Goal: Task Accomplishment & Management: Use online tool/utility

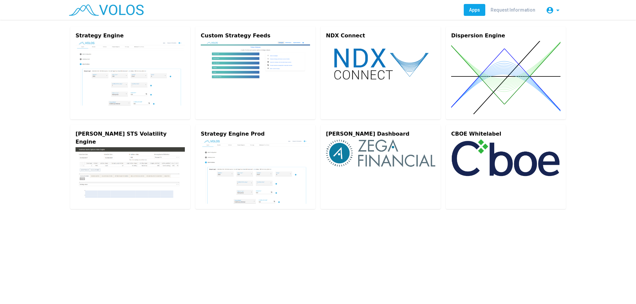
click at [120, 58] on img at bounding box center [129, 73] width 109 height 65
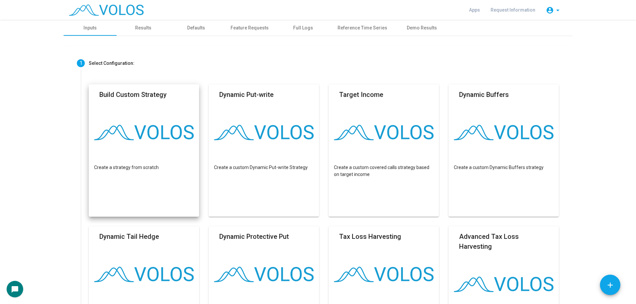
click at [156, 106] on mat-card "Build Custom Strategy Create a strategy from scratch" at bounding box center [144, 150] width 110 height 132
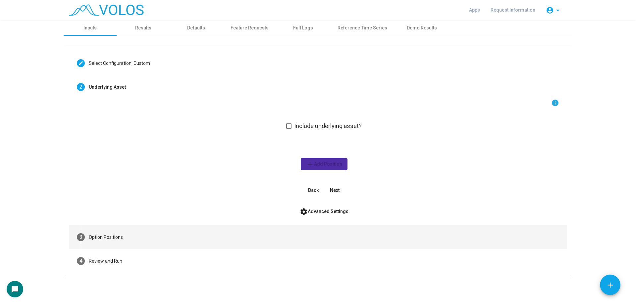
click at [176, 236] on mat-step-header "3 Option Positions" at bounding box center [318, 237] width 498 height 24
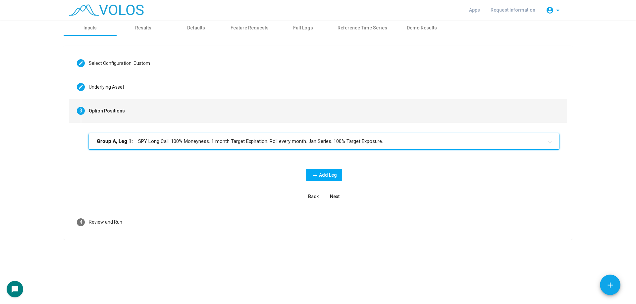
click at [228, 148] on mat-expansion-panel-header "Group A, Leg 1: SPY Long Call. 100% Moneyness. 1 month Target Expiration. Roll …" at bounding box center [324, 141] width 470 height 16
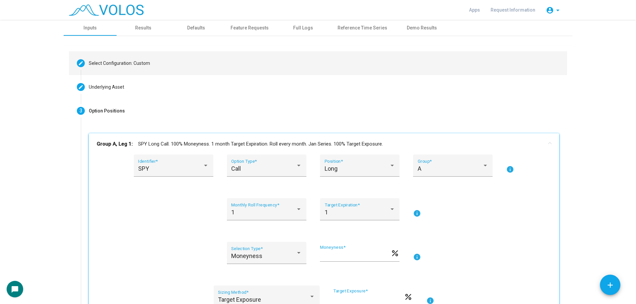
click at [138, 61] on div "Select Configuration: Custom" at bounding box center [119, 63] width 61 height 7
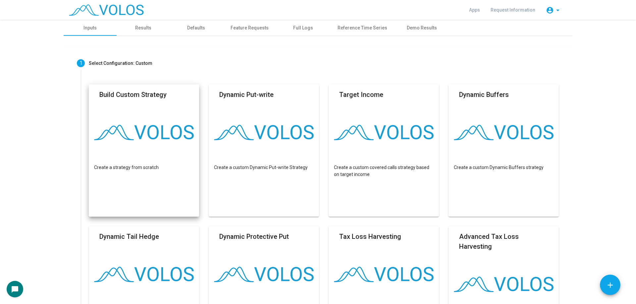
click at [113, 11] on img at bounding box center [106, 10] width 75 height 12
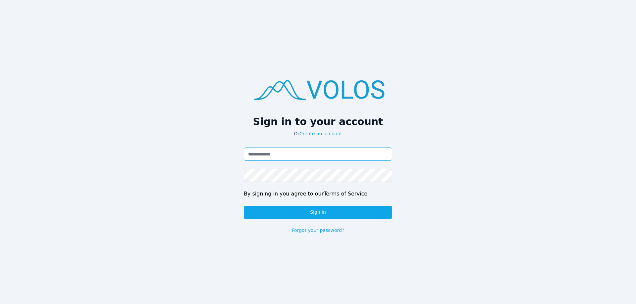
type input "**********"
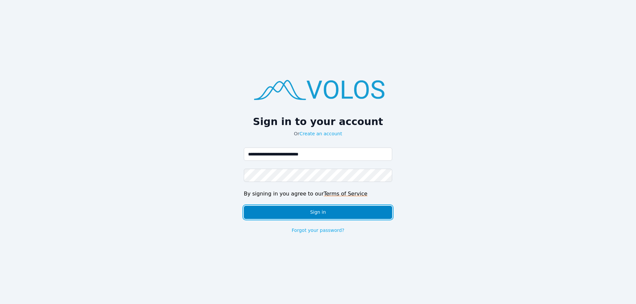
click at [331, 212] on button "Sign in" at bounding box center [318, 212] width 148 height 13
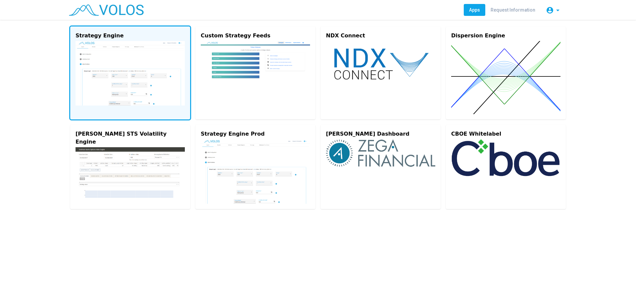
click at [137, 54] on img at bounding box center [129, 73] width 109 height 65
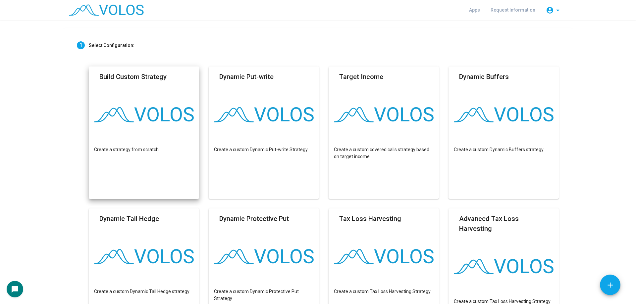
scroll to position [33, 0]
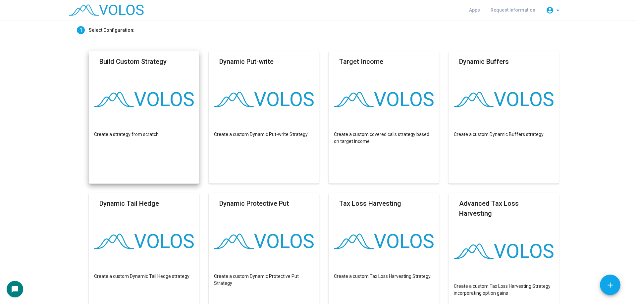
click at [135, 90] on mat-card "Build Custom Strategy Create a strategy from scratch" at bounding box center [144, 117] width 110 height 132
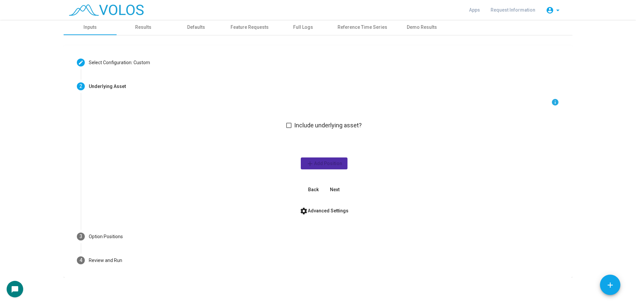
scroll to position [1, 0]
click at [309, 130] on div "info Include underlying asset? add Add Position Back Next" at bounding box center [324, 146] width 470 height 97
click at [304, 129] on span "Include underlying asset?" at bounding box center [328, 125] width 68 height 8
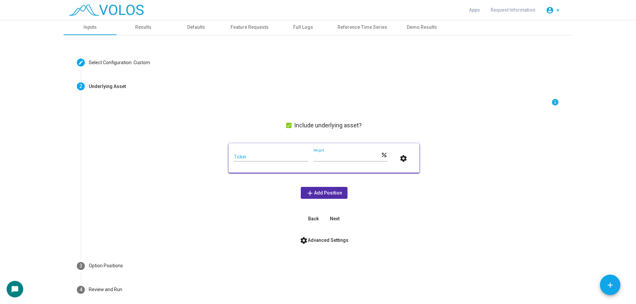
click at [265, 158] on input "Ticker" at bounding box center [271, 157] width 74 height 5
type input "***"
click at [236, 185] on div "info Include underlying asset? *** Ticker *** Weight percent settings add Add P…" at bounding box center [324, 161] width 470 height 126
click at [327, 193] on span "add Add Position" at bounding box center [324, 192] width 36 height 5
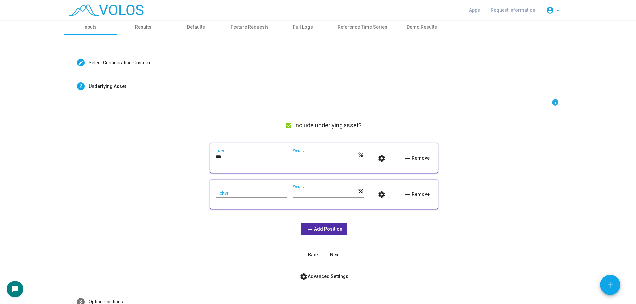
click at [245, 192] on input "Ticker" at bounding box center [251, 193] width 71 height 5
type input "***"
drag, startPoint x: 322, startPoint y: 153, endPoint x: 281, endPoint y: 155, distance: 41.8
click at [281, 155] on div "*** Ticker *** Weight percent settings remove Remove" at bounding box center [324, 158] width 217 height 19
drag, startPoint x: 305, startPoint y: 155, endPoint x: 284, endPoint y: 156, distance: 21.2
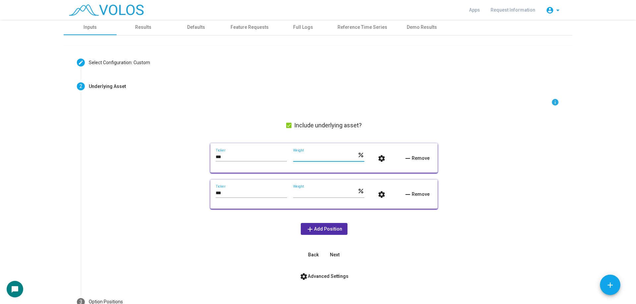
click at [284, 156] on div "*** Ticker *** Weight percent settings remove Remove" at bounding box center [324, 158] width 217 height 19
type input "**"
drag, startPoint x: 286, startPoint y: 192, endPoint x: 280, endPoint y: 192, distance: 5.3
click at [280, 192] on div "*** Ticker *** Weight percent settings remove Remove" at bounding box center [324, 194] width 217 height 19
type input "**"
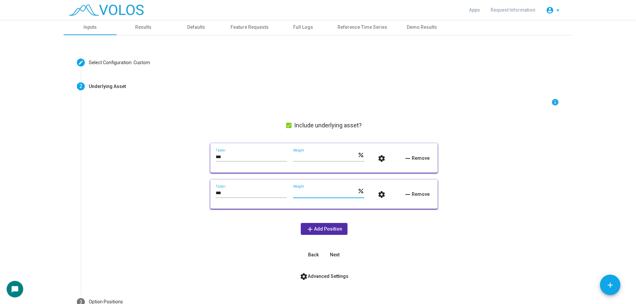
click at [190, 199] on div "info Include underlying asset? *** Ticker ** Weight percent settings remove Rem…" at bounding box center [324, 179] width 470 height 163
drag, startPoint x: 222, startPoint y: 159, endPoint x: 203, endPoint y: 159, distance: 19.9
click at [203, 159] on div "info Include underlying asset? *** Ticker ** Weight percent settings remove Rem…" at bounding box center [324, 179] width 470 height 163
drag, startPoint x: 232, startPoint y: 194, endPoint x: 202, endPoint y: 193, distance: 29.8
click at [203, 193] on div "info Include underlying asset? *** Ticker ** Weight percent settings remove Rem…" at bounding box center [324, 179] width 470 height 163
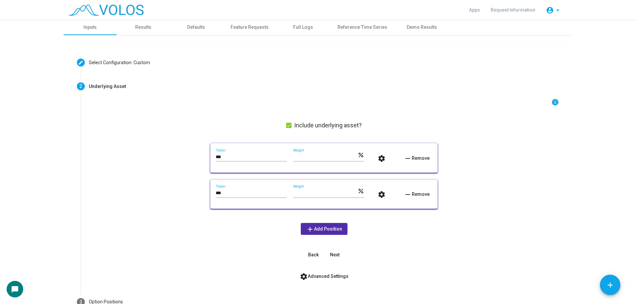
click at [206, 198] on div "info Include underlying asset? *** Ticker ** Weight percent settings remove Rem…" at bounding box center [324, 179] width 470 height 163
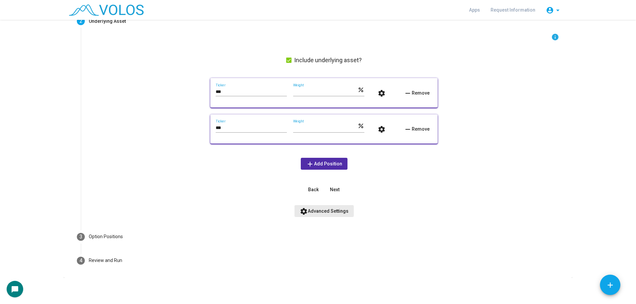
click at [328, 206] on button "settings Advanced Settings" at bounding box center [323, 211] width 59 height 12
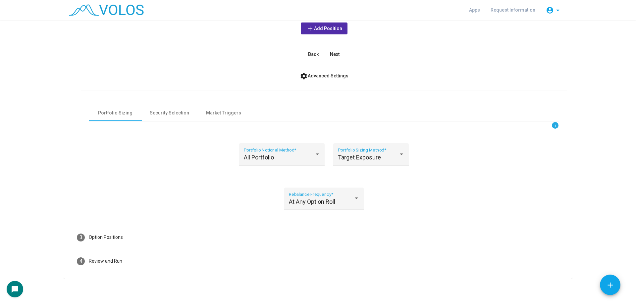
scroll to position [202, 0]
click at [344, 200] on div "At Any Option Roll" at bounding box center [321, 201] width 65 height 7
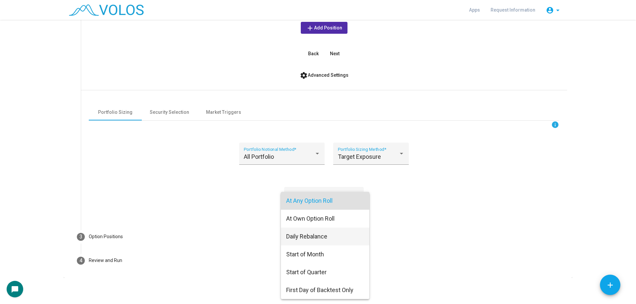
click at [337, 242] on span "Daily Rebalance" at bounding box center [325, 237] width 78 height 18
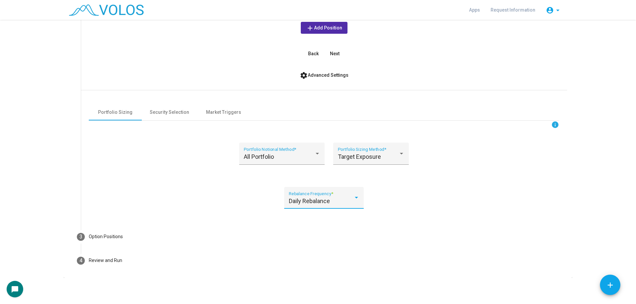
click at [344, 199] on div "Daily Rebalance" at bounding box center [321, 201] width 65 height 7
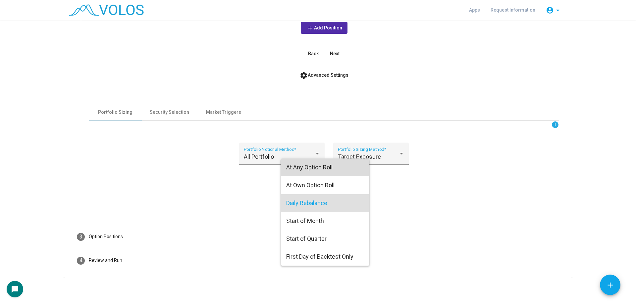
click at [334, 170] on span "At Any Option Roll" at bounding box center [325, 168] width 78 height 18
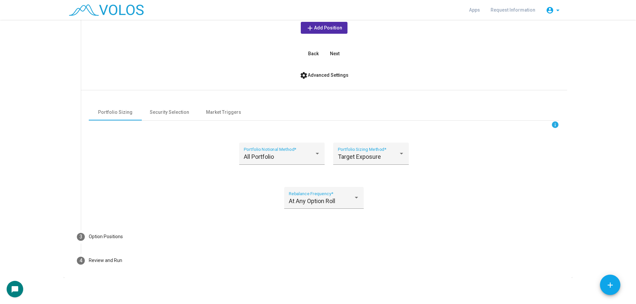
click at [423, 202] on div "info All Portfolio Portfolio Notional Method * Target Exposure Portfolio Sizing…" at bounding box center [324, 169] width 470 height 96
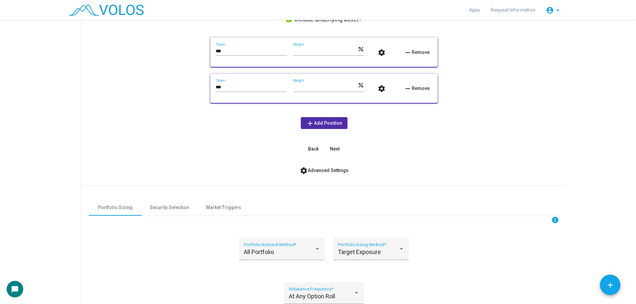
scroll to position [70, 0]
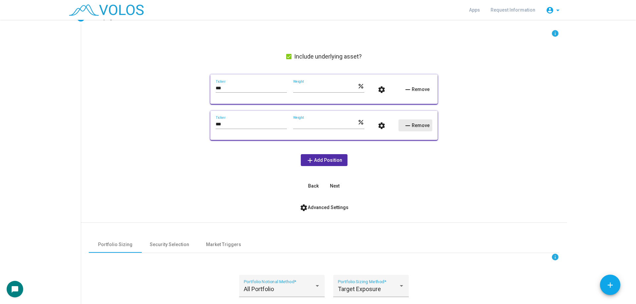
click at [427, 122] on button "remove Remove" at bounding box center [415, 126] width 34 height 12
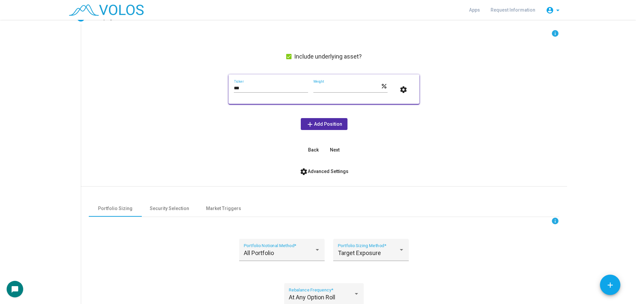
click at [329, 55] on span "Include underlying asset?" at bounding box center [328, 57] width 68 height 8
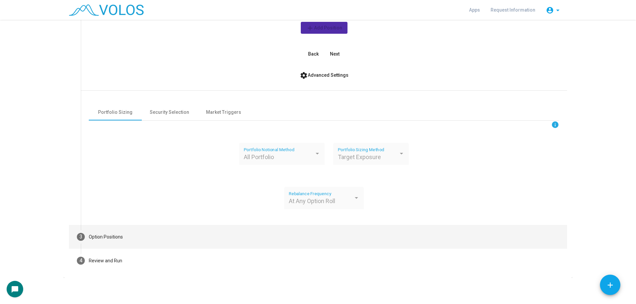
scroll to position [137, 0]
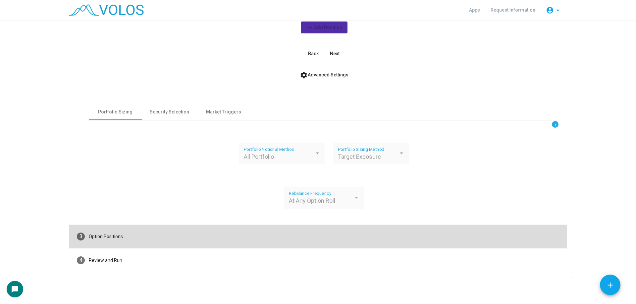
click at [138, 238] on mat-step-header "3 Option Positions" at bounding box center [318, 237] width 498 height 24
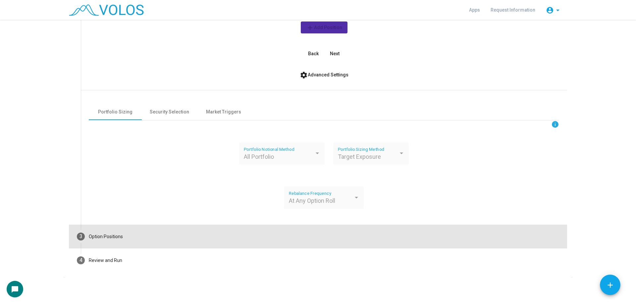
scroll to position [0, 0]
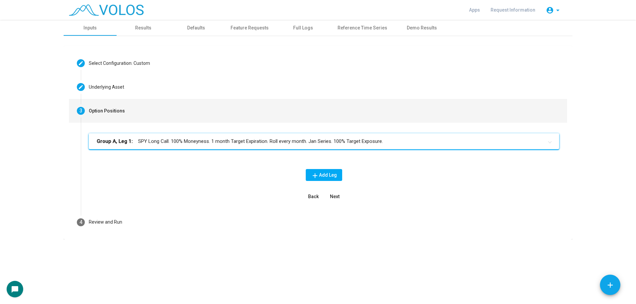
click at [217, 141] on mat-panel-title "Group A, Leg 1: SPY Long Call. 100% Moneyness. 1 month Target Expiration. Roll …" at bounding box center [320, 142] width 446 height 8
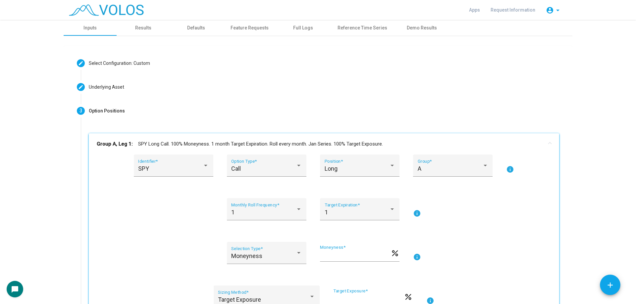
click at [218, 143] on mat-panel-title "Group A, Leg 1: SPY Long Call. 100% Moneyness. 1 month Target Expiration. Roll …" at bounding box center [320, 144] width 446 height 8
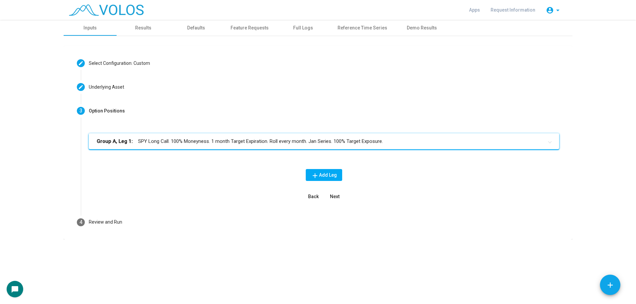
click at [328, 174] on span "add Add Leg" at bounding box center [324, 174] width 26 height 5
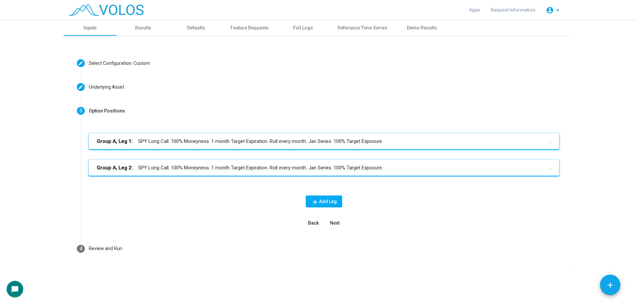
click at [318, 200] on mat-icon "add" at bounding box center [315, 202] width 8 height 8
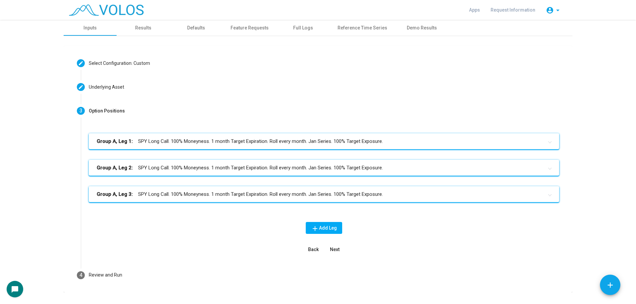
click at [293, 198] on mat-expansion-panel-header "Group A, Leg 3: SPY Long Call. 100% Moneyness. 1 month Target Expiration. Roll …" at bounding box center [324, 194] width 470 height 16
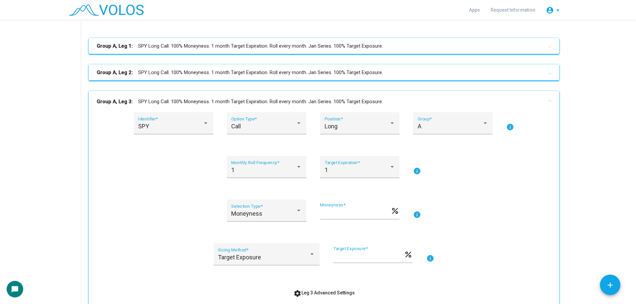
scroll to position [199, 0]
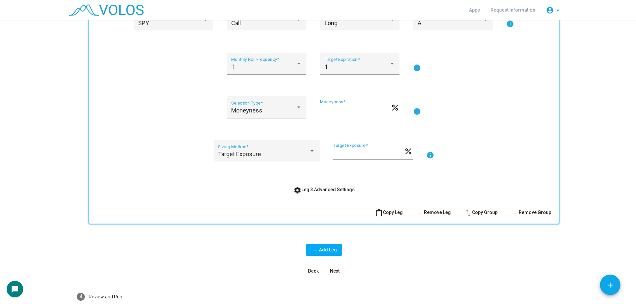
click at [433, 213] on span "remove Remove Leg" at bounding box center [433, 212] width 35 height 5
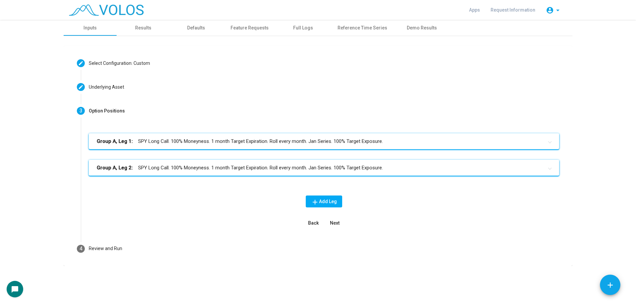
scroll to position [0, 0]
click at [407, 159] on div "Group A, Leg 1: SPY Long Call. 100% Moneyness. 1 month Target Expiration. Roll …" at bounding box center [324, 159] width 470 height 53
click at [427, 171] on mat-panel-title "Group A, Leg 2: SPY Long Call. 100% Moneyness. 1 month Target Expiration. Roll …" at bounding box center [320, 168] width 446 height 8
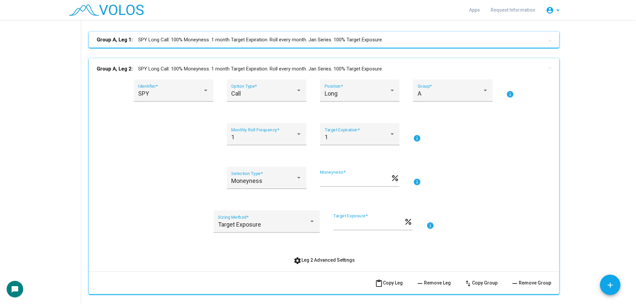
scroll to position [199, 0]
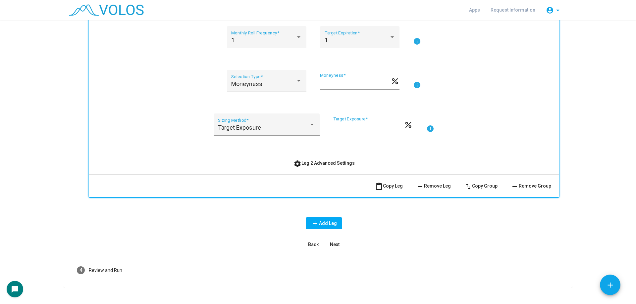
click at [437, 192] on button "remove Remove Leg" at bounding box center [432, 186] width 45 height 12
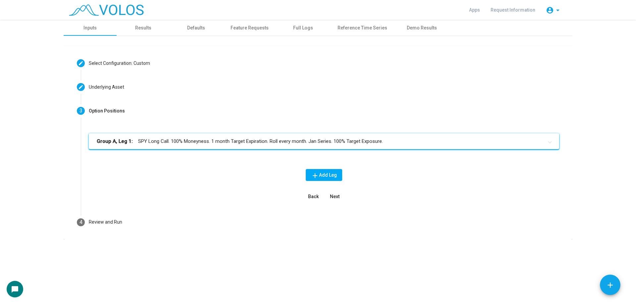
scroll to position [0, 0]
click at [291, 140] on mat-panel-title "Group A, Leg 1: SPY Long Call. 100% Moneyness. 1 month Target Expiration. Roll …" at bounding box center [320, 142] width 446 height 8
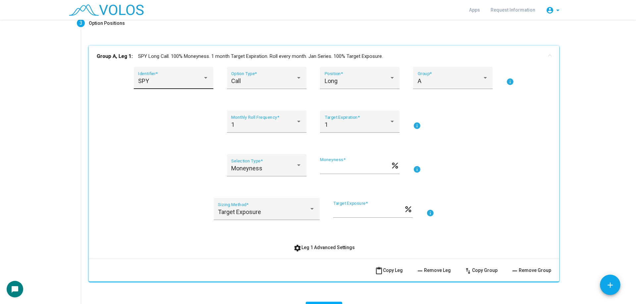
scroll to position [99, 0]
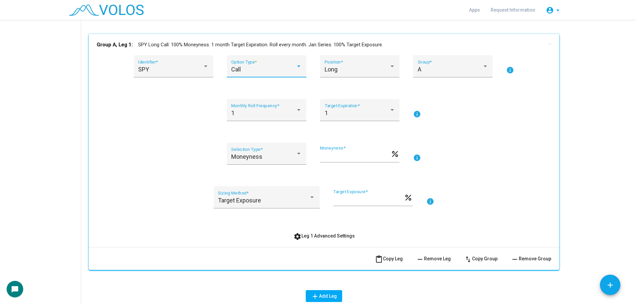
click at [277, 72] on div "Call" at bounding box center [263, 69] width 65 height 7
click at [348, 72] on div at bounding box center [318, 152] width 636 height 304
click at [362, 73] on div "Long Position *" at bounding box center [359, 69] width 71 height 18
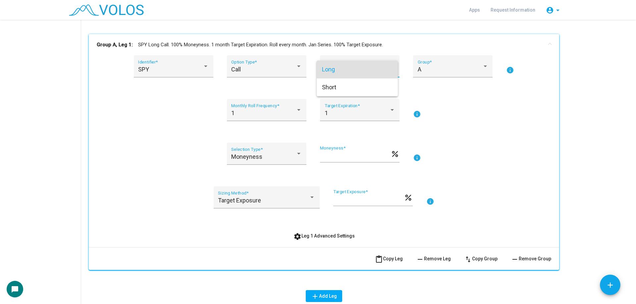
click at [503, 110] on div at bounding box center [318, 152] width 636 height 304
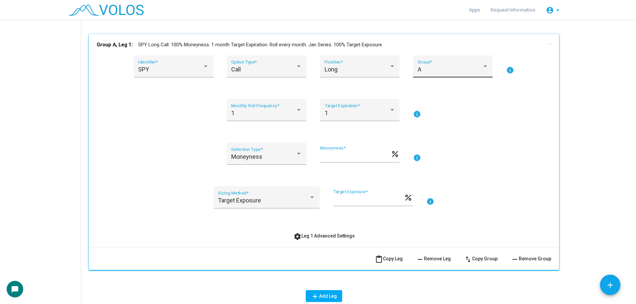
click at [481, 74] on div "A Group *" at bounding box center [452, 69] width 71 height 18
click at [523, 130] on div at bounding box center [318, 152] width 636 height 304
click at [283, 115] on div "1" at bounding box center [263, 113] width 65 height 7
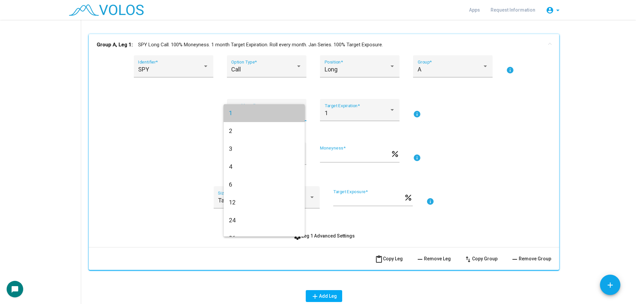
click at [283, 115] on span "1" at bounding box center [264, 113] width 71 height 18
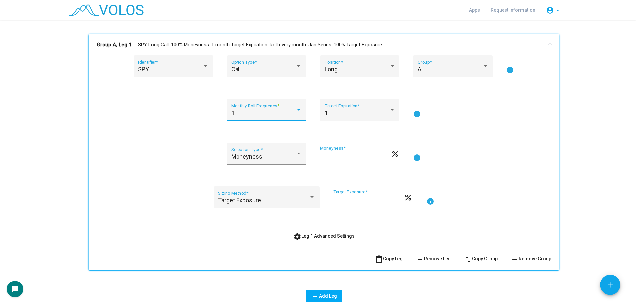
click at [283, 113] on div "1" at bounding box center [263, 113] width 65 height 7
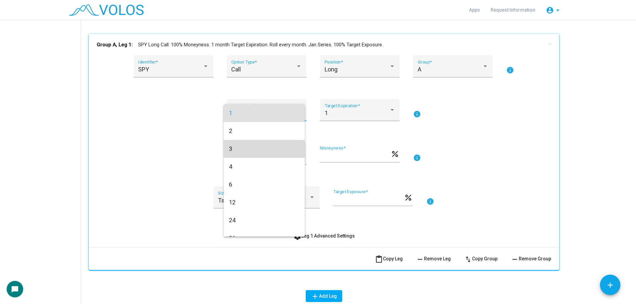
click at [273, 156] on span "3" at bounding box center [264, 149] width 71 height 18
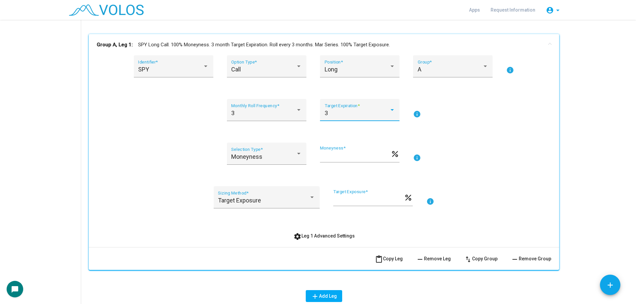
click at [330, 117] on div "3" at bounding box center [356, 113] width 65 height 7
click at [300, 132] on div at bounding box center [318, 152] width 636 height 304
click at [251, 150] on div "Moneyness Selection Type *" at bounding box center [266, 156] width 71 height 18
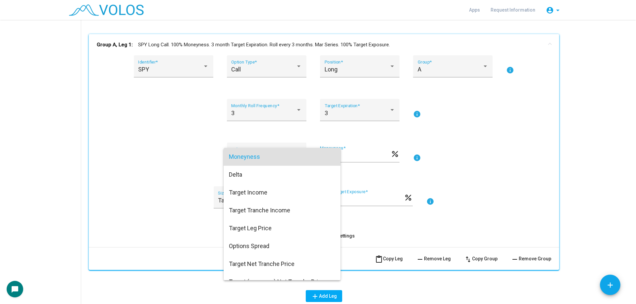
click at [184, 149] on div at bounding box center [318, 152] width 636 height 304
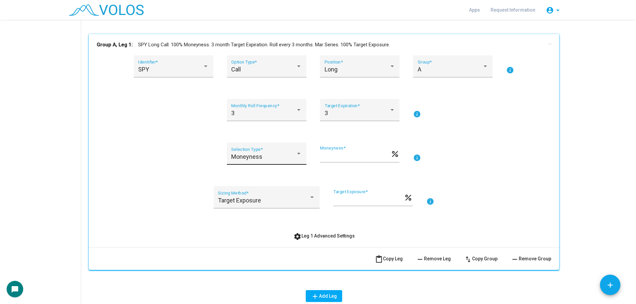
click at [288, 154] on div "Moneyness" at bounding box center [263, 157] width 65 height 7
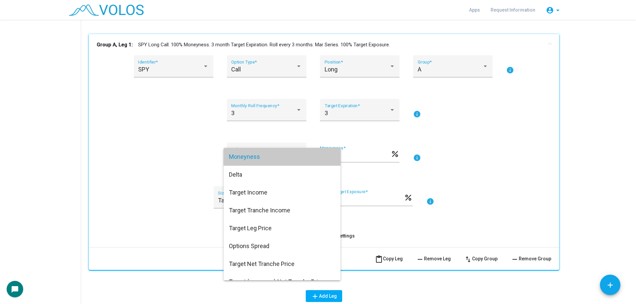
click at [285, 156] on span "Moneyness" at bounding box center [282, 157] width 106 height 18
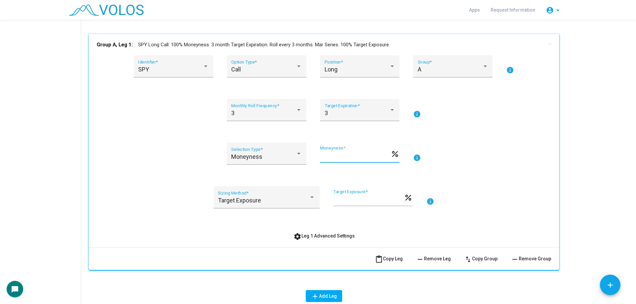
drag, startPoint x: 348, startPoint y: 157, endPoint x: 316, endPoint y: 157, distance: 32.1
click at [316, 157] on div "Moneyness Selection Type * *** Moneyness * percent info" at bounding box center [324, 158] width 454 height 30
click at [277, 157] on div "Moneyness" at bounding box center [263, 157] width 65 height 7
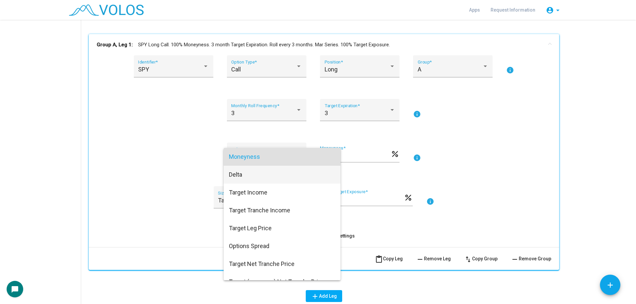
drag, startPoint x: 244, startPoint y: 173, endPoint x: 252, endPoint y: 174, distance: 7.3
click at [244, 174] on span "Delta" at bounding box center [282, 175] width 106 height 18
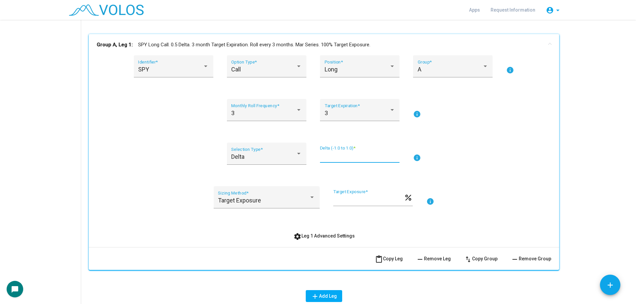
click at [334, 156] on input "***" at bounding box center [359, 156] width 79 height 7
click at [276, 160] on div "Delta" at bounding box center [263, 157] width 65 height 7
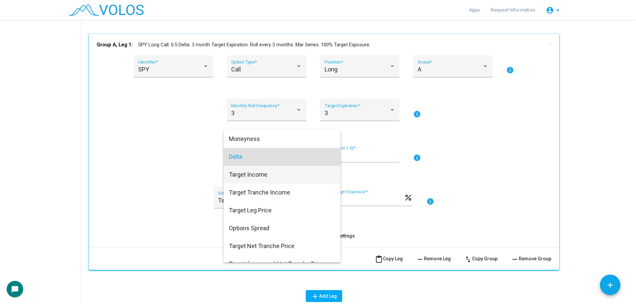
click at [288, 180] on span "Target Income" at bounding box center [282, 175] width 106 height 18
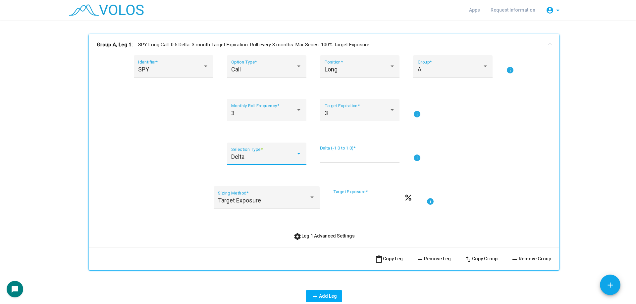
type input "*"
click at [341, 158] on input "*" at bounding box center [355, 156] width 71 height 7
click at [372, 133] on div "SPY Identifier * Call Option Type * Long Position * A Group * info 3 Monthly Ro…" at bounding box center [324, 148] width 454 height 187
click at [275, 114] on div "3" at bounding box center [263, 113] width 65 height 7
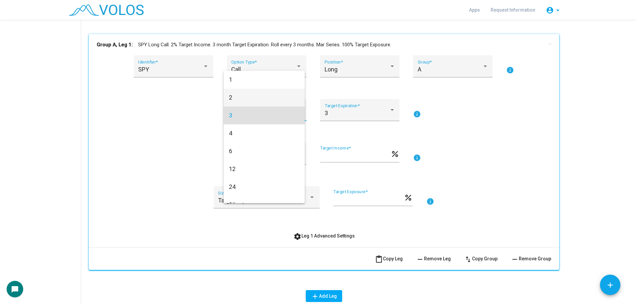
scroll to position [2, 0]
click at [251, 82] on span "1" at bounding box center [264, 78] width 71 height 18
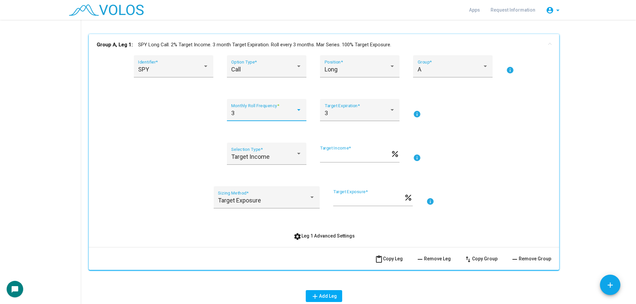
scroll to position [0, 0]
click at [346, 115] on div "3" at bounding box center [356, 113] width 65 height 7
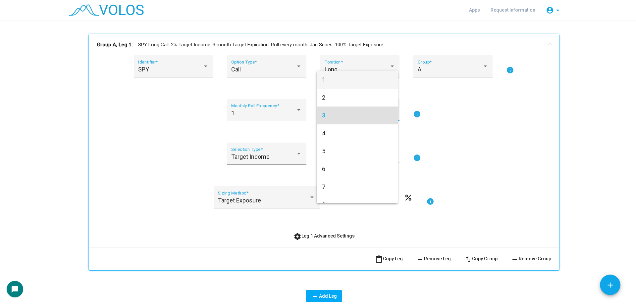
click at [346, 85] on span "1" at bounding box center [357, 80] width 71 height 18
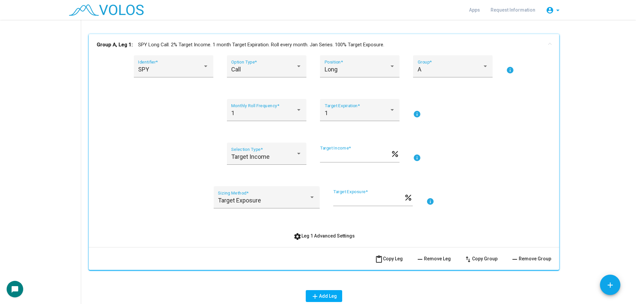
click at [484, 146] on div "Target Income Selection Type * * Target Income * percent info" at bounding box center [324, 158] width 454 height 30
click at [340, 154] on input "*" at bounding box center [355, 156] width 71 height 7
click at [458, 150] on div "Target Income Selection Type * * Target Income * percent info" at bounding box center [324, 158] width 454 height 30
click at [381, 75] on div "Long Position *" at bounding box center [359, 69] width 71 height 18
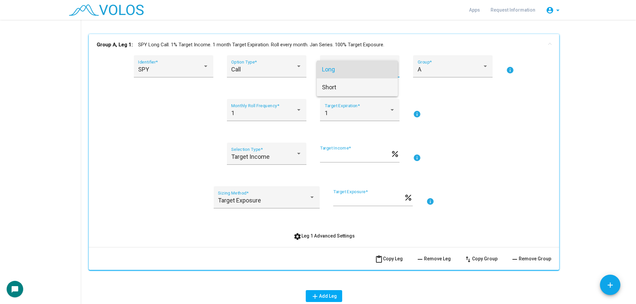
click at [347, 84] on span "Short" at bounding box center [357, 87] width 71 height 18
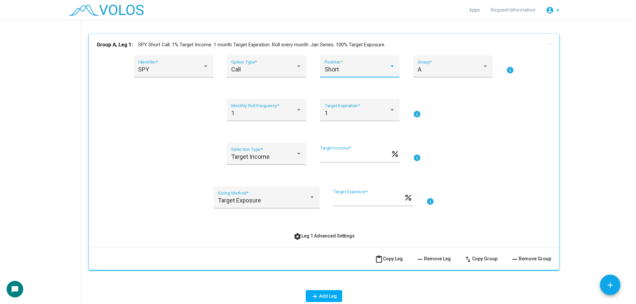
click at [476, 118] on div "1 Monthly Roll Frequency * 1 Target Expiration * info" at bounding box center [324, 114] width 454 height 30
click at [187, 69] on div "SPY" at bounding box center [170, 69] width 65 height 7
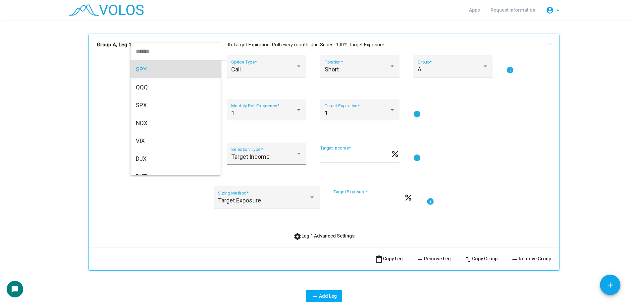
click at [86, 107] on div at bounding box center [318, 152] width 636 height 304
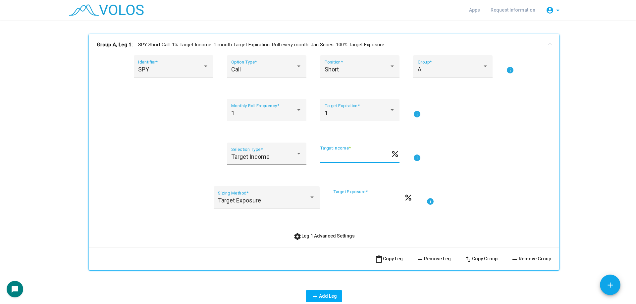
click at [334, 159] on input "*" at bounding box center [355, 156] width 71 height 7
click at [472, 166] on div "Target Income Selection Type * * Target Income * percent info" at bounding box center [324, 158] width 454 height 30
drag, startPoint x: 329, startPoint y: 156, endPoint x: 316, endPoint y: 156, distance: 12.9
click at [316, 156] on div "Target Income Selection Type * * Target Income * percent info" at bounding box center [324, 158] width 454 height 30
click at [329, 165] on div "* Target Income * percent" at bounding box center [359, 158] width 79 height 24
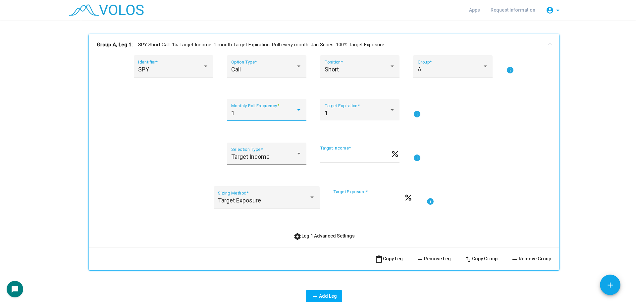
click at [260, 114] on div "1" at bounding box center [263, 113] width 65 height 7
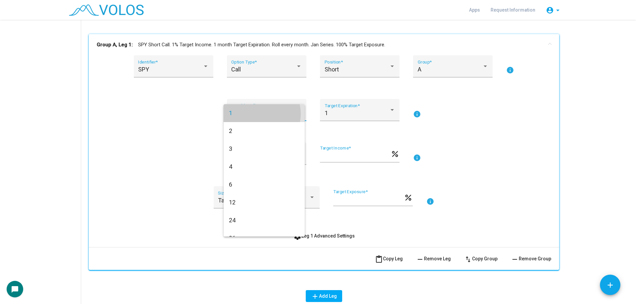
click at [260, 114] on span "1" at bounding box center [264, 113] width 71 height 18
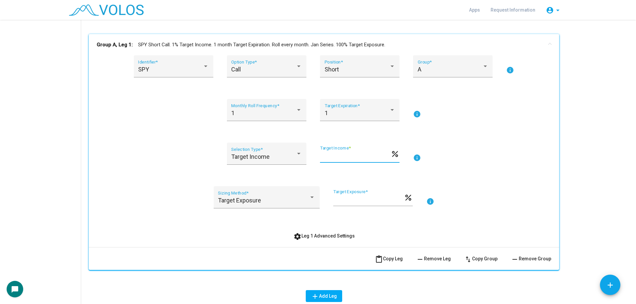
click at [329, 160] on input "*" at bounding box center [355, 156] width 71 height 7
click at [363, 171] on div "Target Income Selection Type * * Target Income * percent info" at bounding box center [324, 158] width 454 height 30
click at [278, 158] on div "Target Income" at bounding box center [263, 157] width 65 height 7
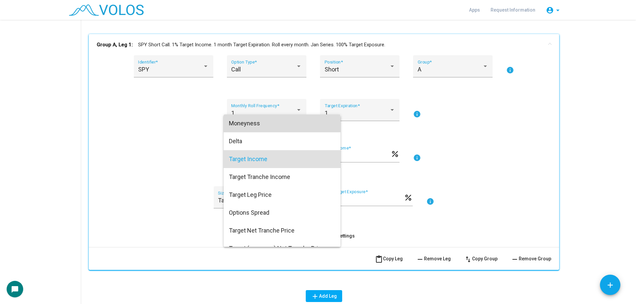
click at [273, 125] on span "Moneyness" at bounding box center [282, 124] width 106 height 18
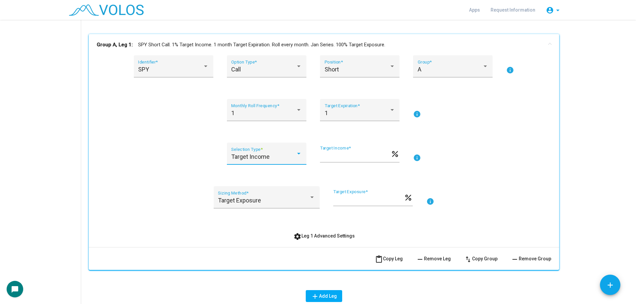
type input "***"
click at [203, 139] on div "SPY Identifier * Call Option Type * Short Position * A Group * info 1 Monthly R…" at bounding box center [324, 148] width 454 height 187
click at [268, 196] on div "Target Exposure Sizing Method *" at bounding box center [266, 200] width 97 height 18
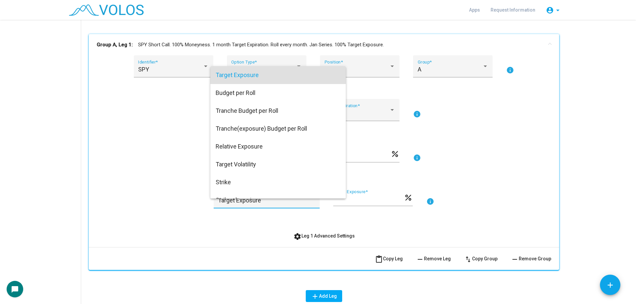
click at [255, 212] on div at bounding box center [318, 152] width 636 height 304
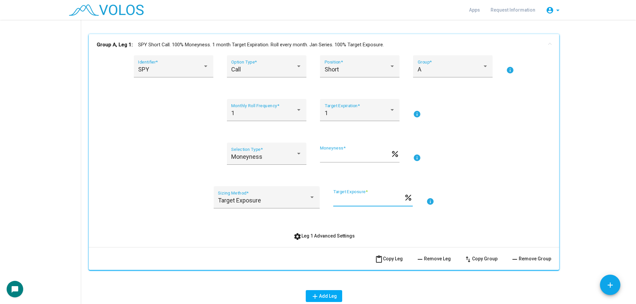
drag, startPoint x: 336, startPoint y: 198, endPoint x: 323, endPoint y: 198, distance: 12.9
click at [323, 198] on div "Target Exposure Sizing Method * *** Target Exposure * percent info" at bounding box center [324, 201] width 454 height 30
click at [409, 214] on div "Target Exposure Sizing Method * *** Target Exposure * percent info" at bounding box center [324, 201] width 454 height 30
drag, startPoint x: 339, startPoint y: 199, endPoint x: 325, endPoint y: 198, distance: 14.7
click at [325, 198] on div "Target Exposure Sizing Method * *** Target Exposure * percent info" at bounding box center [324, 201] width 454 height 30
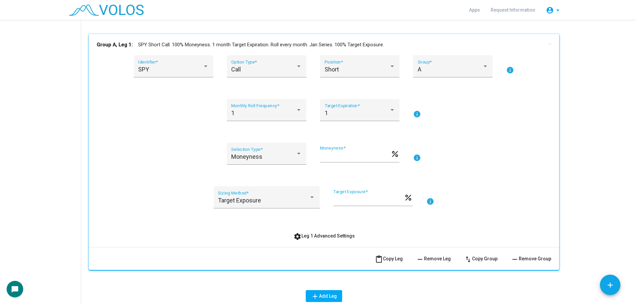
click at [370, 210] on div "*** Target Exposure * percent" at bounding box center [372, 201] width 79 height 24
click at [276, 190] on div "Target Exposure Sizing Method *" at bounding box center [267, 197] width 106 height 22
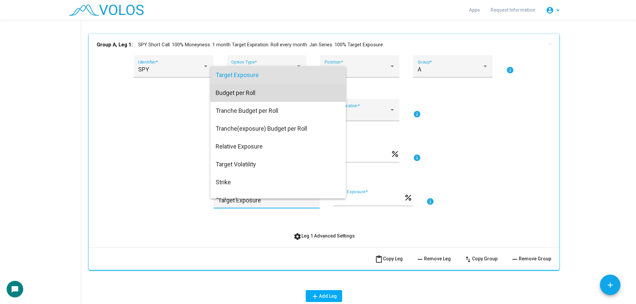
click at [262, 91] on span "Budget per Roll" at bounding box center [278, 93] width 125 height 18
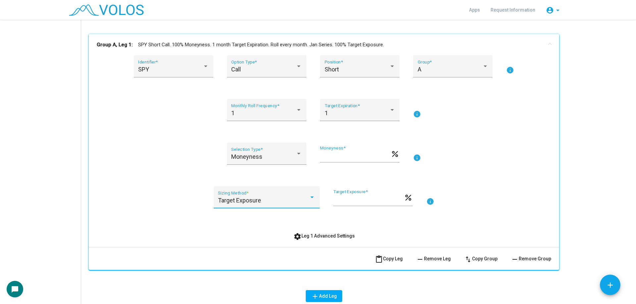
type input "*"
click at [348, 65] on div "Short Position *" at bounding box center [359, 69] width 71 height 18
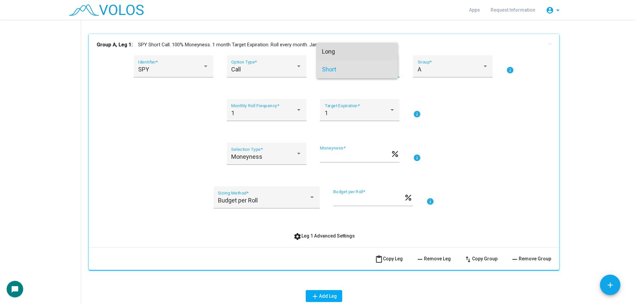
click at [349, 51] on span "Long" at bounding box center [357, 52] width 71 height 18
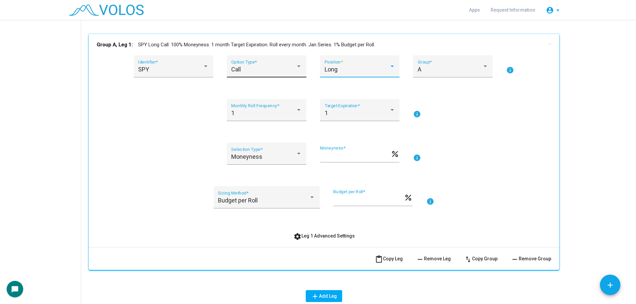
click at [278, 62] on div "Call Option Type *" at bounding box center [266, 69] width 71 height 18
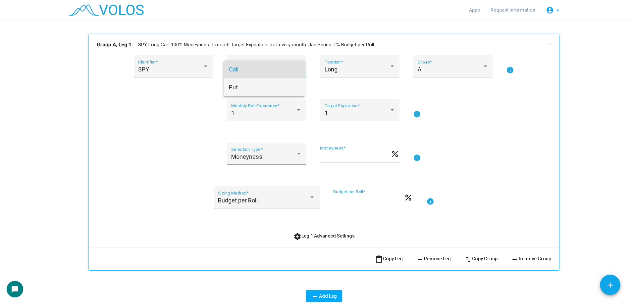
click at [258, 87] on span "Put" at bounding box center [264, 87] width 71 height 18
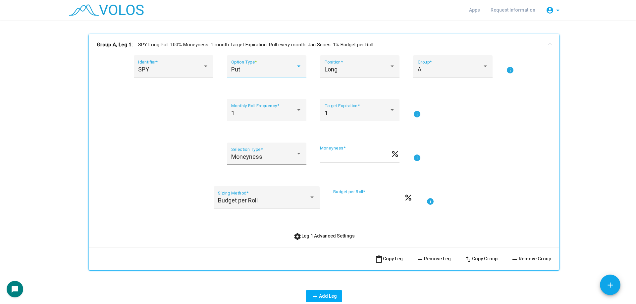
click at [162, 137] on div "SPY Identifier * Put Option Type * Long Position * A Group * info 1 Monthly Rol…" at bounding box center [324, 148] width 454 height 187
drag, startPoint x: 344, startPoint y: 156, endPoint x: 307, endPoint y: 156, distance: 36.4
click at [307, 156] on div "Moneyness Selection Type * *** Moneyness * percent info" at bounding box center [324, 158] width 454 height 30
type input "**"
drag, startPoint x: 354, startPoint y: 200, endPoint x: 328, endPoint y: 201, distance: 26.5
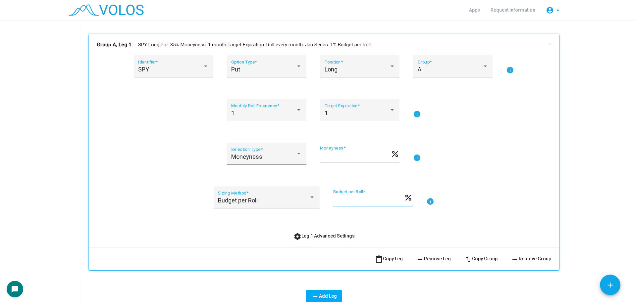
click at [324, 199] on div "Budget per Roll Sizing Method * * Budget per Roll * percent info" at bounding box center [324, 201] width 454 height 30
click at [376, 215] on div "Budget per Roll Sizing Method * * Budget per Roll * percent info" at bounding box center [324, 201] width 454 height 30
click at [229, 189] on div "Budget per Roll Sizing Method *" at bounding box center [267, 197] width 106 height 22
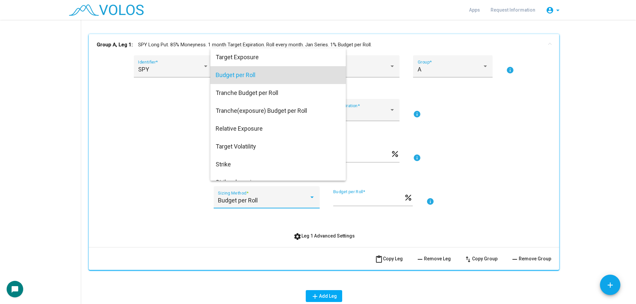
click at [172, 164] on div at bounding box center [318, 152] width 636 height 304
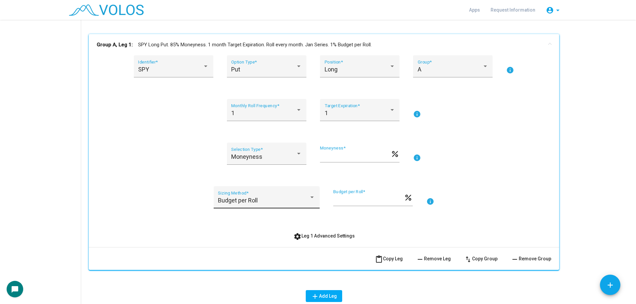
click at [265, 198] on div "Budget per Roll" at bounding box center [263, 200] width 91 height 7
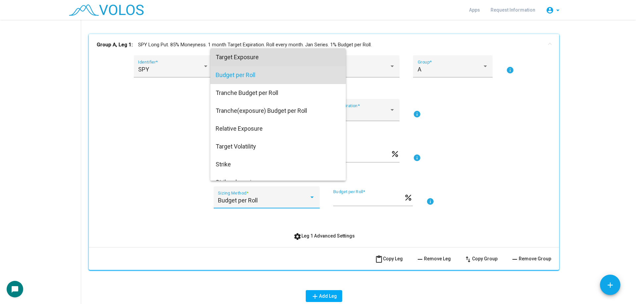
click at [262, 63] on span "Target Exposure" at bounding box center [278, 57] width 125 height 18
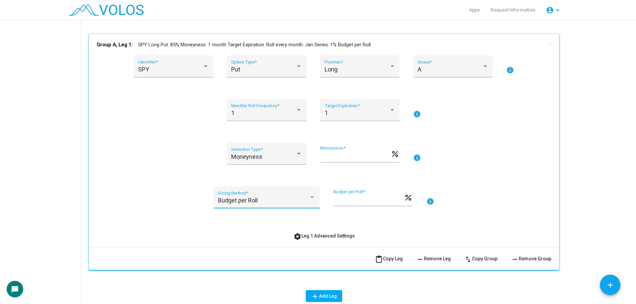
type input "***"
click at [142, 152] on div "Moneyness Selection Type * ** Moneyness * percent info" at bounding box center [324, 158] width 454 height 30
click at [264, 159] on div "Moneyness" at bounding box center [263, 157] width 65 height 7
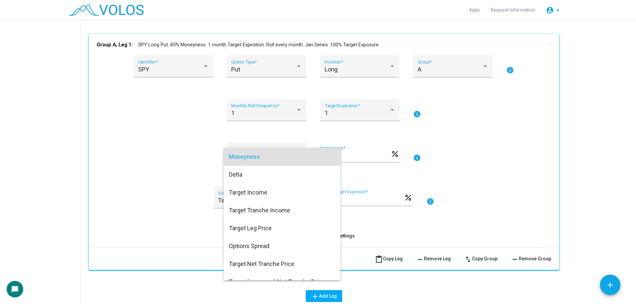
click at [193, 153] on div at bounding box center [318, 152] width 636 height 304
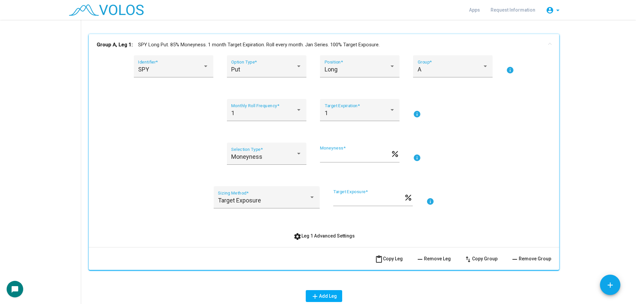
drag, startPoint x: 208, startPoint y: 150, endPoint x: 322, endPoint y: 160, distance: 114.7
click at [306, 160] on div "Moneyness Selection Type * ** Moneyness * percent info" at bounding box center [324, 158] width 454 height 30
click at [278, 173] on div "Moneyness Selection Type *" at bounding box center [266, 158] width 79 height 30
drag, startPoint x: 217, startPoint y: 202, endPoint x: 275, endPoint y: 204, distance: 57.7
click at [275, 204] on div "Target Exposure Sizing Method * *** Target Exposure * percent info" at bounding box center [324, 201] width 454 height 30
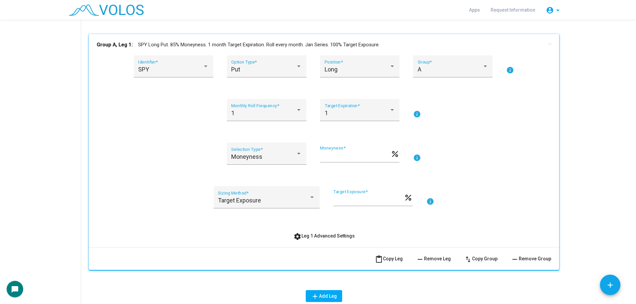
click at [265, 216] on div "Target Exposure Sizing Method *" at bounding box center [267, 201] width 106 height 30
click at [336, 233] on button "settings Leg 1 Advanced Settings" at bounding box center [324, 236] width 72 height 12
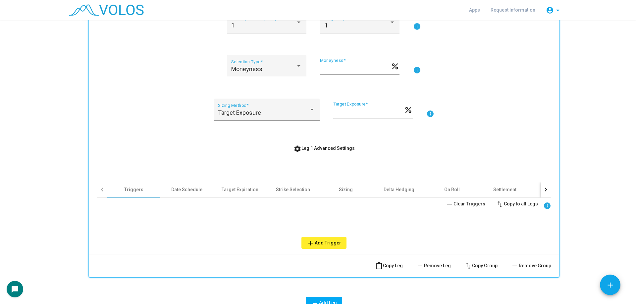
scroll to position [199, 0]
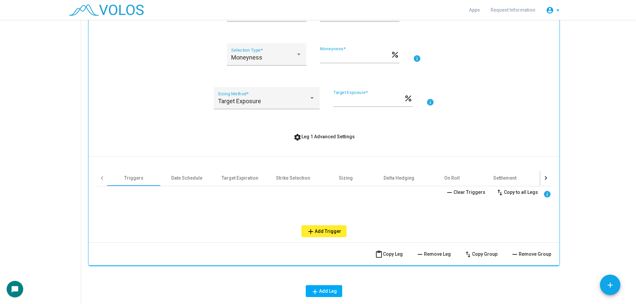
click at [322, 230] on span "add Add Trigger" at bounding box center [324, 231] width 34 height 5
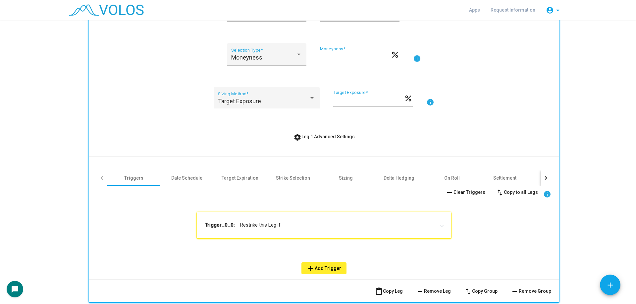
click at [286, 228] on mat-expansion-panel-header "Trigger_0_0: Restrike this Leg if" at bounding box center [324, 225] width 254 height 26
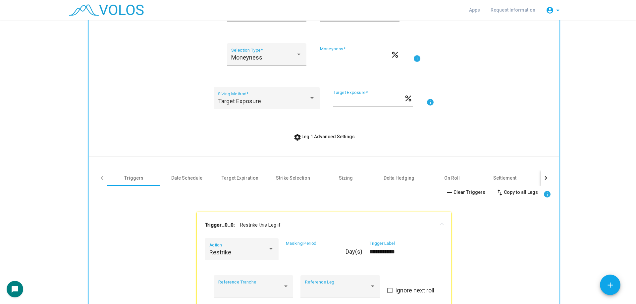
scroll to position [331, 0]
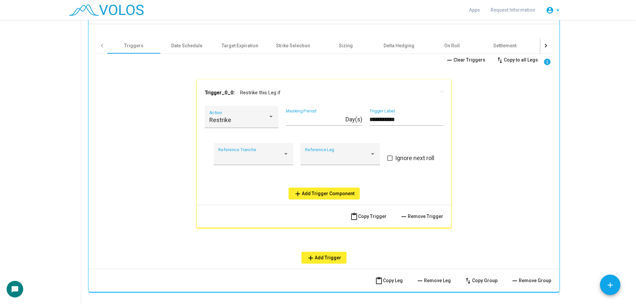
click at [315, 190] on button "add Add Trigger Component" at bounding box center [323, 194] width 71 height 12
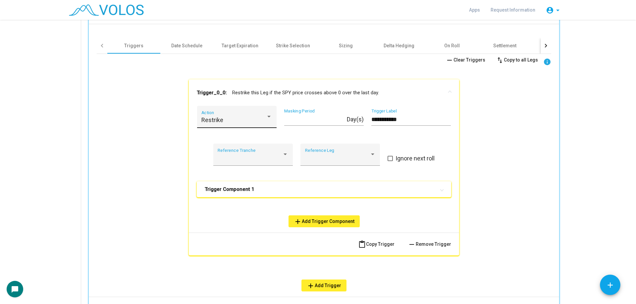
click at [229, 117] on div "Restrike" at bounding box center [233, 120] width 65 height 7
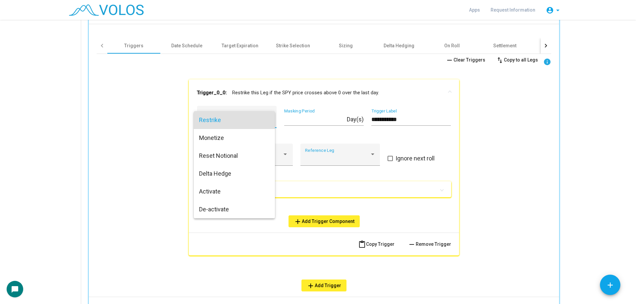
click at [320, 186] on div at bounding box center [318, 152] width 636 height 304
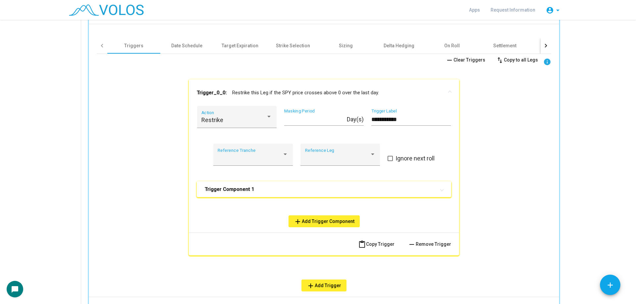
click at [312, 190] on mat-panel-title "Trigger Component 1" at bounding box center [320, 189] width 230 height 7
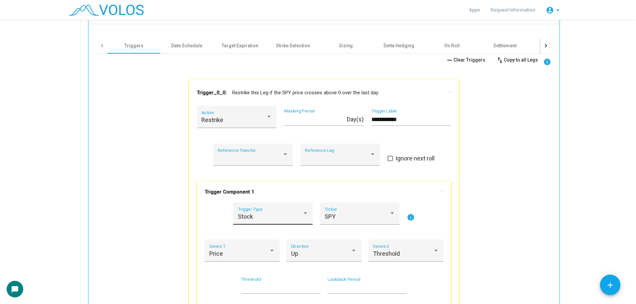
click at [247, 211] on div "Stock Trigger Type" at bounding box center [273, 216] width 71 height 18
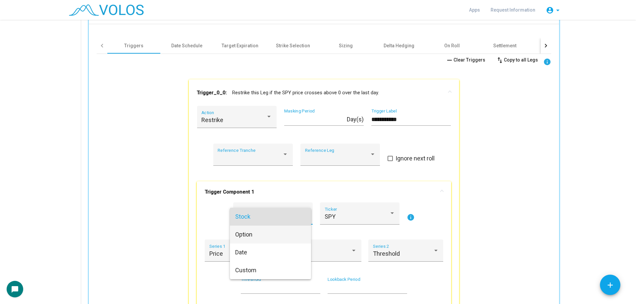
click at [245, 234] on span "Option" at bounding box center [270, 235] width 71 height 18
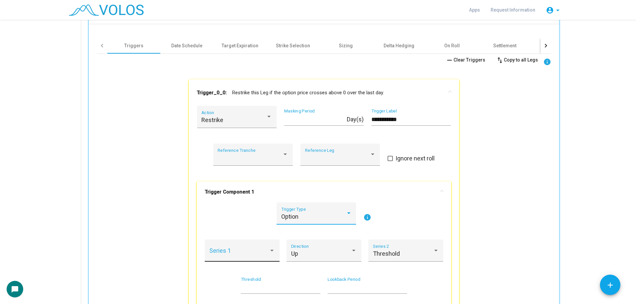
click at [242, 257] on span at bounding box center [239, 254] width 60 height 7
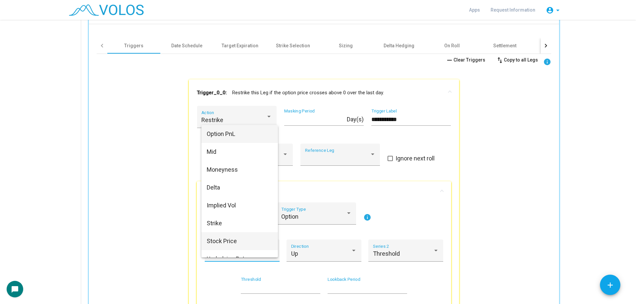
click at [239, 237] on span "Stock Price" at bounding box center [240, 241] width 66 height 18
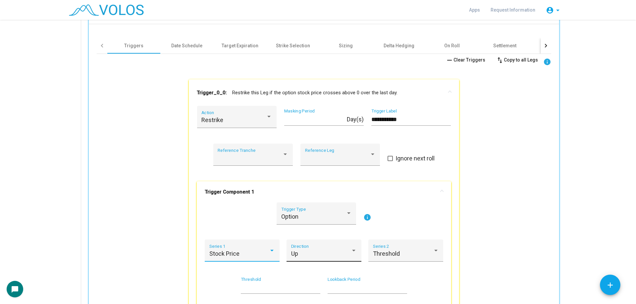
scroll to position [28, 0]
click at [365, 248] on div "Stock Price Series 1 Up Direction Threshold Series 2" at bounding box center [324, 255] width 238 height 30
click at [395, 247] on div "Threshold Series 2" at bounding box center [406, 253] width 66 height 18
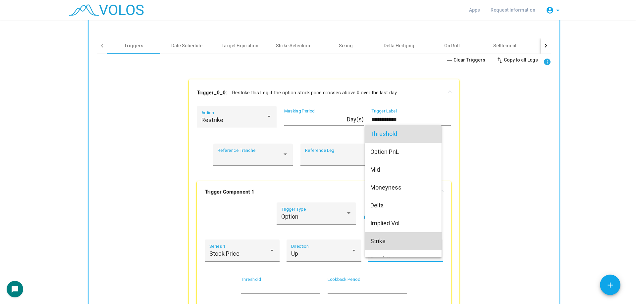
click at [404, 243] on span "Strike" at bounding box center [403, 241] width 66 height 18
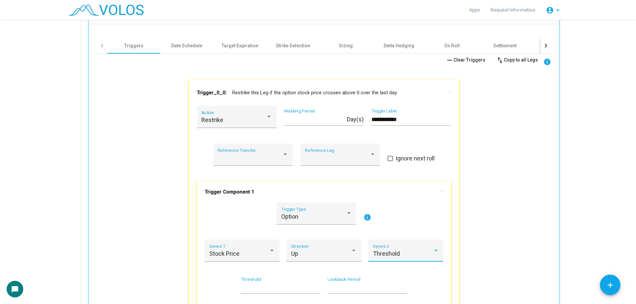
scroll to position [40, 0]
click at [461, 241] on div "**********" at bounding box center [324, 239] width 454 height 370
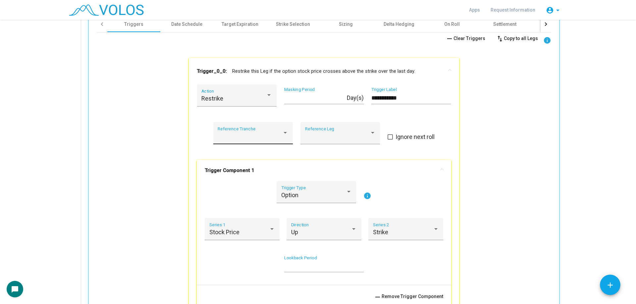
scroll to position [364, 0]
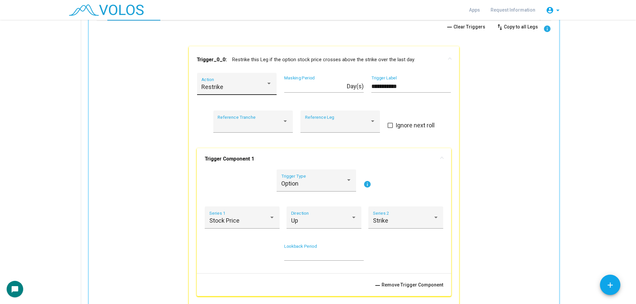
click at [218, 88] on span "Restrike" at bounding box center [212, 86] width 22 height 7
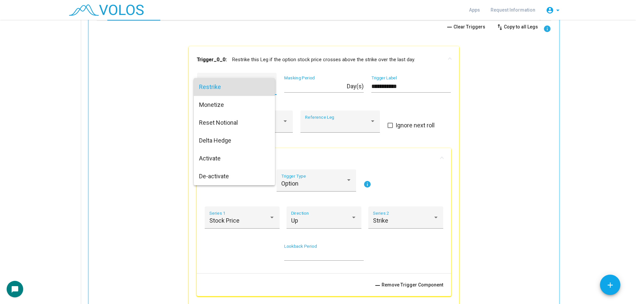
click at [189, 87] on div at bounding box center [318, 152] width 636 height 304
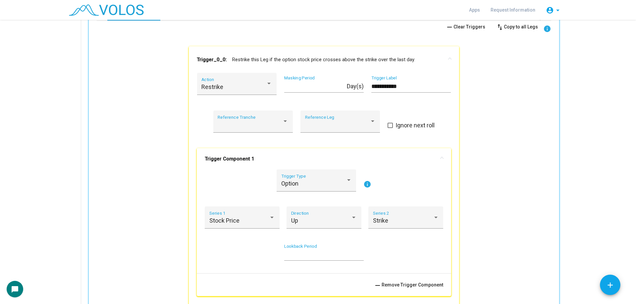
click at [258, 160] on mat-panel-title "Trigger Component 1" at bounding box center [320, 159] width 230 height 7
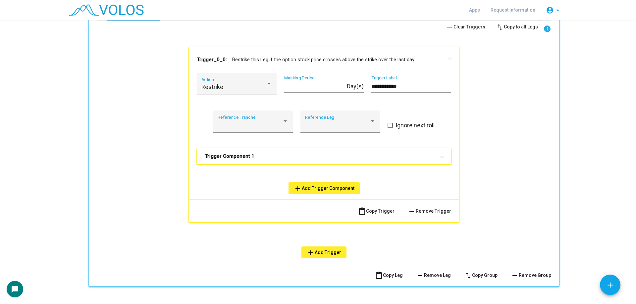
click at [257, 158] on mat-panel-title "Trigger Component 1" at bounding box center [320, 156] width 230 height 7
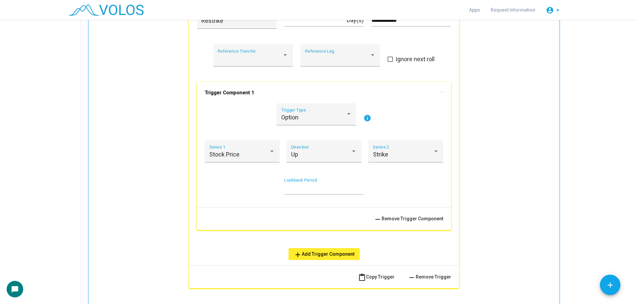
scroll to position [397, 0]
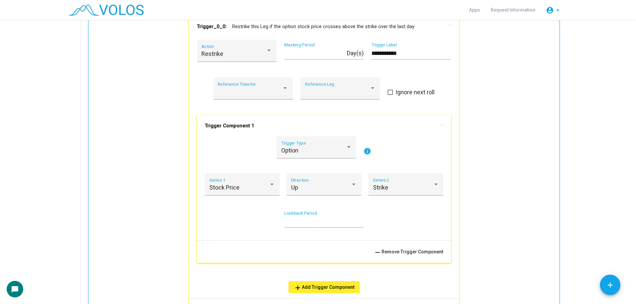
click at [327, 286] on span "add Add Trigger Component" at bounding box center [324, 287] width 61 height 5
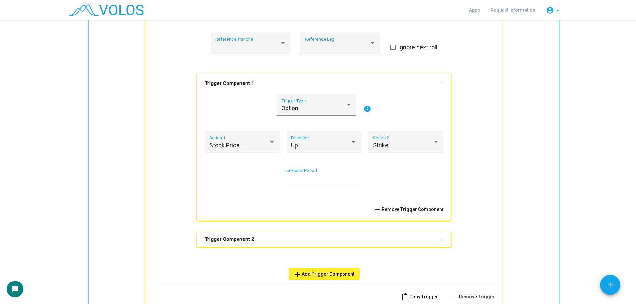
scroll to position [497, 0]
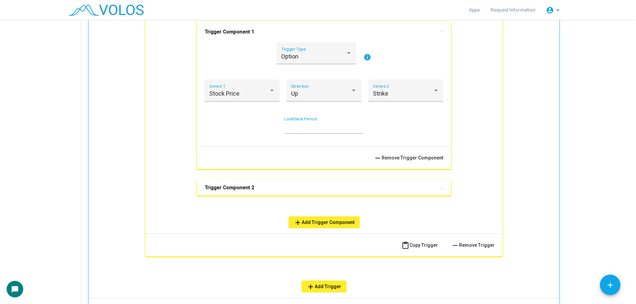
click at [267, 193] on mat-expansion-panel-header "Trigger Component 2" at bounding box center [324, 188] width 254 height 16
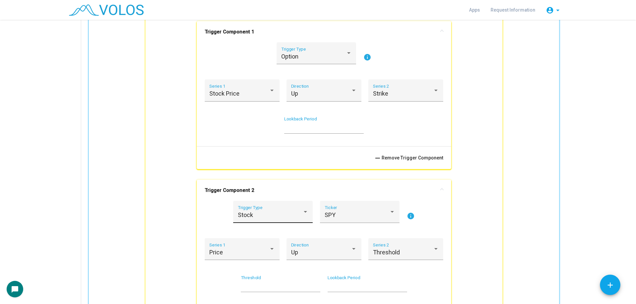
click at [291, 210] on div "Stock Trigger Type" at bounding box center [273, 215] width 71 height 18
click at [267, 253] on span "Date" at bounding box center [270, 251] width 71 height 18
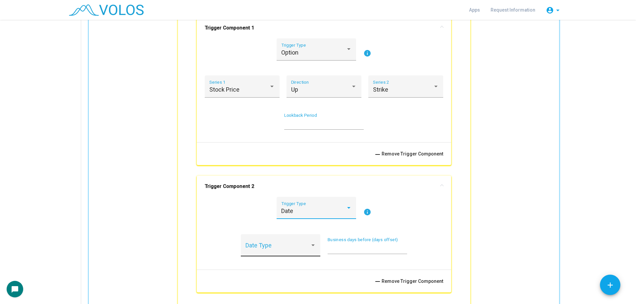
click at [282, 246] on span at bounding box center [277, 248] width 65 height 7
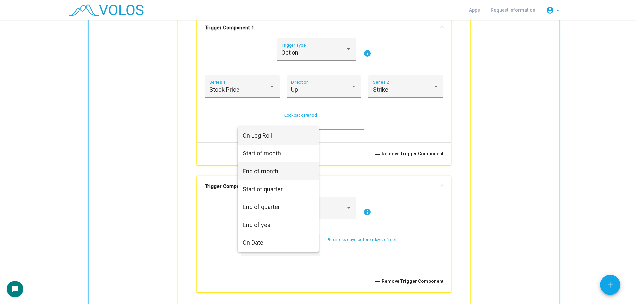
click at [288, 171] on span "End of month" at bounding box center [278, 172] width 71 height 18
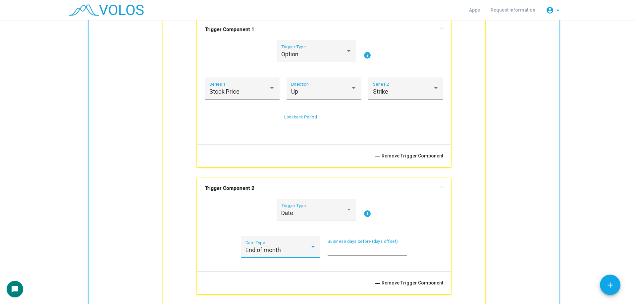
click at [227, 221] on div "Date Trigger Type info" at bounding box center [324, 214] width 238 height 30
click at [256, 187] on mat-panel-title "Trigger Component 2" at bounding box center [320, 188] width 230 height 7
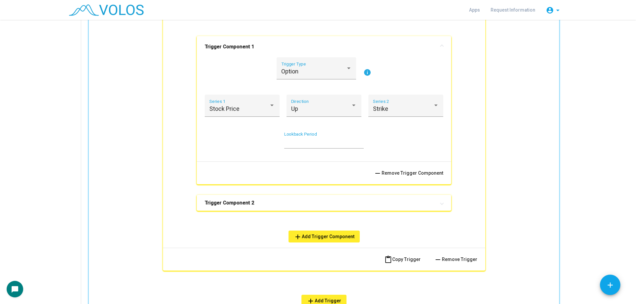
scroll to position [463, 0]
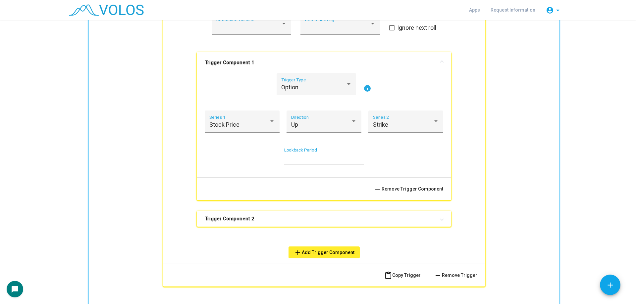
click at [244, 60] on b "Trigger Component 1" at bounding box center [230, 62] width 50 height 7
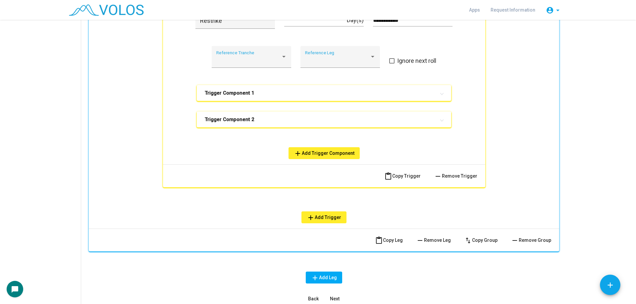
scroll to position [397, 0]
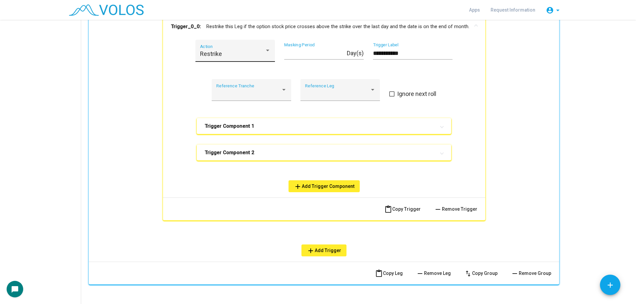
click at [217, 56] on span "Restrike" at bounding box center [211, 53] width 22 height 7
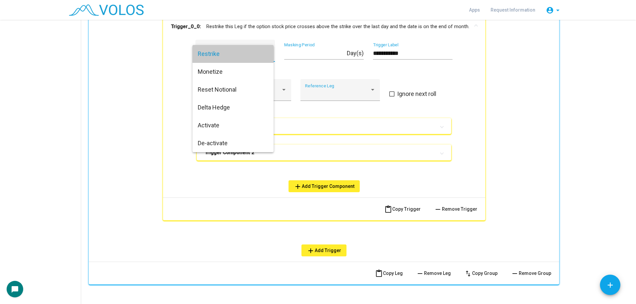
click at [217, 56] on span "Restrike" at bounding box center [233, 54] width 71 height 18
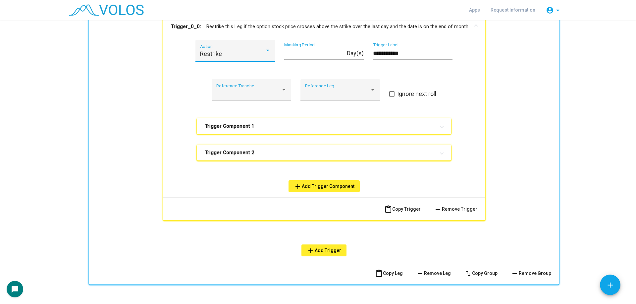
click at [217, 60] on div "Restrike Action" at bounding box center [235, 53] width 71 height 18
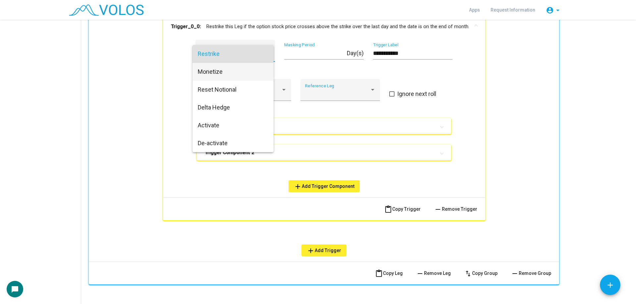
click at [224, 74] on span "Monetize" at bounding box center [233, 72] width 71 height 18
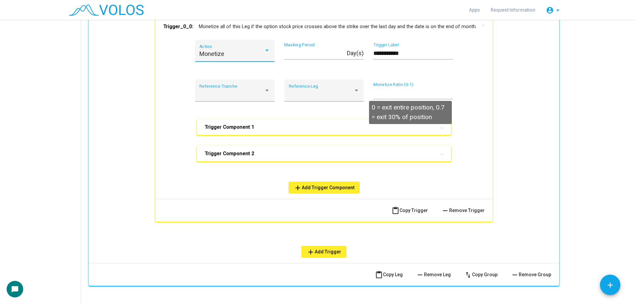
click at [396, 94] on input "*" at bounding box center [412, 93] width 79 height 7
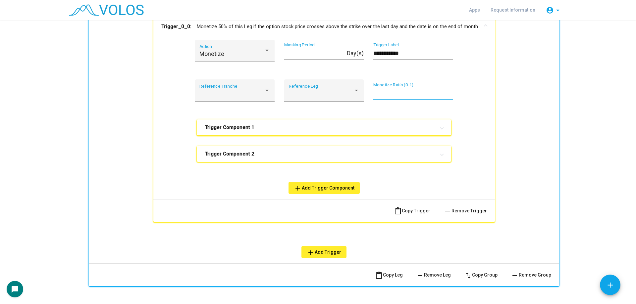
click at [398, 104] on div "*** Monetize Ratio (0-1)" at bounding box center [412, 94] width 79 height 24
drag, startPoint x: 395, startPoint y: 94, endPoint x: 376, endPoint y: 94, distance: 19.2
click at [376, 94] on input "***" at bounding box center [412, 93] width 79 height 7
type input "*"
click at [284, 147] on mat-expansion-panel-header "Trigger Component 2" at bounding box center [324, 154] width 254 height 16
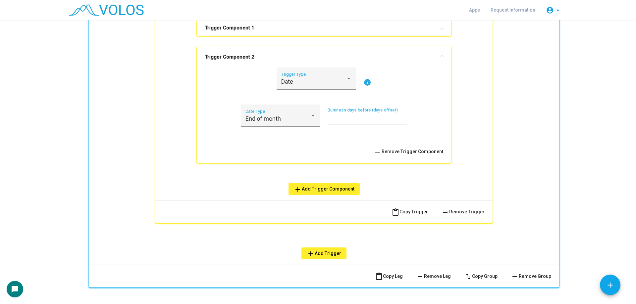
click at [419, 147] on button "remove Remove Trigger Component" at bounding box center [408, 152] width 80 height 12
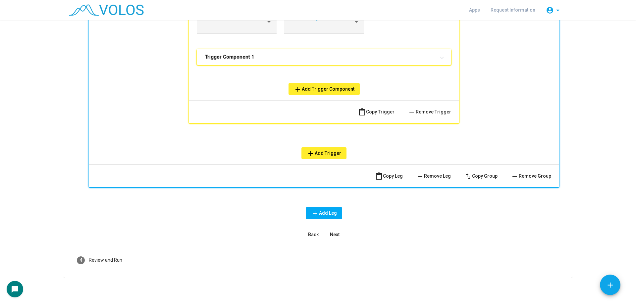
click at [221, 48] on div "**********" at bounding box center [324, 34] width 254 height 121
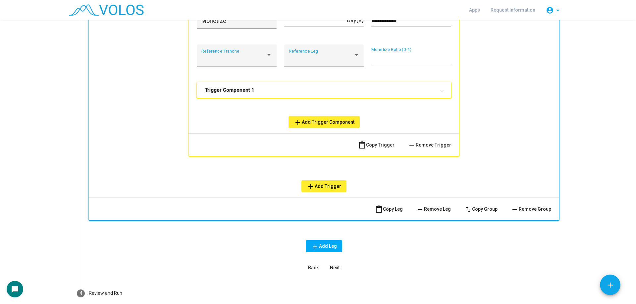
click at [246, 88] on b "Trigger Component 1" at bounding box center [230, 90] width 50 height 7
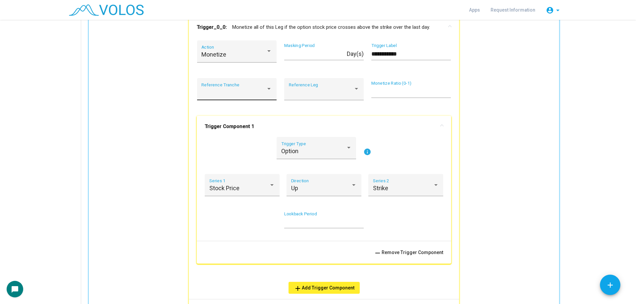
scroll to position [364, 0]
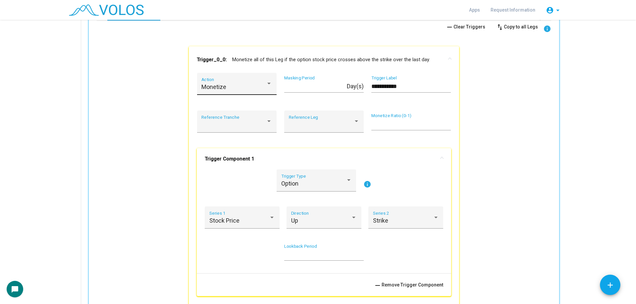
click at [253, 80] on div "Monetize Action" at bounding box center [236, 86] width 71 height 18
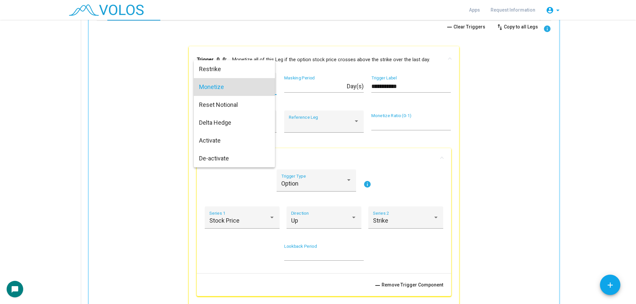
click at [295, 144] on div at bounding box center [318, 152] width 636 height 304
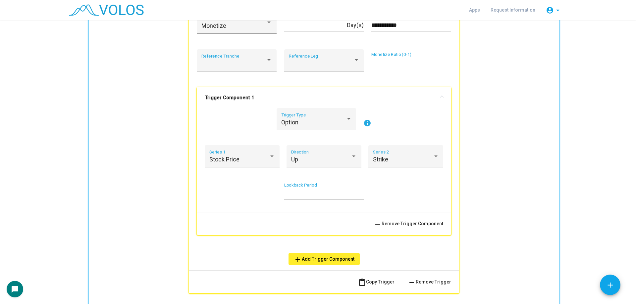
scroll to position [463, 0]
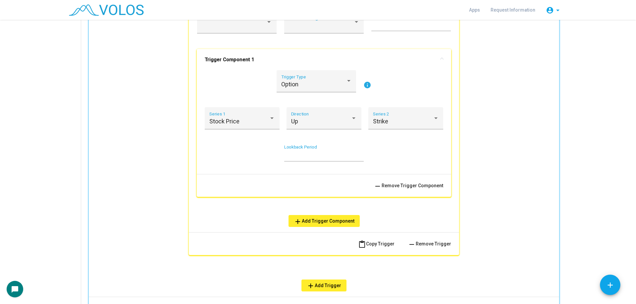
click at [323, 287] on span "add Add Trigger" at bounding box center [324, 285] width 34 height 5
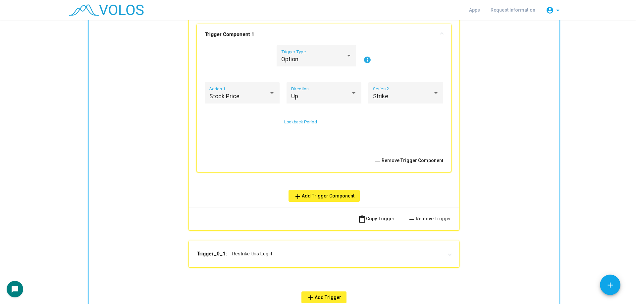
scroll to position [563, 0]
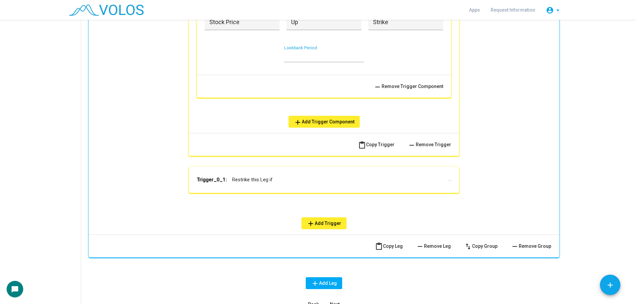
click at [251, 195] on div "**********" at bounding box center [324, 26] width 270 height 356
click at [264, 187] on mat-expansion-panel-header "Trigger_0_1: Restrike this Leg if" at bounding box center [324, 180] width 270 height 26
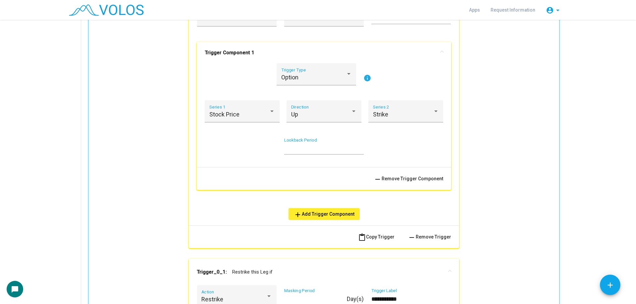
scroll to position [463, 0]
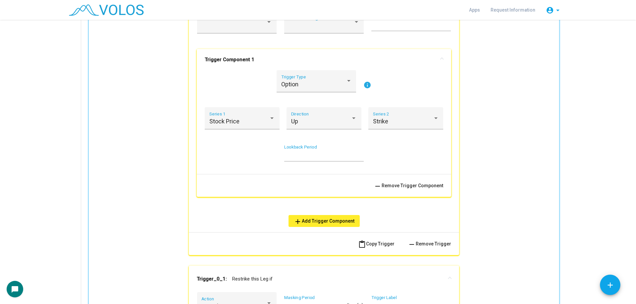
click at [251, 60] on mat-panel-title "Trigger Component 1" at bounding box center [320, 59] width 230 height 7
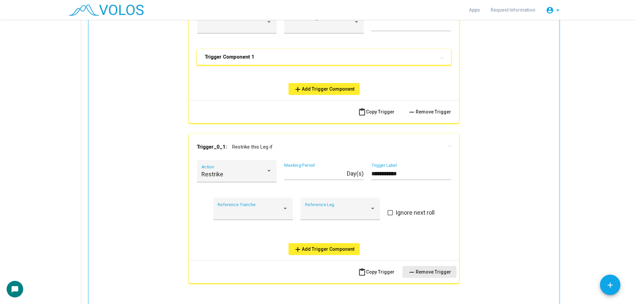
click at [430, 272] on span "remove Remove Trigger" at bounding box center [429, 271] width 43 height 5
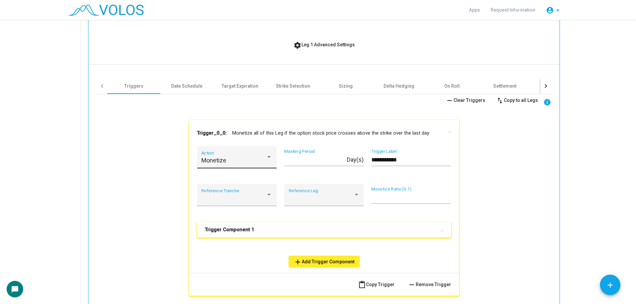
scroll to position [331, 0]
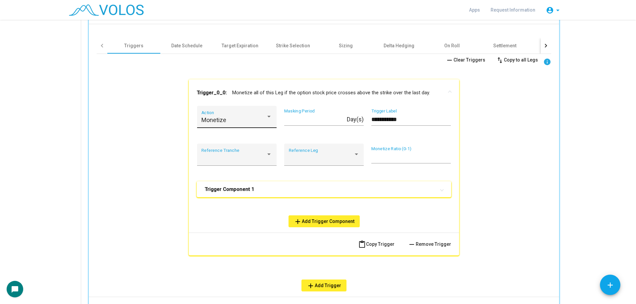
click at [231, 113] on div "Monetize Action" at bounding box center [236, 119] width 71 height 18
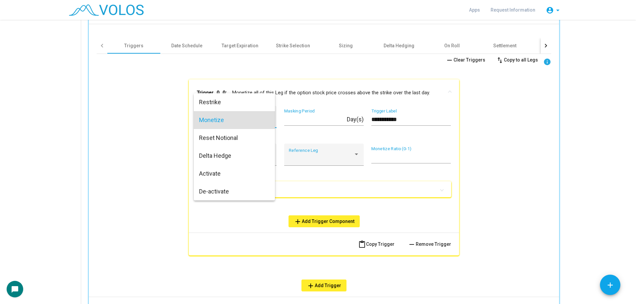
click at [313, 130] on div at bounding box center [318, 152] width 636 height 304
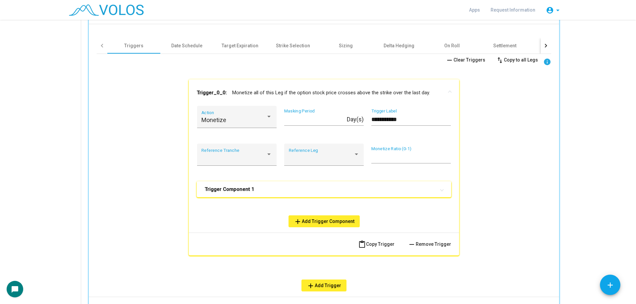
click at [261, 184] on mat-expansion-panel-header "Trigger Component 1" at bounding box center [324, 189] width 254 height 16
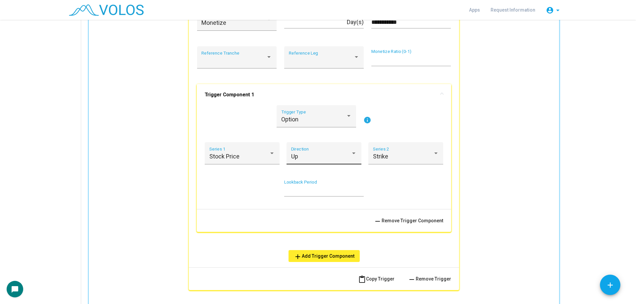
scroll to position [430, 0]
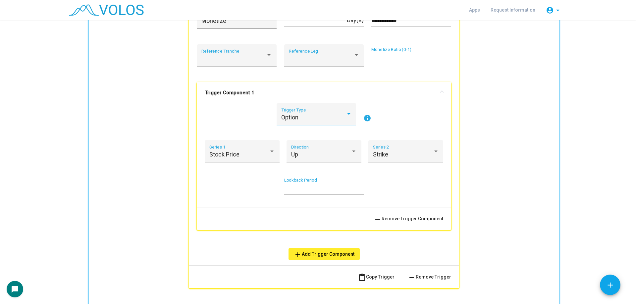
click at [319, 120] on div "Option" at bounding box center [313, 117] width 65 height 7
click at [297, 158] on span "Custom" at bounding box center [313, 153] width 71 height 18
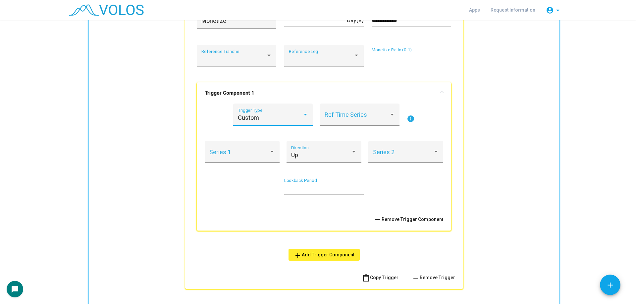
click at [401, 123] on div "Custom Trigger Type Ref Time Series info" at bounding box center [324, 119] width 238 height 30
click at [353, 112] on div "Ref Time Series" at bounding box center [359, 117] width 71 height 18
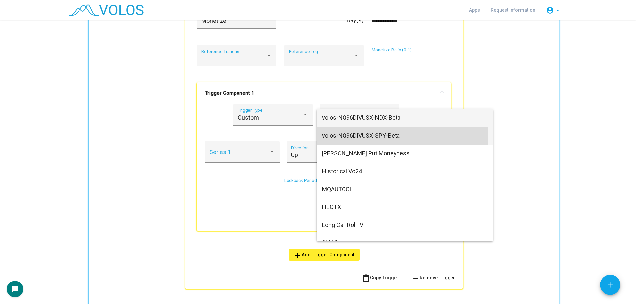
click at [398, 136] on span "volos-NQ96DIVUSX-SPY-Beta" at bounding box center [405, 136] width 166 height 18
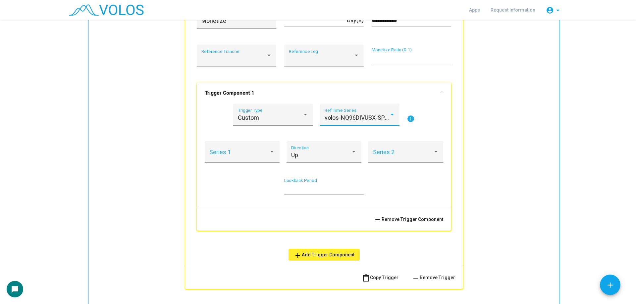
click at [456, 184] on div "**********" at bounding box center [324, 137] width 278 height 260
click at [254, 147] on div "Series 1" at bounding box center [242, 154] width 66 height 18
click at [244, 158] on span "Value" at bounding box center [240, 155] width 66 height 18
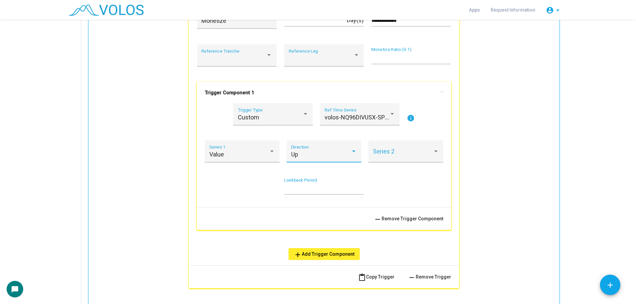
click at [329, 151] on div "Up" at bounding box center [321, 154] width 60 height 7
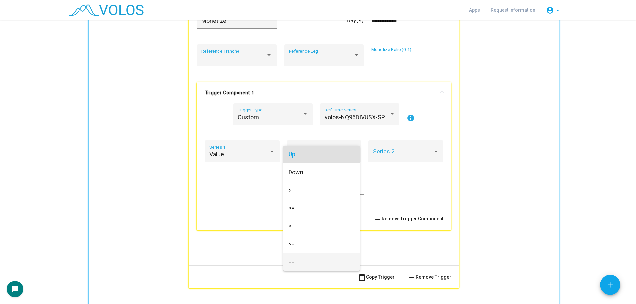
click at [313, 256] on span "==" at bounding box center [321, 262] width 66 height 18
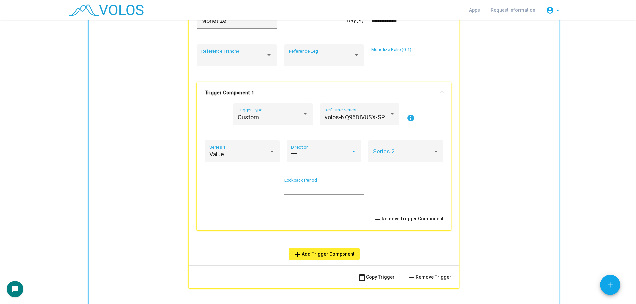
click at [396, 155] on span at bounding box center [403, 154] width 60 height 7
click at [399, 157] on span "Threshold" at bounding box center [403, 155] width 66 height 18
click at [269, 188] on input "*" at bounding box center [280, 188] width 79 height 7
type input "*"
click at [262, 200] on div "* Threshold" at bounding box center [280, 190] width 79 height 24
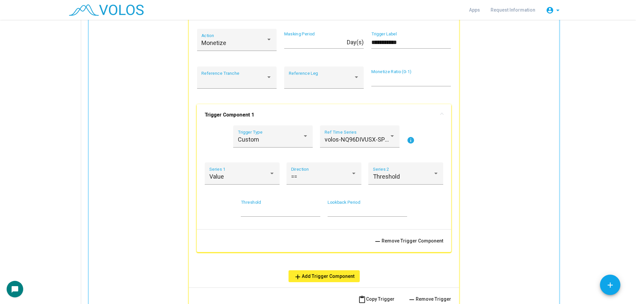
scroll to position [397, 0]
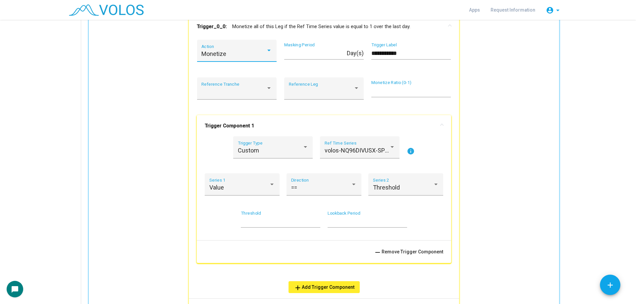
click at [229, 51] on div "Monetize" at bounding box center [233, 54] width 65 height 7
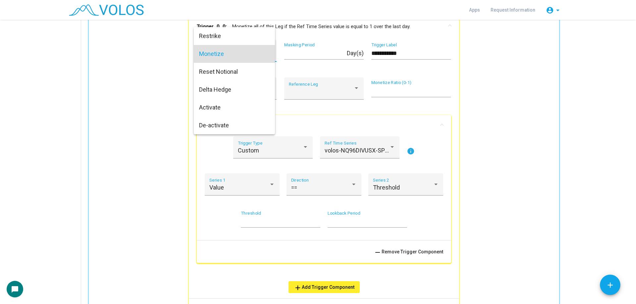
click at [178, 106] on div at bounding box center [318, 152] width 636 height 304
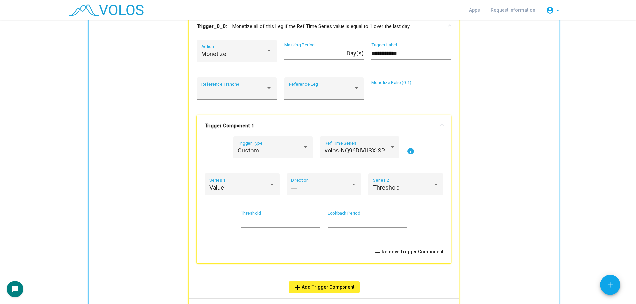
click at [219, 207] on div "Custom Trigger Type volos-NQ96DIVUSX-SPY-Beta Ref Time Series info Value Series…" at bounding box center [324, 185] width 238 height 99
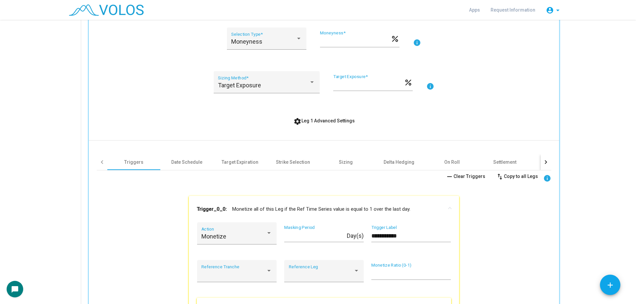
scroll to position [166, 0]
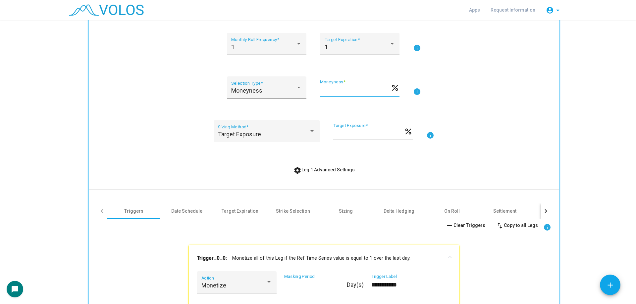
drag, startPoint x: 327, startPoint y: 91, endPoint x: 315, endPoint y: 91, distance: 11.9
click at [315, 91] on div "Moneyness Selection Type * ** Moneyness * percent info" at bounding box center [324, 91] width 454 height 30
click at [330, 106] on div "Moneyness Selection Type * ** Moneyness * percent info" at bounding box center [324, 91] width 454 height 30
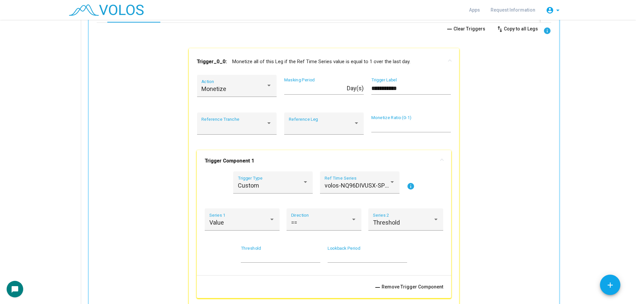
scroll to position [298, 0]
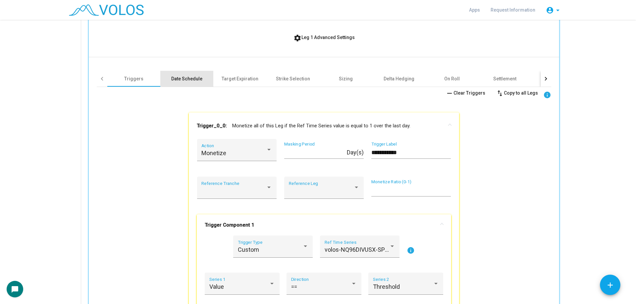
click at [185, 81] on div "Date Schedule" at bounding box center [186, 78] width 31 height 7
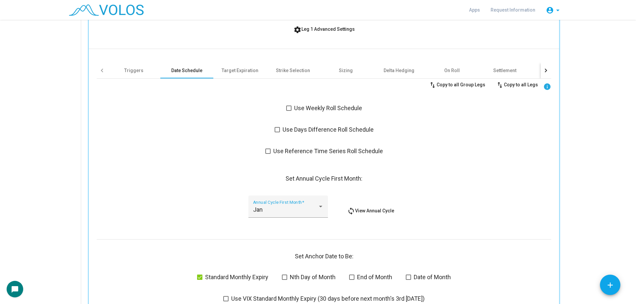
scroll to position [331, 0]
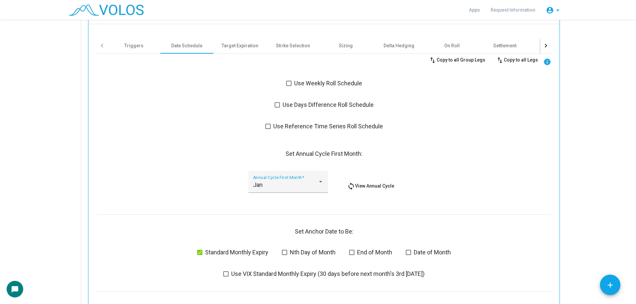
click at [335, 81] on span "Use Weekly Roll Schedule" at bounding box center [328, 83] width 68 height 8
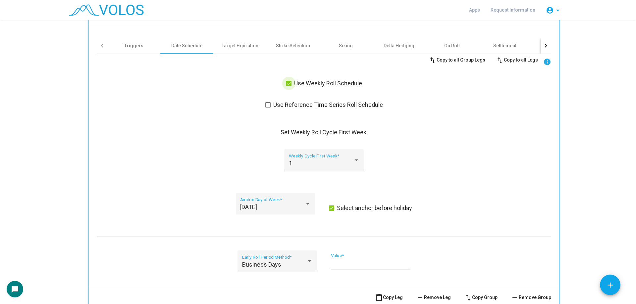
click at [339, 83] on span "Use Weekly Roll Schedule" at bounding box center [328, 83] width 68 height 8
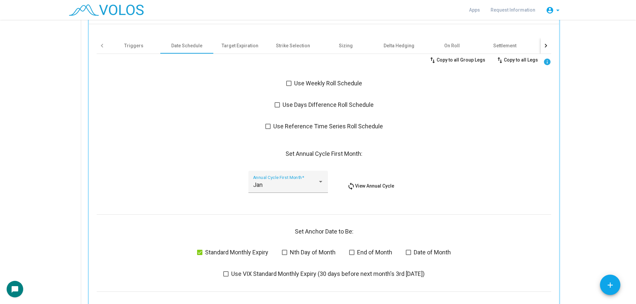
click at [329, 107] on span "Use Days Difference Roll Schedule" at bounding box center [327, 105] width 91 height 8
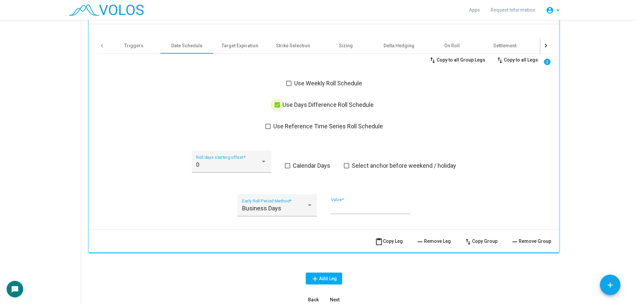
click at [329, 107] on span "Use Days Difference Roll Schedule" at bounding box center [327, 105] width 91 height 8
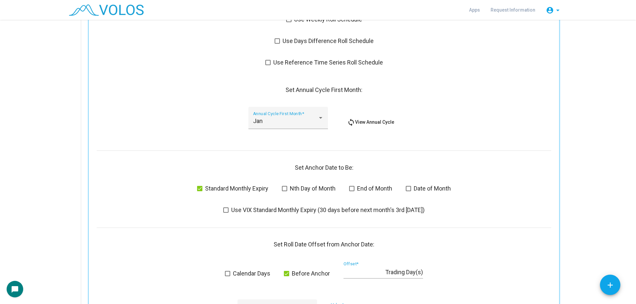
scroll to position [397, 0]
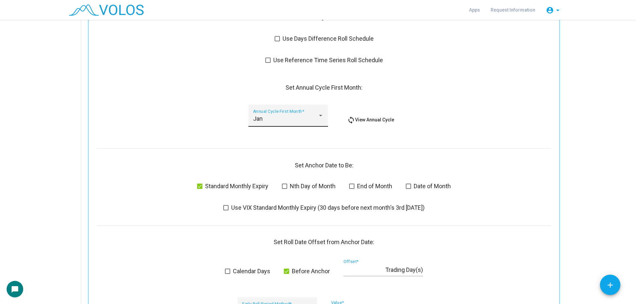
click at [269, 116] on div "Jan" at bounding box center [285, 119] width 65 height 7
click at [153, 116] on div at bounding box center [318, 152] width 636 height 304
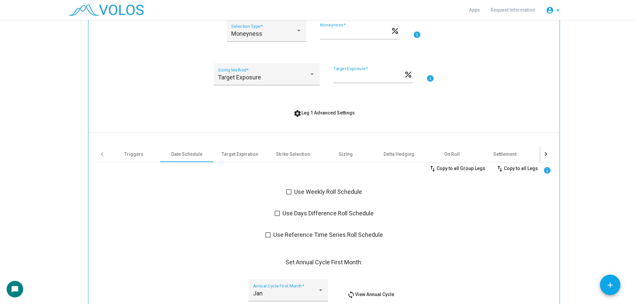
scroll to position [166, 0]
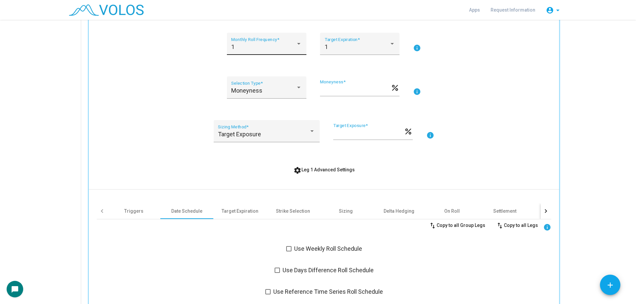
click at [259, 43] on div "1 Monthly Roll Frequency *" at bounding box center [266, 46] width 71 height 18
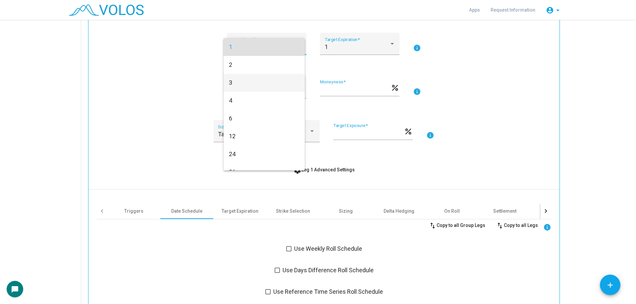
click at [258, 85] on span "3" at bounding box center [264, 83] width 71 height 18
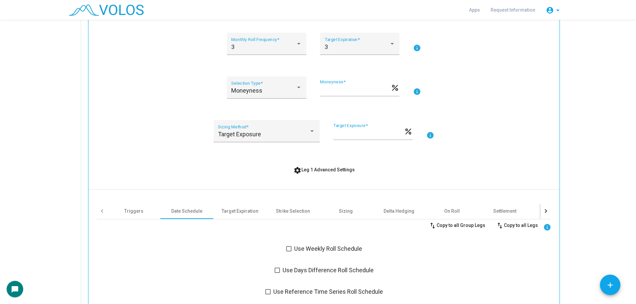
click at [211, 61] on div "3 Monthly Roll Frequency * 3 Target Expiration * info" at bounding box center [324, 48] width 454 height 30
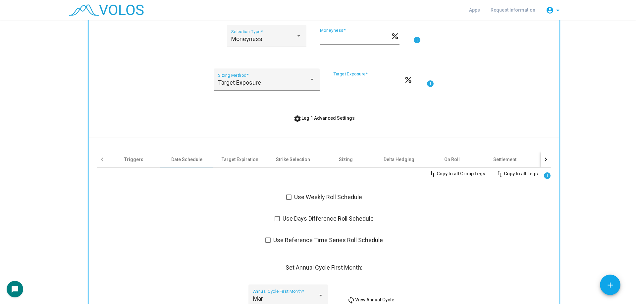
scroll to position [298, 0]
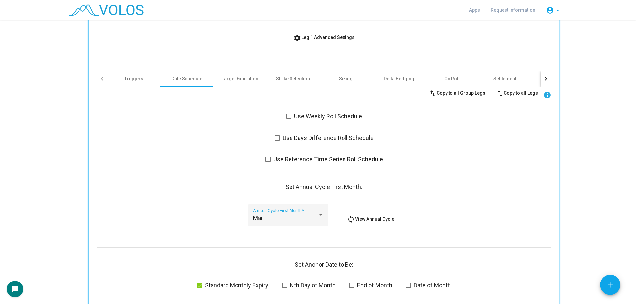
click at [364, 216] on button "loop View Annual Cycle" at bounding box center [371, 219] width 58 height 12
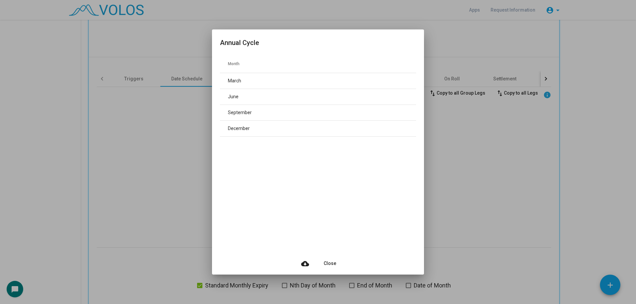
click at [188, 165] on div at bounding box center [318, 152] width 636 height 304
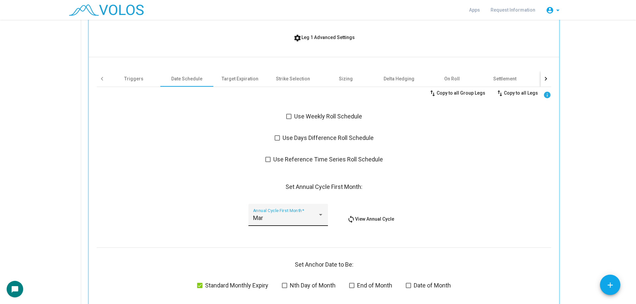
click at [277, 218] on div "Mar" at bounding box center [285, 218] width 65 height 7
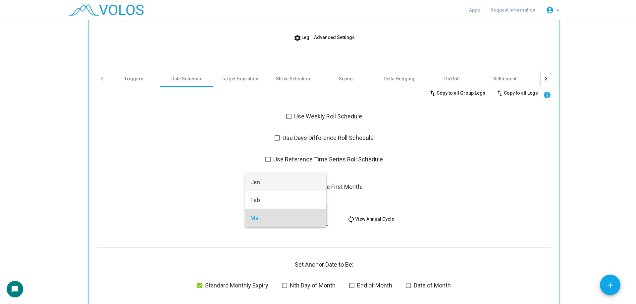
click at [269, 179] on span "Jan" at bounding box center [285, 182] width 71 height 18
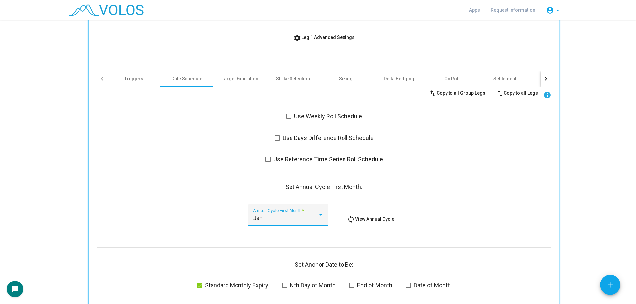
click at [389, 213] on div "Jan Annual Cycle First Month * loop View Annual Cycle" at bounding box center [324, 219] width 454 height 30
click at [384, 220] on span "loop View Annual Cycle" at bounding box center [370, 219] width 47 height 5
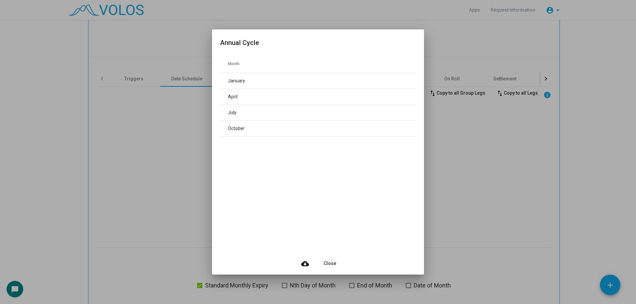
click at [139, 156] on div at bounding box center [318, 152] width 636 height 304
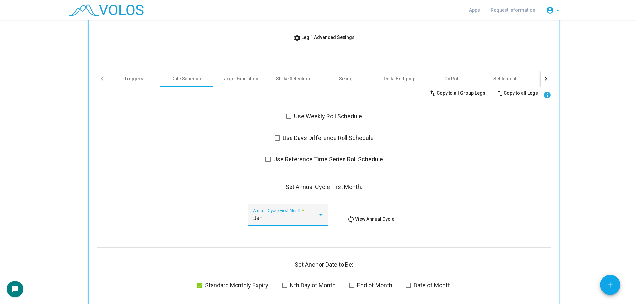
click at [300, 219] on div "Jan" at bounding box center [285, 218] width 65 height 7
click at [254, 219] on span "Jan" at bounding box center [285, 218] width 71 height 18
click at [212, 213] on div "Jan Annual Cycle First Month * loop View Annual Cycle" at bounding box center [324, 219] width 454 height 30
click at [286, 212] on div "Jan Annual Cycle First Month *" at bounding box center [288, 218] width 71 height 18
click at [368, 218] on div at bounding box center [318, 152] width 636 height 304
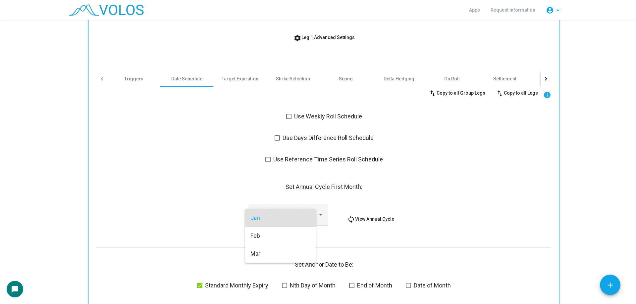
click at [382, 218] on span "loop View Annual Cycle" at bounding box center [370, 219] width 47 height 5
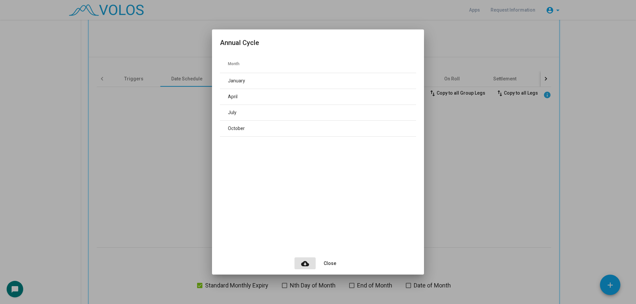
click at [180, 176] on div at bounding box center [318, 152] width 636 height 304
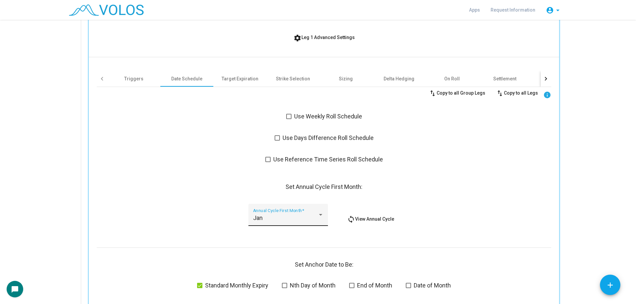
click at [285, 222] on div "Jan Annual Cycle First Month *" at bounding box center [288, 218] width 71 height 18
click at [273, 235] on span "Feb" at bounding box center [285, 236] width 71 height 18
click at [361, 219] on span "loop View Annual Cycle" at bounding box center [370, 219] width 47 height 5
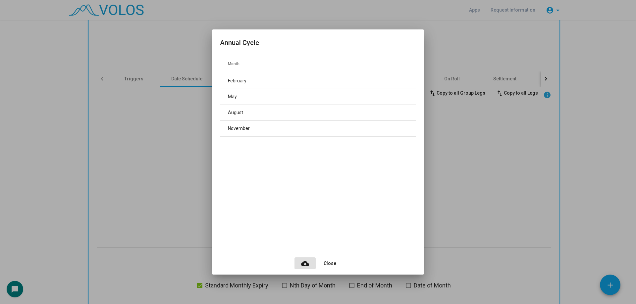
click at [179, 148] on div at bounding box center [318, 152] width 636 height 304
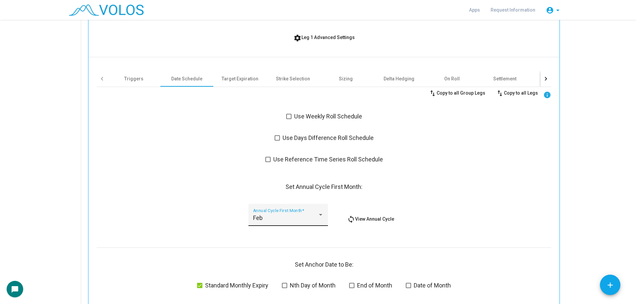
click at [260, 213] on div "Feb Annual Cycle First Month *" at bounding box center [288, 218] width 71 height 18
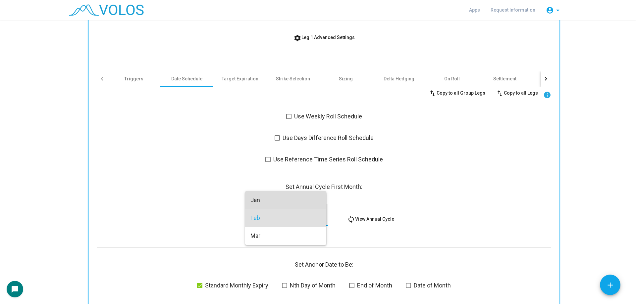
click at [261, 198] on span "Jan" at bounding box center [285, 200] width 71 height 18
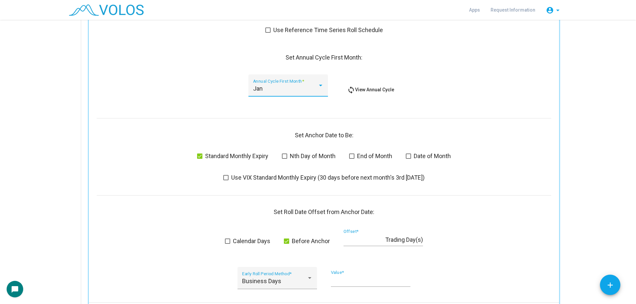
scroll to position [463, 0]
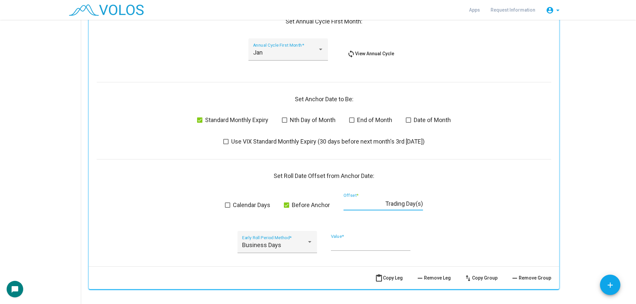
drag, startPoint x: 362, startPoint y: 206, endPoint x: 328, endPoint y: 203, distance: 33.2
click at [328, 203] on div "Calendar Days Before Anchor * Offset * Trading Day(s)" at bounding box center [324, 205] width 454 height 24
click at [411, 225] on div "swap_vert Copy to all Group Legs swap_vert Copy to all Legs info Use Weekly Rol…" at bounding box center [324, 92] width 454 height 340
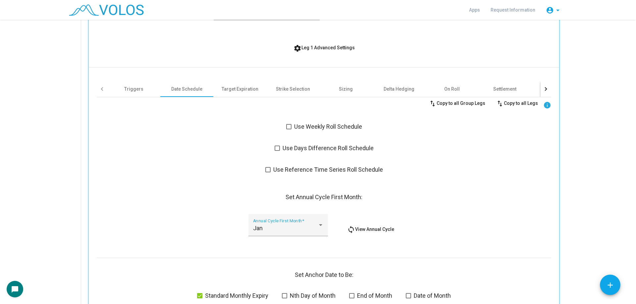
scroll to position [232, 0]
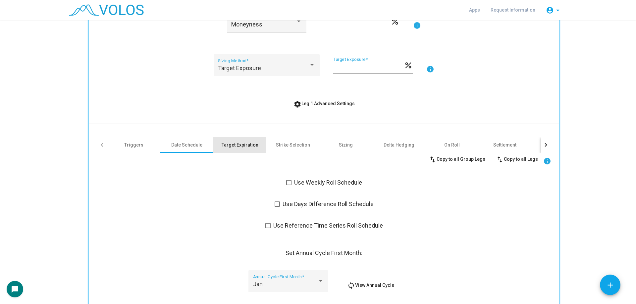
click at [232, 137] on div "Target Expiration" at bounding box center [239, 145] width 53 height 16
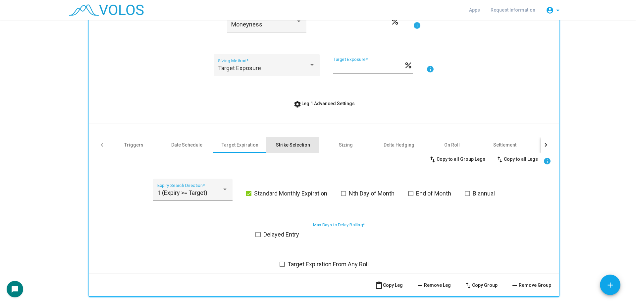
click at [289, 147] on div "Strike Selection" at bounding box center [293, 145] width 34 height 7
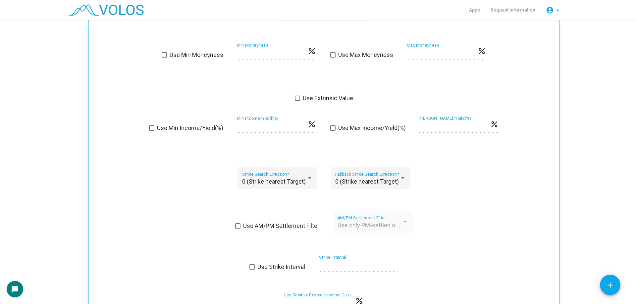
scroll to position [430, 0]
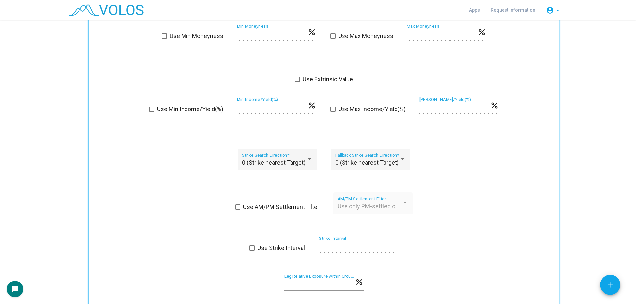
click at [256, 166] on div "0 (Strike nearest Target) Strike Search Direction *" at bounding box center [277, 162] width 71 height 18
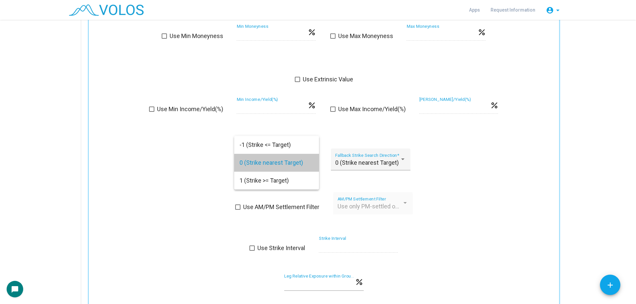
click at [277, 164] on span "0 (Strike nearest Target)" at bounding box center [276, 163] width 74 height 18
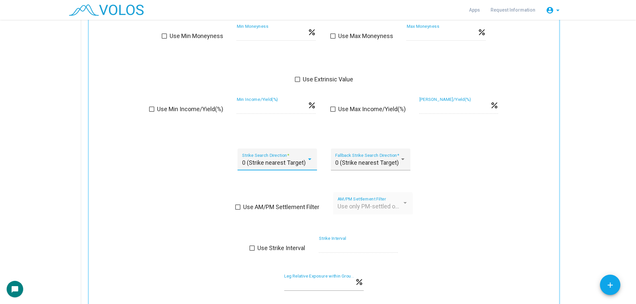
click at [264, 168] on div "0 (Strike nearest Target) Strike Search Direction *" at bounding box center [277, 162] width 71 height 18
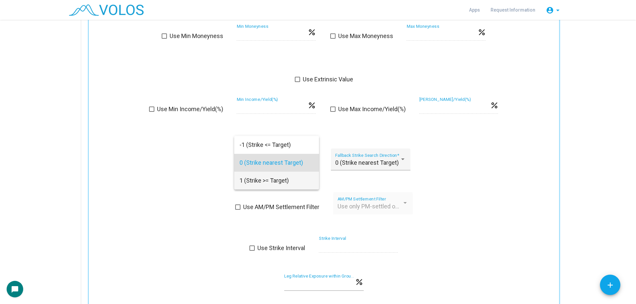
click at [265, 188] on span "1 (Strike >= Target)" at bounding box center [276, 181] width 74 height 18
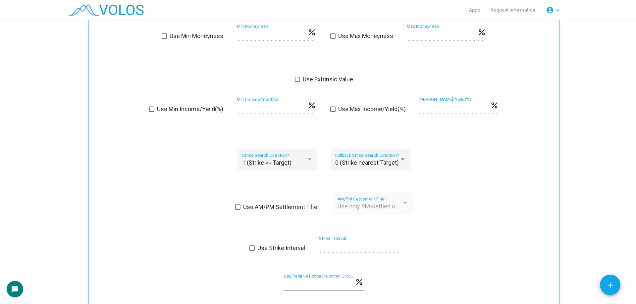
click at [265, 188] on div "swap_vert Copy to all Group Legs swap_vert Copy to all Legs info None Strike > …" at bounding box center [324, 144] width 454 height 379
click at [276, 168] on div "1 (Strike >= Target) Strike Search Direction *" at bounding box center [277, 162] width 71 height 18
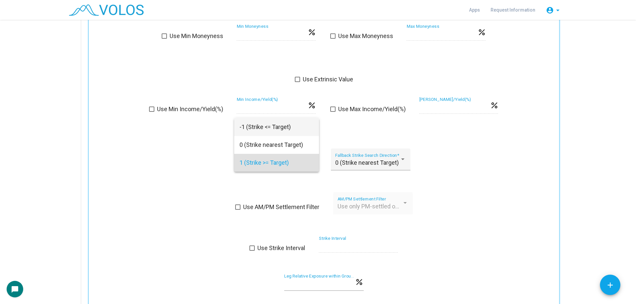
click at [289, 130] on span "-1 (Strike <= Target)" at bounding box center [276, 127] width 74 height 18
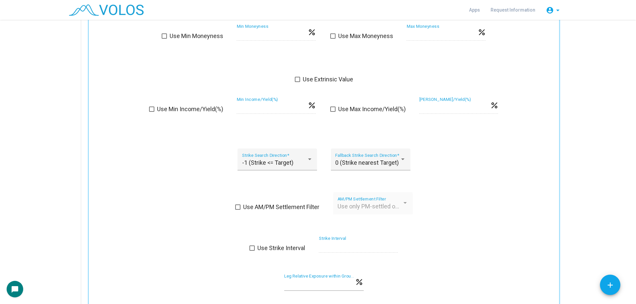
click at [260, 192] on div "swap_vert Copy to all Group Legs swap_vert Copy to all Legs info None Strike > …" at bounding box center [324, 144] width 454 height 379
click at [278, 166] on span "-1 (Strike <= Target)" at bounding box center [267, 162] width 51 height 7
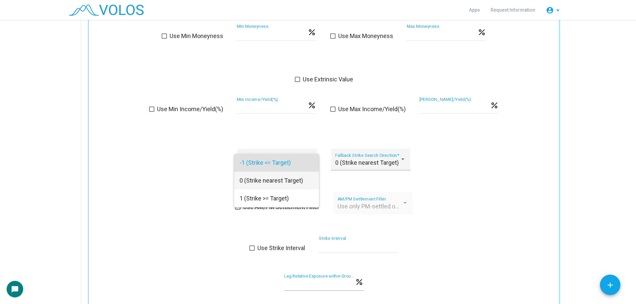
click at [279, 178] on span "0 (Strike nearest Target)" at bounding box center [276, 181] width 74 height 18
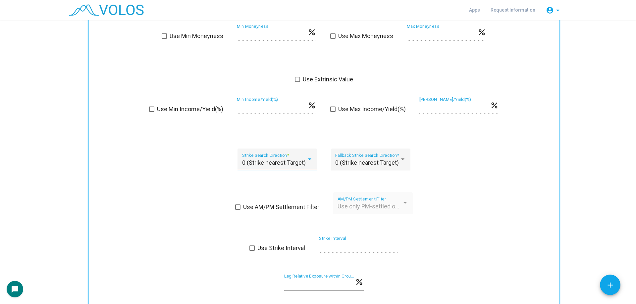
click at [216, 190] on div "swap_vert Copy to all Group Legs swap_vert Copy to all Legs info None Strike > …" at bounding box center [324, 144] width 454 height 379
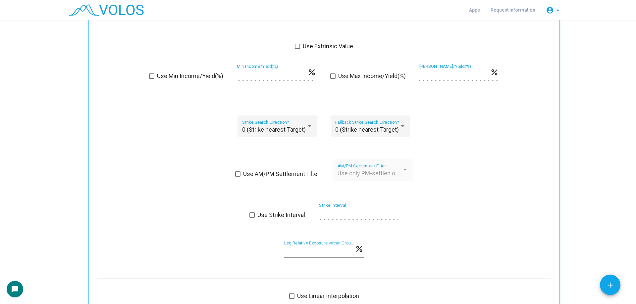
click at [275, 174] on span "Use AM/PM Settlement Filter" at bounding box center [281, 174] width 76 height 8
click at [392, 172] on span "Use only PM-settled options" at bounding box center [374, 173] width 74 height 7
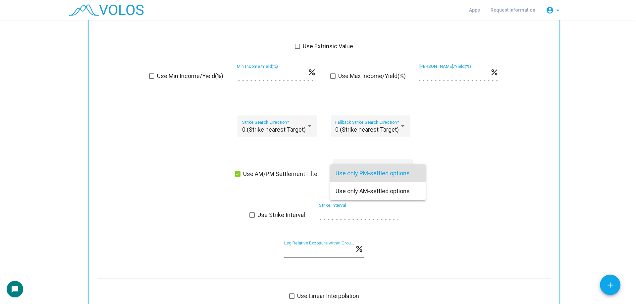
click at [407, 172] on span "Use only PM-settled options" at bounding box center [377, 174] width 85 height 18
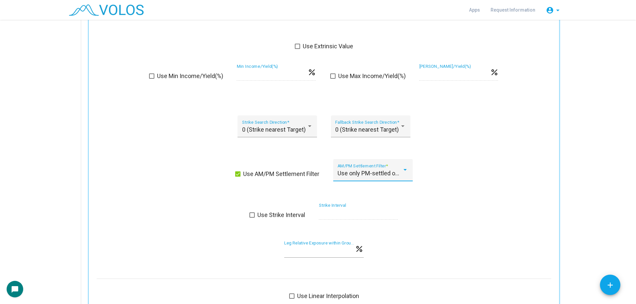
click at [256, 176] on span "Use AM/PM Settlement Filter" at bounding box center [281, 174] width 76 height 8
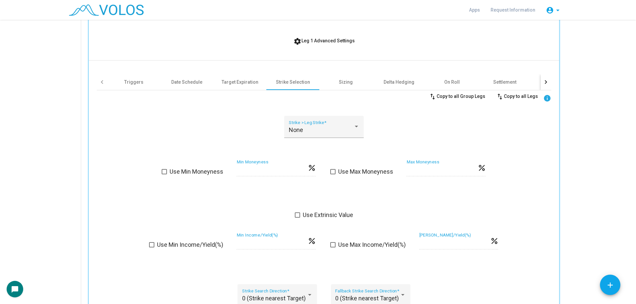
scroll to position [265, 0]
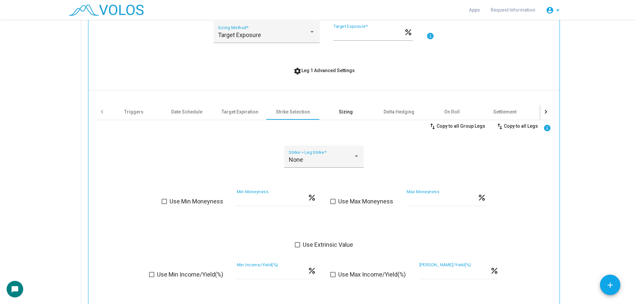
click at [345, 115] on div "Sizing" at bounding box center [346, 112] width 14 height 7
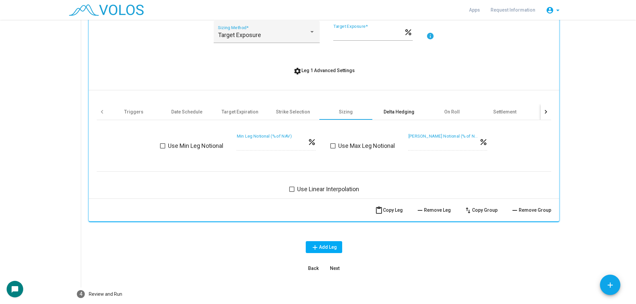
click at [412, 119] on div "Delta Hedging" at bounding box center [398, 112] width 53 height 16
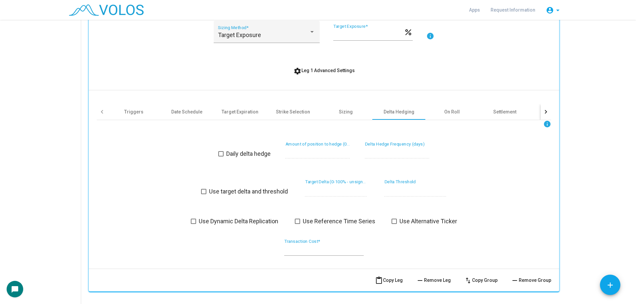
click at [245, 158] on span "Daily delta hedge" at bounding box center [248, 154] width 44 height 8
click at [250, 151] on span "Daily delta hedge" at bounding box center [248, 154] width 44 height 8
click at [302, 193] on div "Use target delta and threshold ** Target Delta (0-100% - unsigned) * Delta Thre…" at bounding box center [324, 192] width 246 height 24
click at [329, 204] on div "** Target Delta (0-100% - unsigned)" at bounding box center [336, 192] width 62 height 24
click at [265, 209] on div "info Daily delta hedge * Amount of position to hedge (0-1) * Delta Hedge Freque…" at bounding box center [324, 191] width 454 height 143
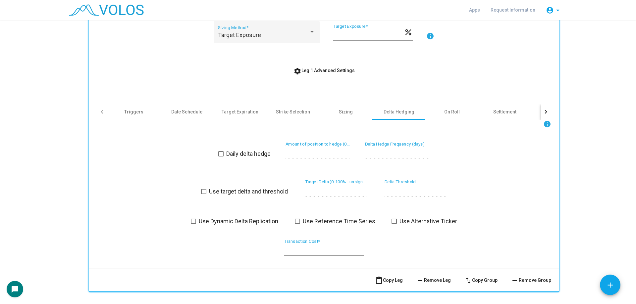
click at [247, 221] on span "Use Dynamic Delta Replication" at bounding box center [238, 221] width 79 height 8
click at [204, 239] on div "info Daily delta hedge * Amount of position to hedge (0-1) * Delta Hedge Freque…" at bounding box center [324, 191] width 454 height 143
click at [322, 250] on input "*" at bounding box center [323, 250] width 79 height 7
click at [246, 250] on div "info Daily delta hedge * Amount of position to hedge (0-1) * Delta Hedge Freque…" at bounding box center [324, 191] width 454 height 143
click at [239, 223] on span "Use Dynamic Delta Replication" at bounding box center [238, 221] width 79 height 8
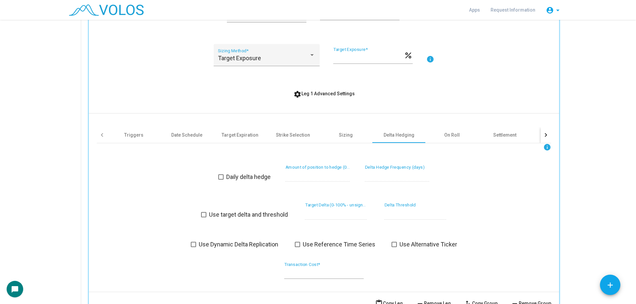
scroll to position [232, 0]
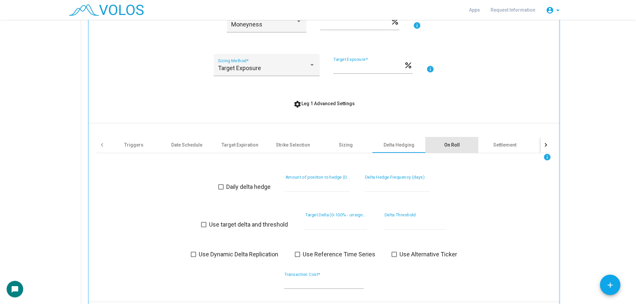
click at [456, 145] on div "On Roll" at bounding box center [452, 145] width 16 height 7
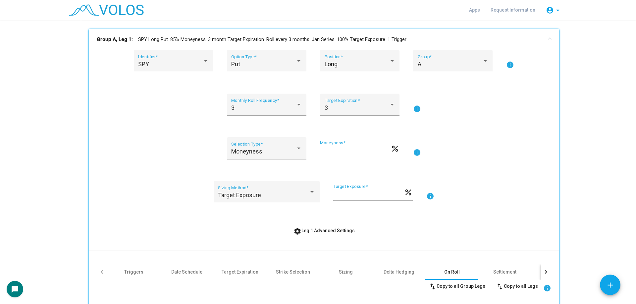
scroll to position [66, 0]
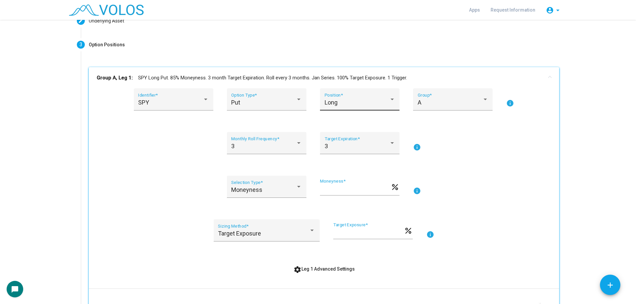
click at [338, 100] on div "Long" at bounding box center [356, 102] width 65 height 7
click at [344, 116] on span "Short" at bounding box center [357, 121] width 71 height 18
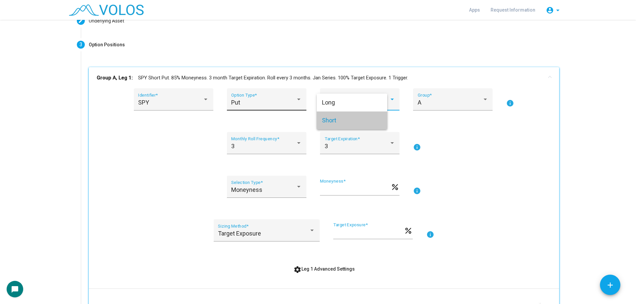
click at [260, 103] on div "Put" at bounding box center [263, 102] width 65 height 7
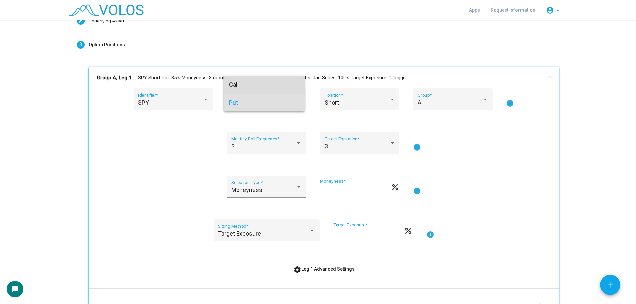
click at [257, 88] on span "Call" at bounding box center [264, 85] width 71 height 18
click at [184, 151] on div "3 Monthly Roll Frequency * 3 Target Expiration * info" at bounding box center [324, 147] width 454 height 30
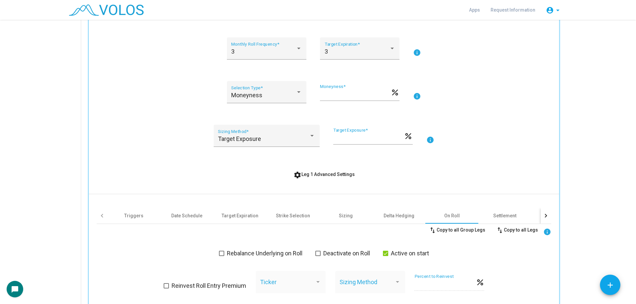
scroll to position [265, 0]
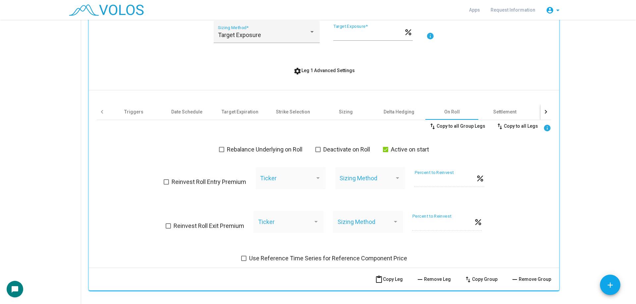
click at [226, 184] on span "Reinvest Roll Entry Premium" at bounding box center [208, 182] width 74 height 8
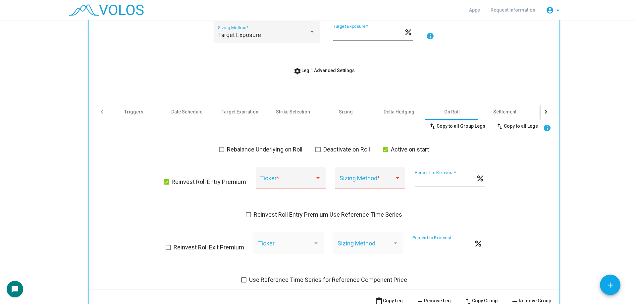
click at [284, 186] on div "Ticker *" at bounding box center [290, 181] width 61 height 18
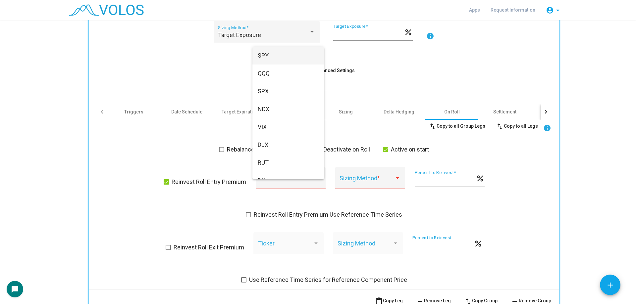
click at [283, 59] on span "SPY" at bounding box center [288, 56] width 61 height 18
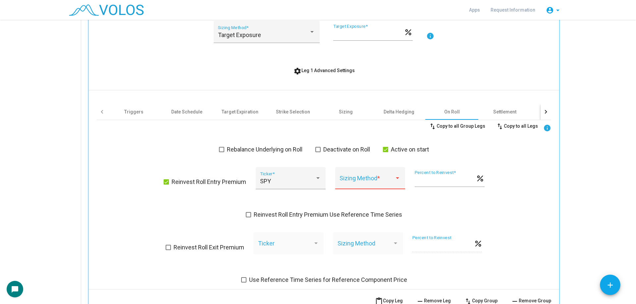
click at [373, 172] on div "Sizing Method *" at bounding box center [370, 178] width 70 height 22
click at [367, 177] on span "Premium" at bounding box center [367, 181] width 61 height 18
click at [462, 201] on div "swap_vert Copy to all Group Legs swap_vert Copy to all Legs info Rebalance Unde…" at bounding box center [324, 202] width 454 height 164
click at [400, 182] on div "Reinvest Roll Entry Premium SPY Ticker * Premium Sizing Method * *** Percent to…" at bounding box center [324, 182] width 321 height 30
click at [479, 194] on div "** Percent to Reinvest * percent" at bounding box center [449, 182] width 70 height 24
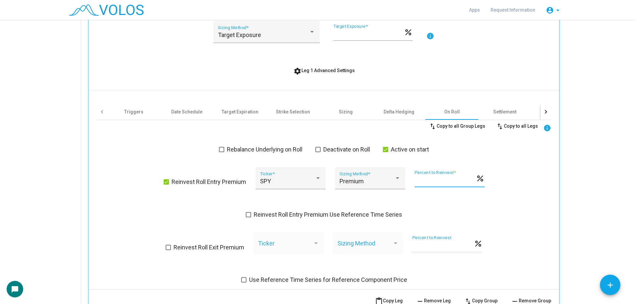
drag, startPoint x: 423, startPoint y: 180, endPoint x: 407, endPoint y: 181, distance: 16.6
click at [407, 181] on div "Reinvest Roll Entry Premium SPY Ticker * Premium Sizing Method * ** Percent to …" at bounding box center [324, 182] width 321 height 30
type input "***"
click at [515, 209] on div "swap_vert Copy to all Group Legs swap_vert Copy to all Legs info Rebalance Unde…" at bounding box center [324, 202] width 454 height 164
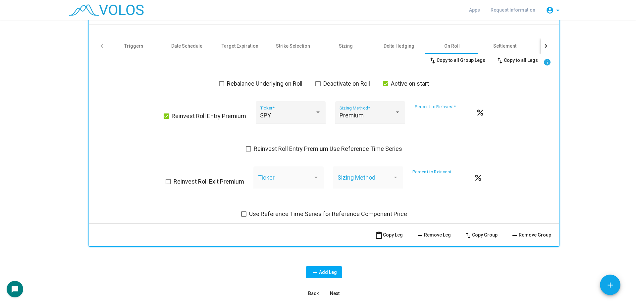
scroll to position [331, 0]
click at [168, 113] on label "Reinvest Roll Entry Premium" at bounding box center [205, 116] width 82 height 8
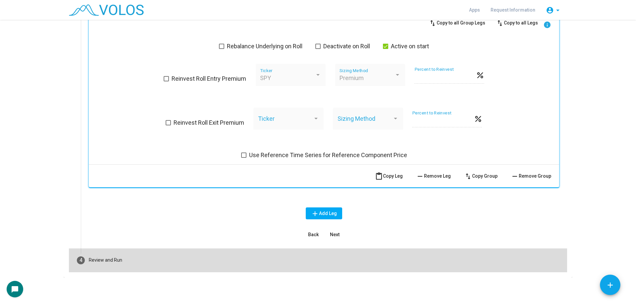
click at [165, 256] on mat-step-header "4 Review and Run" at bounding box center [318, 261] width 498 height 24
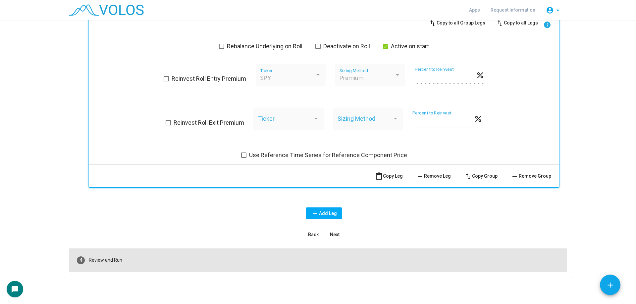
scroll to position [31, 0]
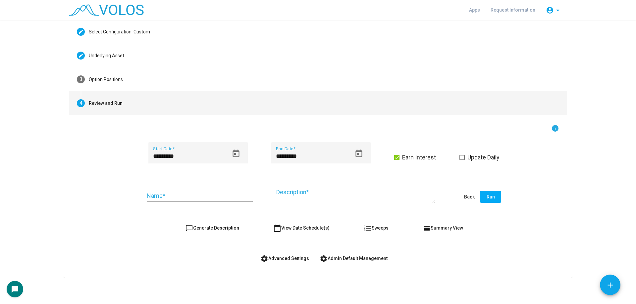
click at [418, 159] on span "Earn Interest" at bounding box center [419, 158] width 34 height 8
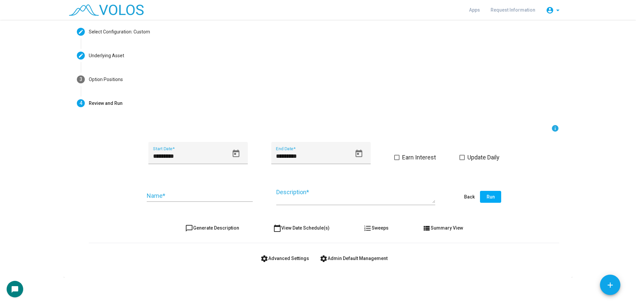
click at [418, 159] on span "Earn Interest" at bounding box center [419, 158] width 34 height 8
click at [285, 265] on button "settings Advanced Settings" at bounding box center [284, 259] width 59 height 12
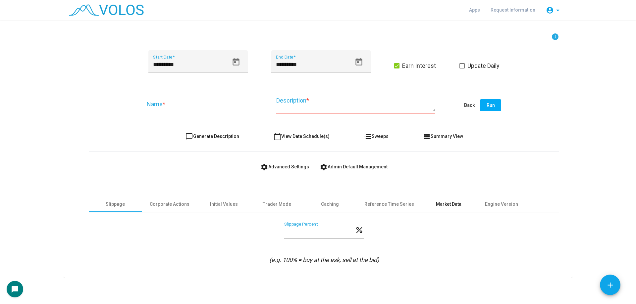
click at [441, 202] on div "Market Data" at bounding box center [448, 204] width 25 height 7
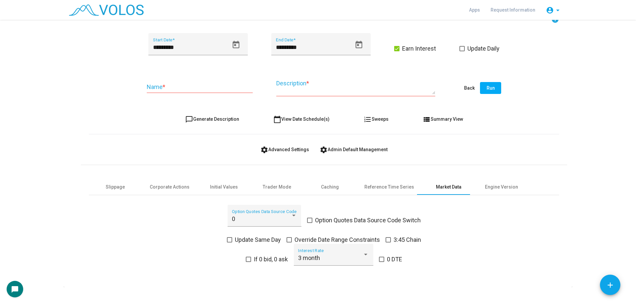
scroll to position [150, 0]
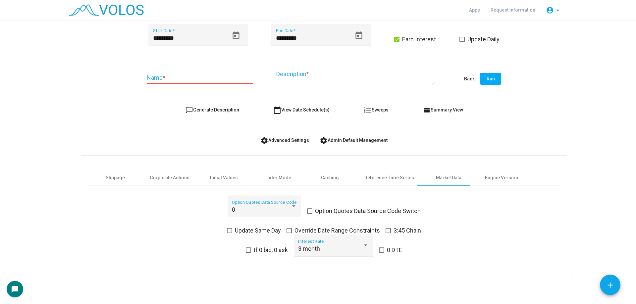
click at [320, 243] on div "3 month Interest Rate" at bounding box center [333, 248] width 71 height 18
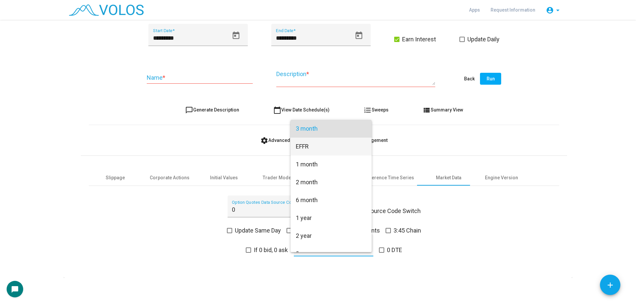
click at [323, 148] on span "EFFR" at bounding box center [331, 147] width 71 height 18
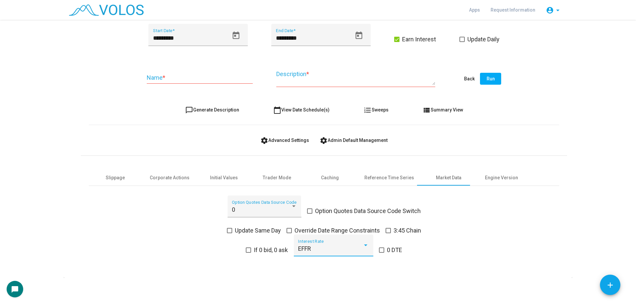
click at [325, 248] on div "EFFR" at bounding box center [330, 249] width 65 height 7
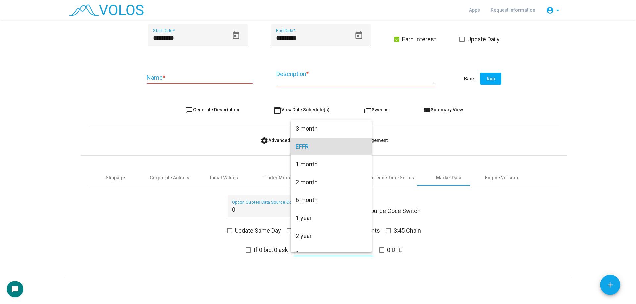
click at [335, 139] on span "EFFR" at bounding box center [331, 147] width 71 height 18
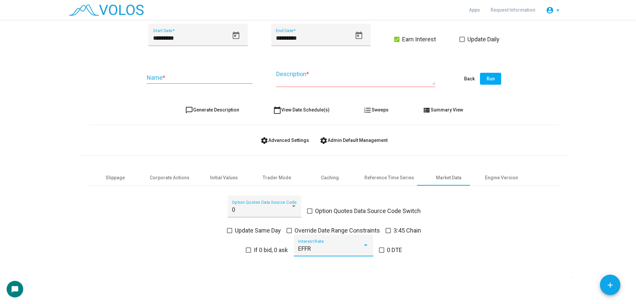
click at [336, 249] on div "EFFR" at bounding box center [330, 249] width 65 height 7
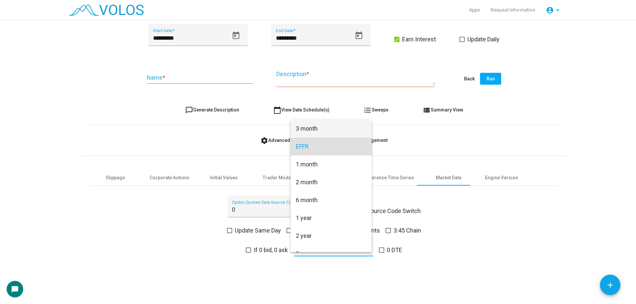
click at [337, 132] on span "3 month" at bounding box center [331, 129] width 71 height 18
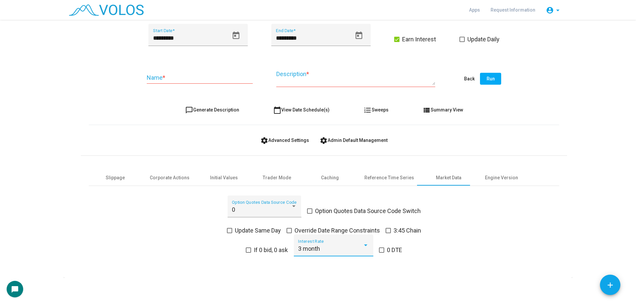
click at [439, 139] on div "settings Advanced Settings settings Admin Default Management" at bounding box center [324, 140] width 470 height 12
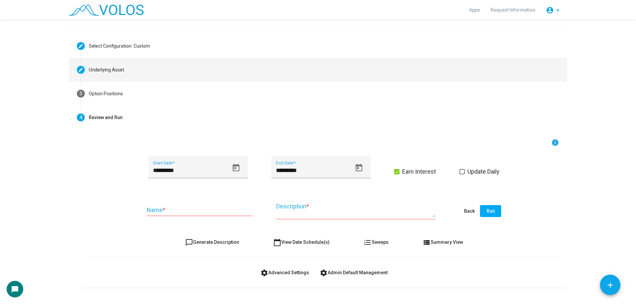
scroll to position [0, 0]
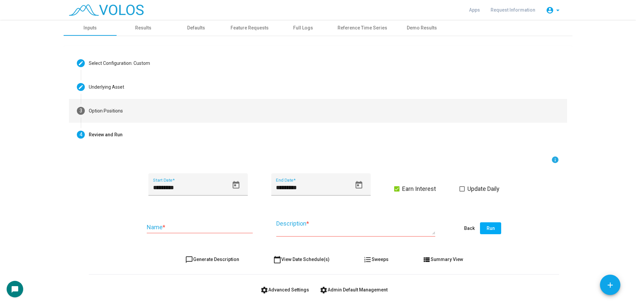
click at [150, 111] on mat-step-header "3 Option Positions" at bounding box center [318, 111] width 498 height 24
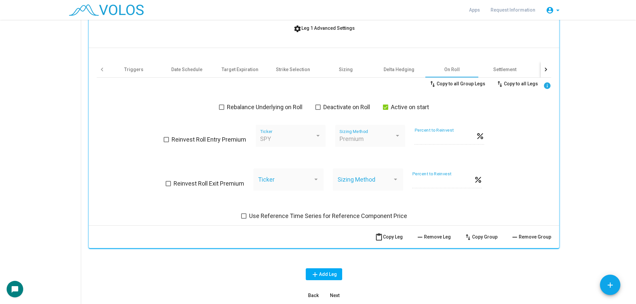
scroll to position [335, 0]
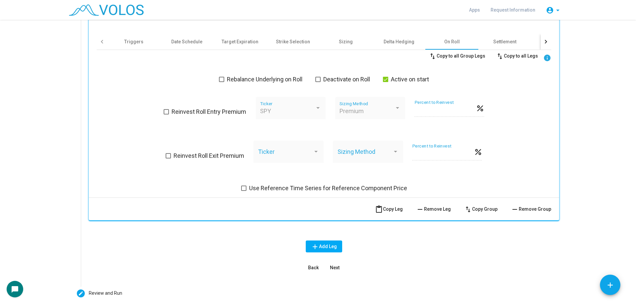
drag, startPoint x: 432, startPoint y: 182, endPoint x: 407, endPoint y: 187, distance: 25.7
click at [407, 187] on div "swap_vert Copy to all Group Legs swap_vert Copy to all Legs info Rebalance Unde…" at bounding box center [324, 121] width 454 height 143
click at [329, 194] on div "SPY Identifier * Call Option Type * Short Position * A Group * info 3 Monthly R…" at bounding box center [324, 9] width 470 height 378
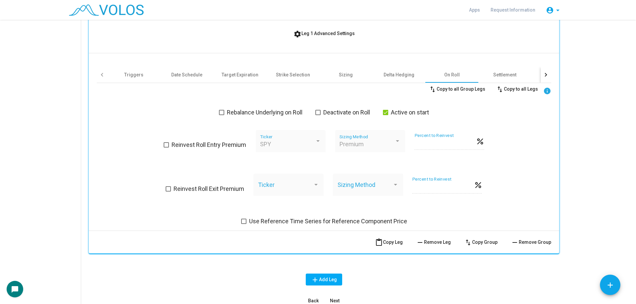
scroll to position [368, 0]
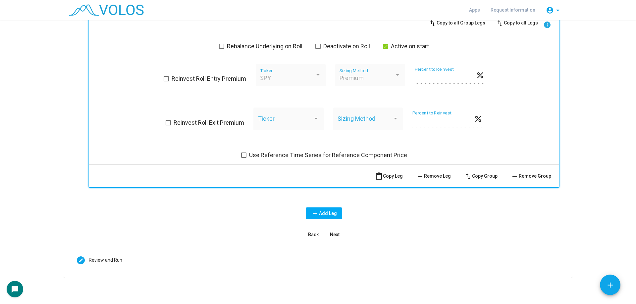
click at [320, 159] on span "Use Reference Time Series for Reference Component Price" at bounding box center [328, 155] width 158 height 8
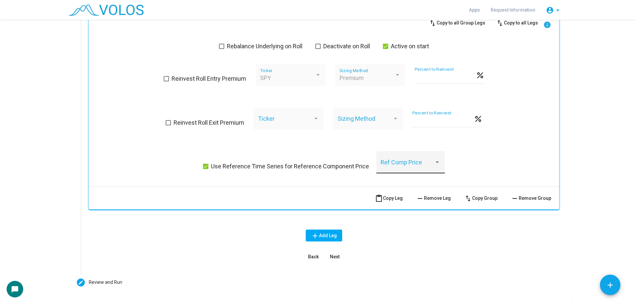
click at [411, 164] on span at bounding box center [407, 165] width 54 height 7
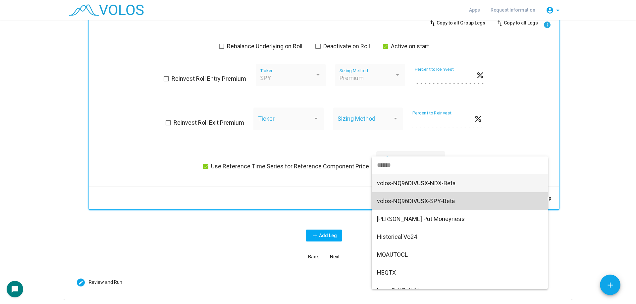
click at [463, 196] on span "volos-NQ96DIVUSX-SPY-Beta" at bounding box center [460, 201] width 166 height 18
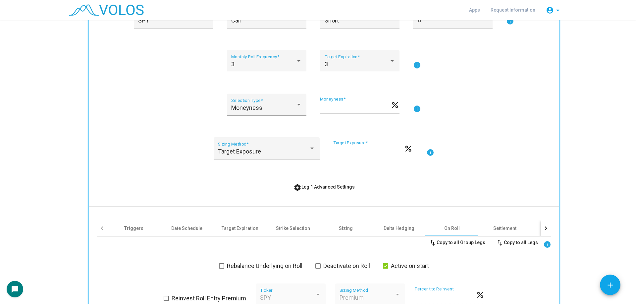
scroll to position [136, 0]
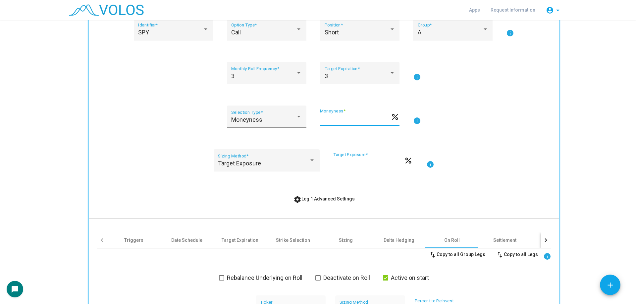
drag, startPoint x: 335, startPoint y: 120, endPoint x: 305, endPoint y: 117, distance: 30.3
click at [305, 117] on div "Moneyness Selection Type * ** Moneyness * percent info" at bounding box center [324, 121] width 454 height 30
click at [333, 130] on div "** Moneyness * percent" at bounding box center [359, 121] width 79 height 24
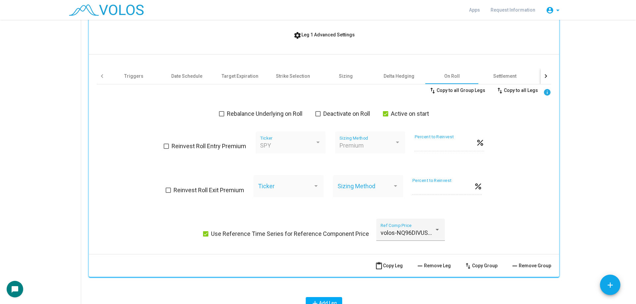
scroll to position [302, 0]
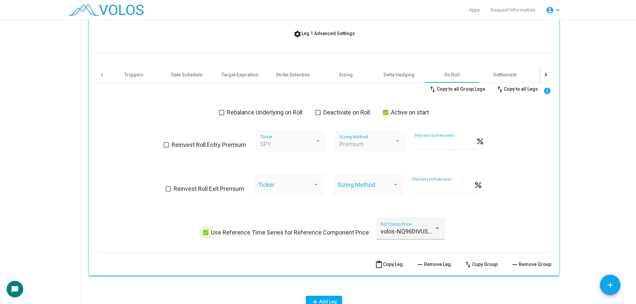
click at [271, 229] on span "Use Reference Time Series for Reference Component Price" at bounding box center [290, 233] width 158 height 8
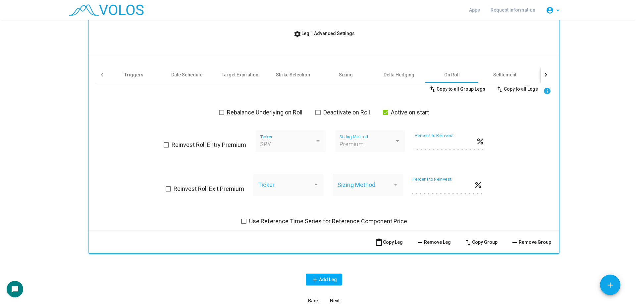
click at [551, 72] on div "SPY Identifier * Call Option Type * Short Position * A Group * info 3 Monthly R…" at bounding box center [324, 42] width 470 height 378
click at [558, 74] on div "Group A, Leg 1: SPY Short Call. 85% Moneyness. 3 month Target Expiration. Roll …" at bounding box center [324, 72] width 486 height 483
click at [540, 74] on div at bounding box center [545, 75] width 11 height 16
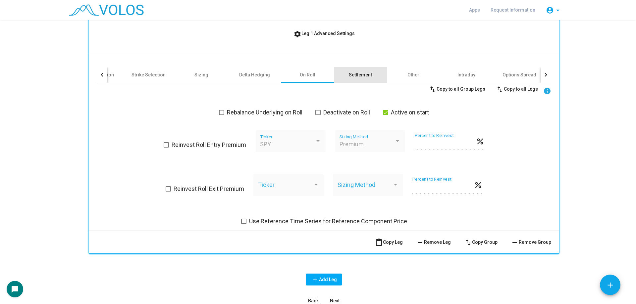
click at [355, 74] on div "Settlement" at bounding box center [360, 75] width 23 height 7
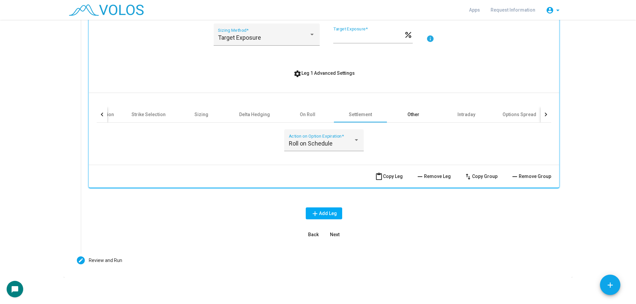
click at [413, 116] on div "Other" at bounding box center [413, 114] width 12 height 7
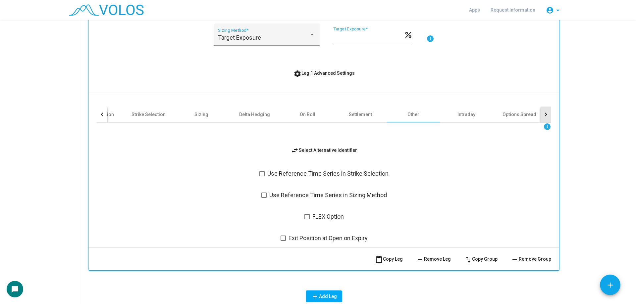
click at [544, 120] on div at bounding box center [545, 115] width 11 height 16
click at [330, 71] on span "settings Leg 1 Advanced Settings" at bounding box center [323, 73] width 61 height 5
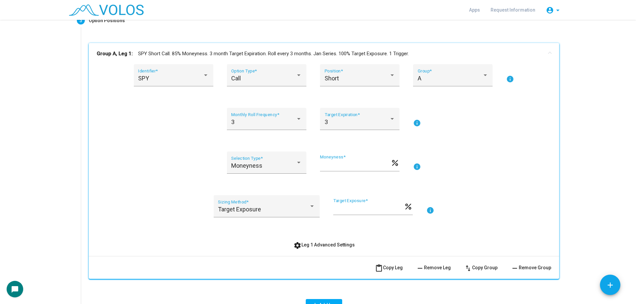
scroll to position [83, 0]
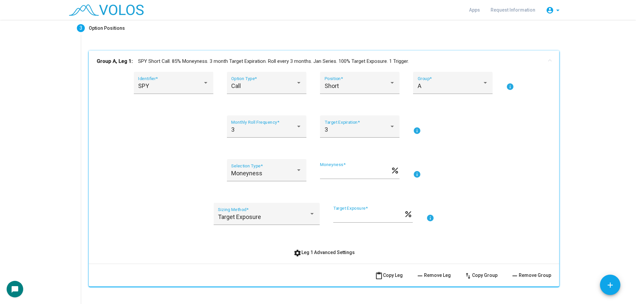
click at [206, 59] on mat-panel-title "Group A, Leg 1: SPY Short Call. 85% Moneyness. 3 month Target Expiration. Roll …" at bounding box center [320, 62] width 446 height 8
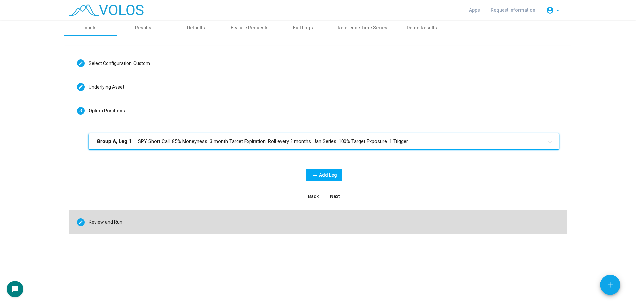
click at [175, 216] on mat-step-header "Editable create Review and Run" at bounding box center [318, 223] width 498 height 24
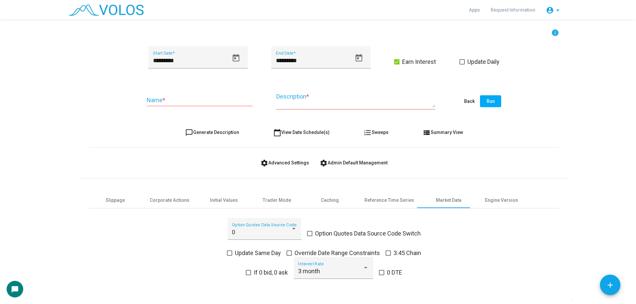
scroll to position [132, 0]
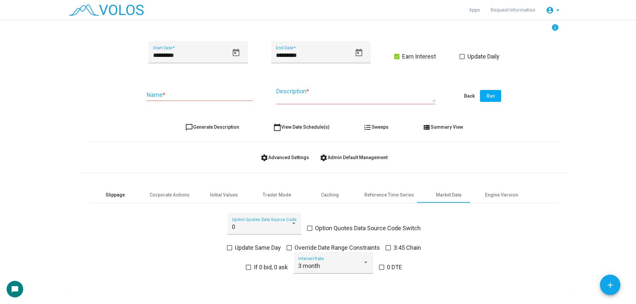
click at [112, 195] on div "Slippage" at bounding box center [115, 195] width 19 height 7
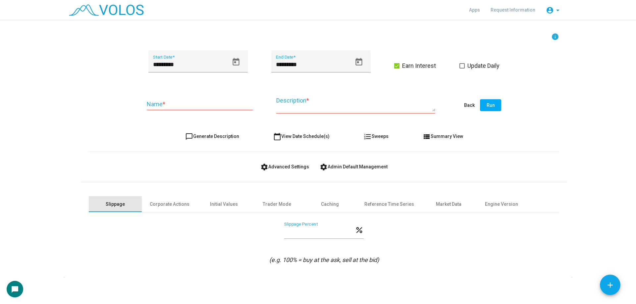
scroll to position [123, 0]
click at [308, 234] on input "***" at bounding box center [319, 232] width 71 height 7
type input "*"
click at [310, 246] on div "* Slippage Percent percent" at bounding box center [323, 234] width 79 height 24
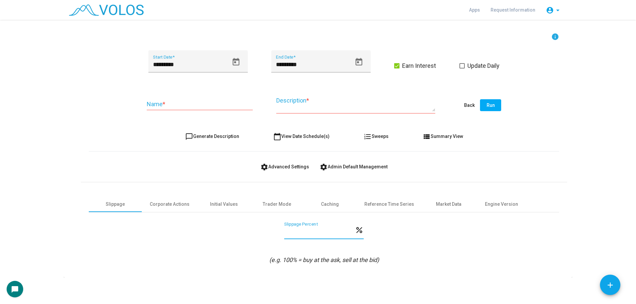
click at [297, 236] on input "*" at bounding box center [319, 232] width 71 height 7
type input "***"
click at [328, 253] on div "*** Slippage Percent percent (e.g. 100% = buy at the ask, sell at the bid)" at bounding box center [324, 243] width 470 height 43
drag, startPoint x: 302, startPoint y: 263, endPoint x: 375, endPoint y: 263, distance: 73.2
click at [375, 263] on icon "(e.g. 100% = buy at the ask, sell at the bid)" at bounding box center [324, 260] width 110 height 7
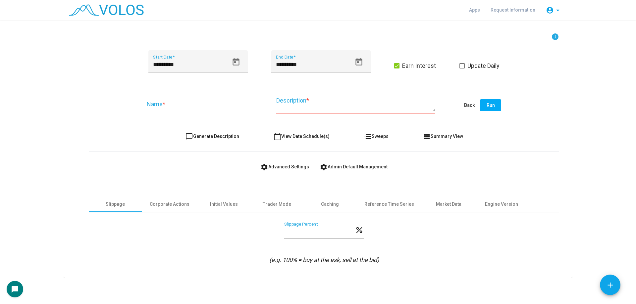
click at [464, 274] on mat-card "Editable create Select Configuration: Custom Build Custom Strategy Create a str…" at bounding box center [318, 100] width 508 height 355
click at [308, 233] on input "***" at bounding box center [319, 232] width 71 height 7
click at [400, 262] on div "*** Slippage Percent percent (e.g. 100% = buy at the ask, sell at the bid)" at bounding box center [324, 243] width 470 height 43
click at [289, 166] on span "settings Advanced Settings" at bounding box center [284, 166] width 49 height 5
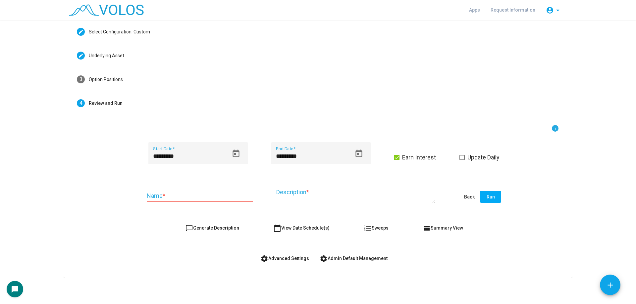
click at [127, 214] on form "info ********* Start Date * ********* End Date * Earn Interest Update Daily Nam…" at bounding box center [324, 194] width 470 height 140
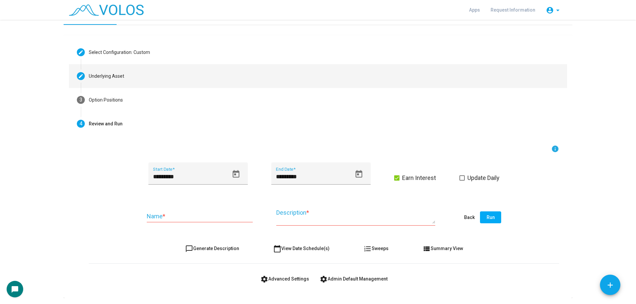
scroll to position [0, 0]
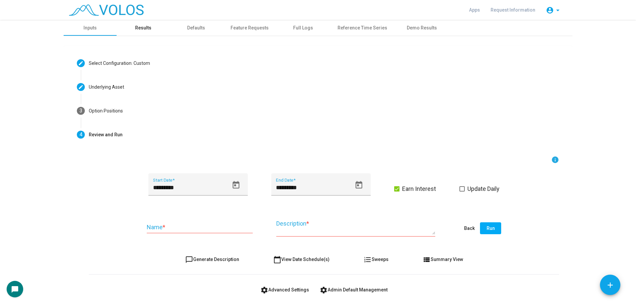
click at [135, 26] on div "Results" at bounding box center [143, 27] width 16 height 7
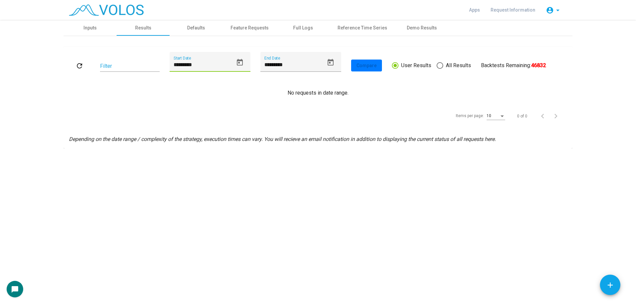
click at [183, 66] on input "*********" at bounding box center [203, 65] width 60 height 6
type input "********"
click at [187, 81] on div "refresh Filter ******** Start Date ********* End Date Compare User Results All …" at bounding box center [318, 97] width 498 height 91
click at [86, 66] on button "refresh" at bounding box center [79, 66] width 21 height 12
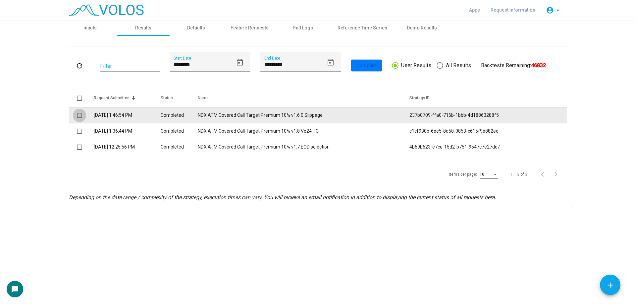
click at [80, 113] on span at bounding box center [79, 115] width 5 height 5
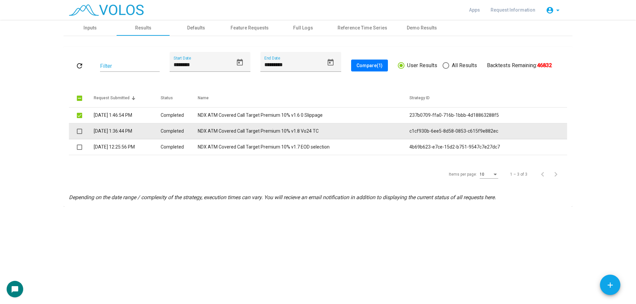
click at [80, 131] on span at bounding box center [79, 131] width 5 height 5
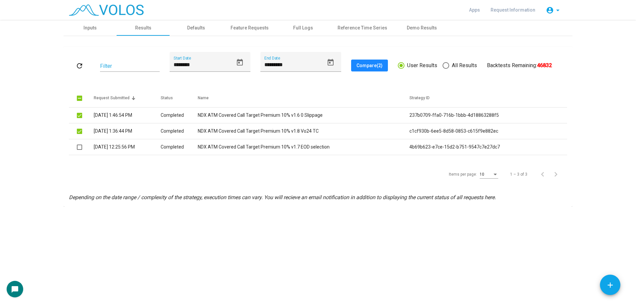
click at [375, 63] on span "Compare (2)" at bounding box center [369, 65] width 26 height 5
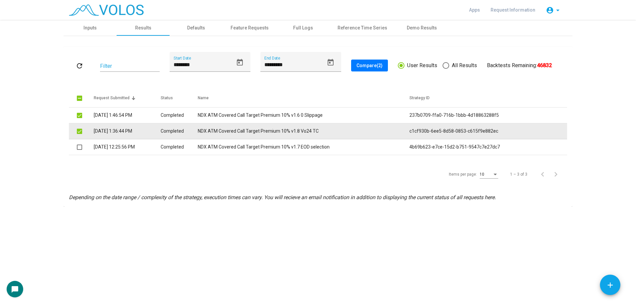
click at [79, 129] on span at bounding box center [79, 131] width 5 height 5
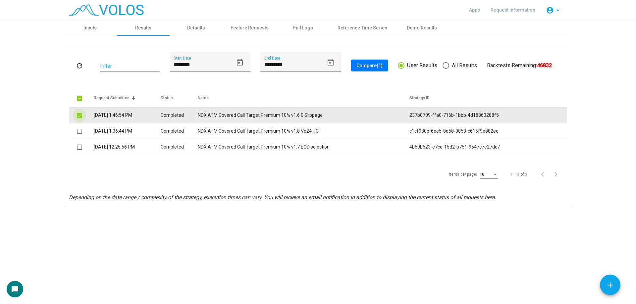
click at [82, 118] on span at bounding box center [79, 115] width 5 height 5
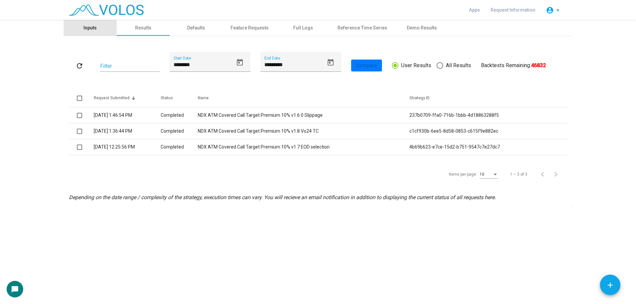
click at [104, 24] on div "Inputs" at bounding box center [90, 28] width 53 height 16
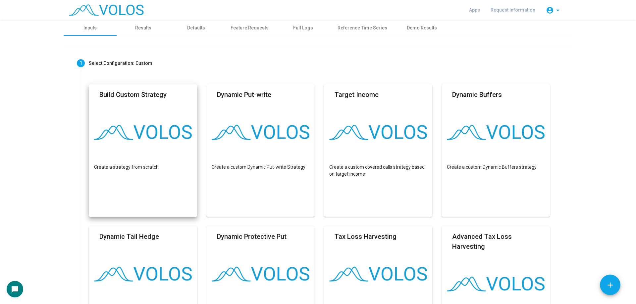
click at [150, 106] on mat-card "Build Custom Strategy Create a strategy from scratch" at bounding box center [143, 150] width 108 height 132
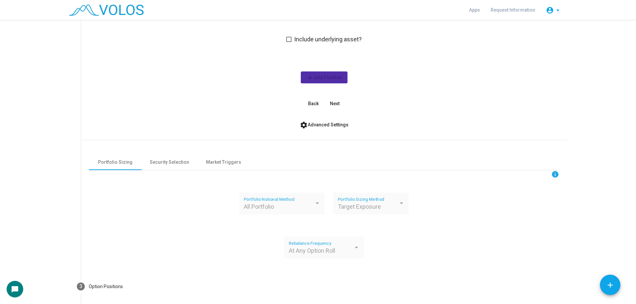
scroll to position [137, 0]
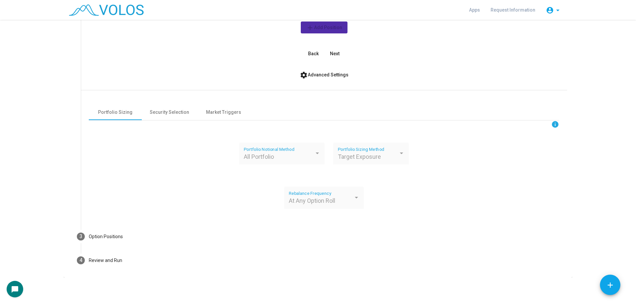
click at [153, 223] on div "info Include underlying asset? add Add Position Back Next settings Advanced Set…" at bounding box center [324, 93] width 486 height 263
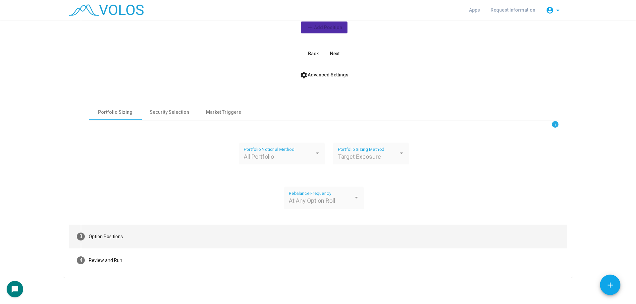
click at [185, 240] on mat-step-header "3 Option Positions" at bounding box center [318, 237] width 498 height 24
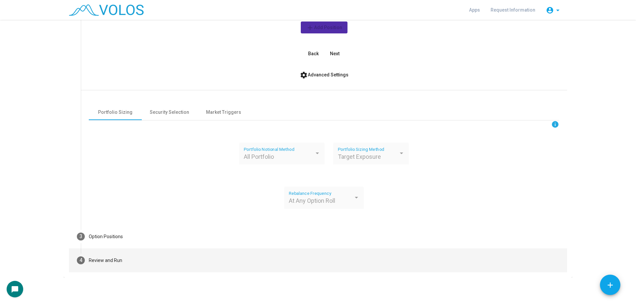
scroll to position [0, 0]
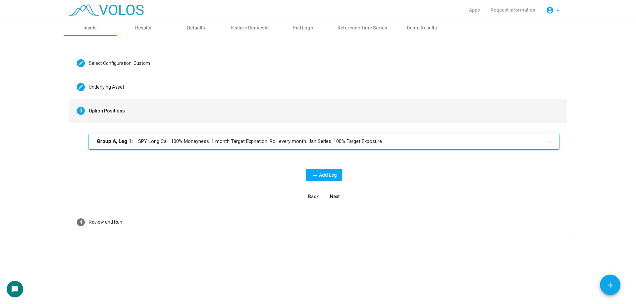
click at [396, 134] on mat-expansion-panel-header "Group A, Leg 1: SPY Long Call. 100% Moneyness. 1 month Target Expiration. Roll …" at bounding box center [324, 141] width 470 height 16
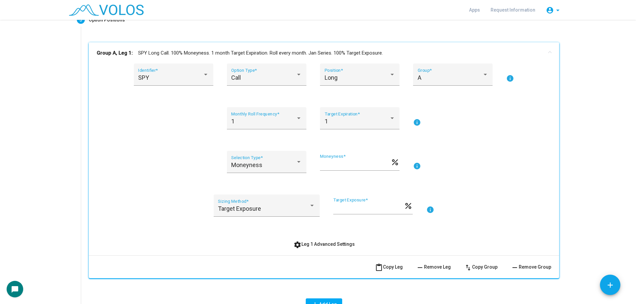
scroll to position [182, 0]
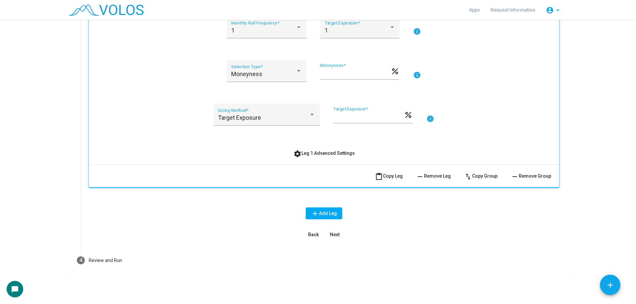
click at [444, 179] on button "remove Remove Leg" at bounding box center [432, 176] width 45 height 12
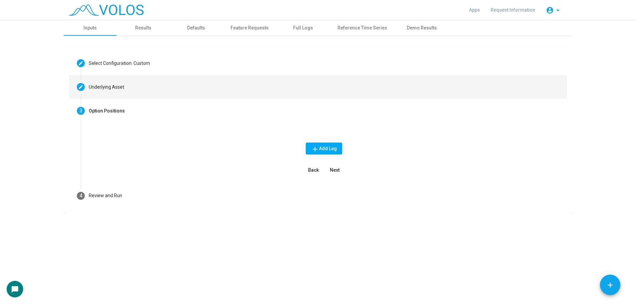
click at [122, 90] on div "Underlying Asset" at bounding box center [106, 87] width 35 height 7
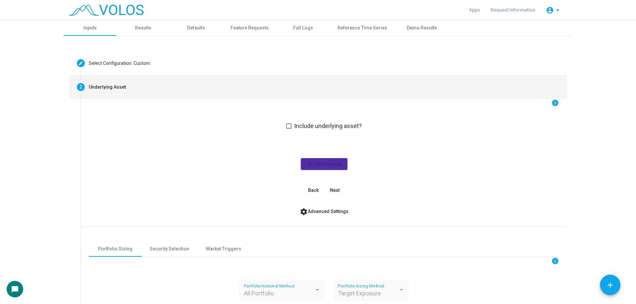
click at [303, 129] on span "Include underlying asset?" at bounding box center [328, 126] width 68 height 8
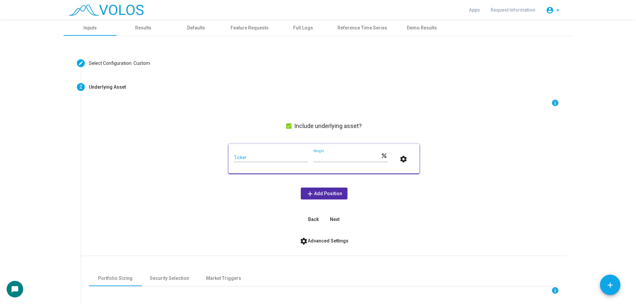
click at [250, 161] on div "Ticker" at bounding box center [271, 155] width 74 height 13
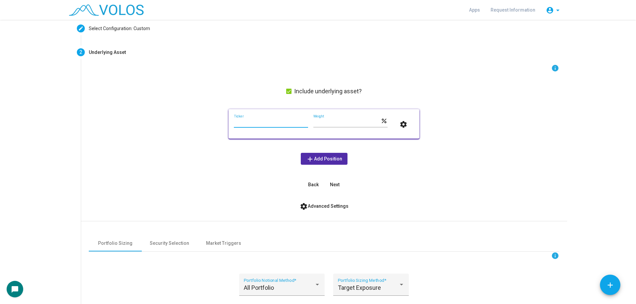
scroll to position [33, 0]
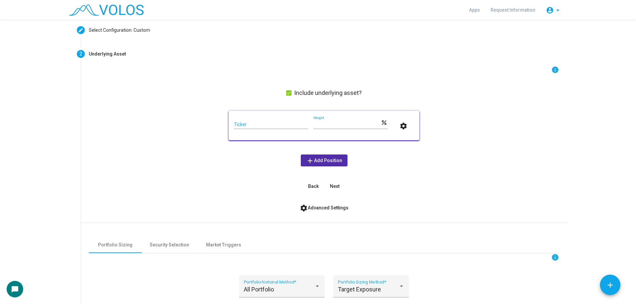
click at [382, 153] on div "info Include underlying asset? Ticker *** Weight percent settings add Add Posit…" at bounding box center [324, 129] width 470 height 126
click at [316, 94] on span "Include underlying asset?" at bounding box center [328, 93] width 68 height 8
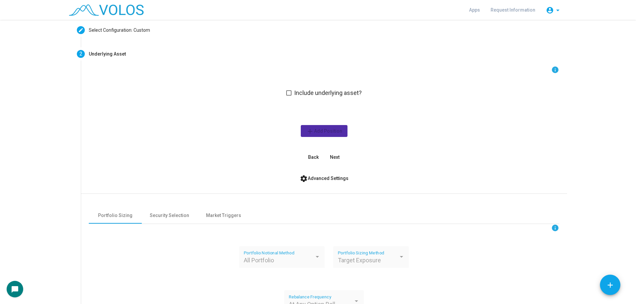
scroll to position [132, 0]
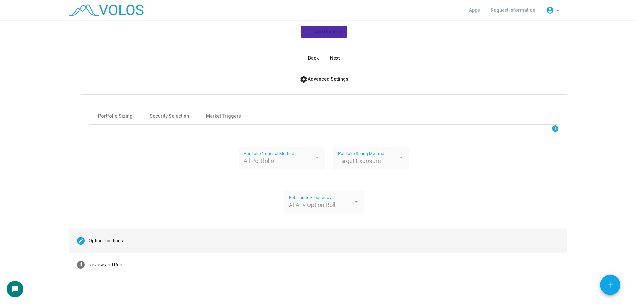
click at [168, 235] on mat-step-header "Editable create Option Positions" at bounding box center [318, 241] width 498 height 24
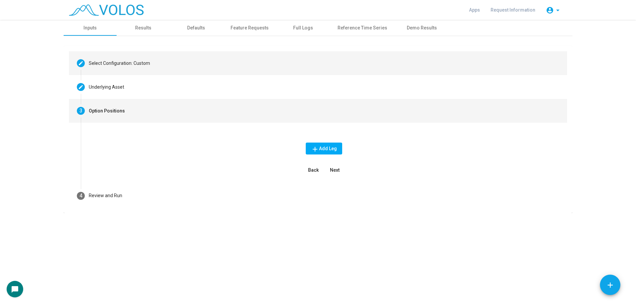
click at [165, 65] on mat-step-header "Editable create Select Configuration: Custom" at bounding box center [318, 63] width 498 height 24
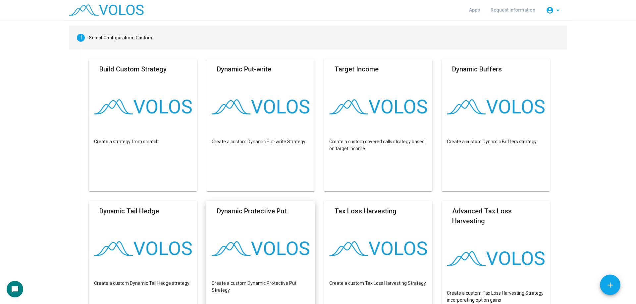
scroll to position [33, 0]
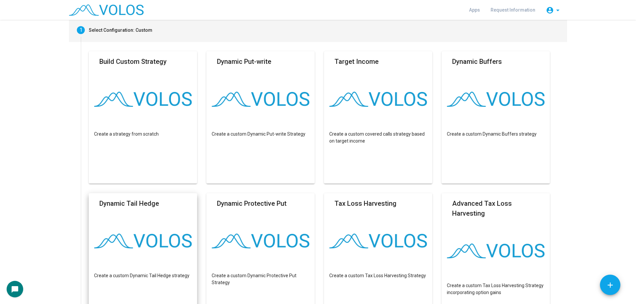
click at [162, 219] on mat-card "Dynamic Tail Hedge Create a custom Dynamic Tail Hedge strategy" at bounding box center [143, 259] width 108 height 132
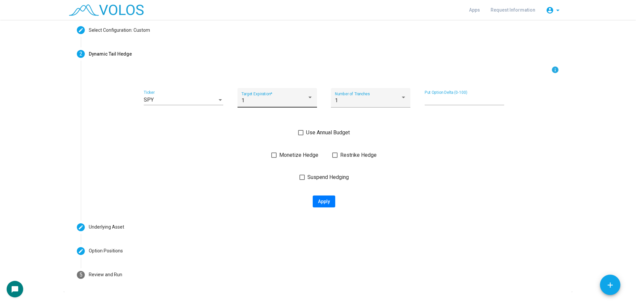
click at [284, 104] on div "1 Target Expiration *" at bounding box center [277, 100] width 72 height 16
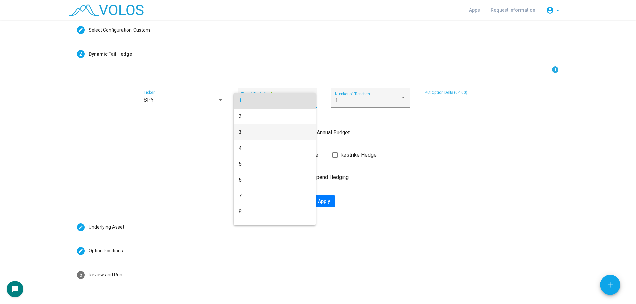
click at [261, 134] on span "3" at bounding box center [275, 132] width 72 height 16
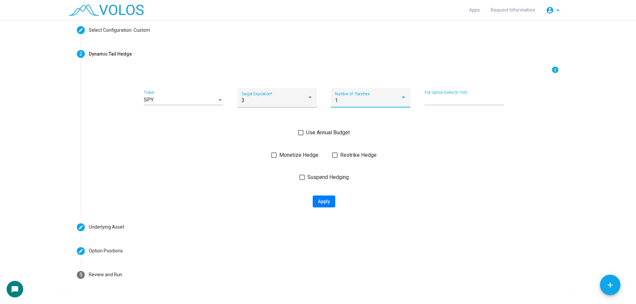
click at [374, 99] on div "1" at bounding box center [368, 101] width 66 height 6
click at [374, 119] on span "3" at bounding box center [368, 117] width 72 height 16
click at [475, 138] on div "info SPY Ticker 3 Target Expiration * 3 Number of Tranches ** Put Option Delta …" at bounding box center [324, 137] width 470 height 142
click at [440, 123] on div "info SPY Ticker 3 Target Expiration * 3 Number of Tranches ** Put Option Delta …" at bounding box center [324, 137] width 470 height 142
click at [283, 152] on span "Monetize Hedge" at bounding box center [298, 155] width 39 height 8
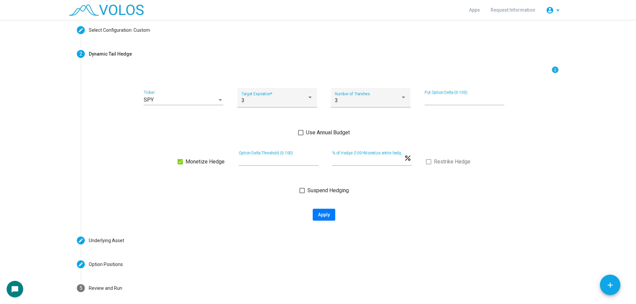
click at [256, 190] on div "Suspend Hedging" at bounding box center [324, 191] width 470 height 8
click at [326, 215] on span "Apply" at bounding box center [324, 214] width 12 height 5
type input "**********"
type textarea "**********"
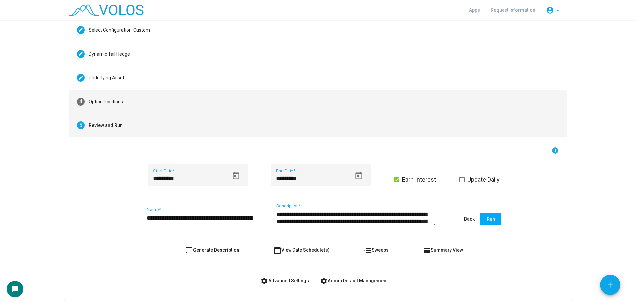
click at [174, 94] on mat-step-header "4 Option Positions" at bounding box center [318, 102] width 498 height 24
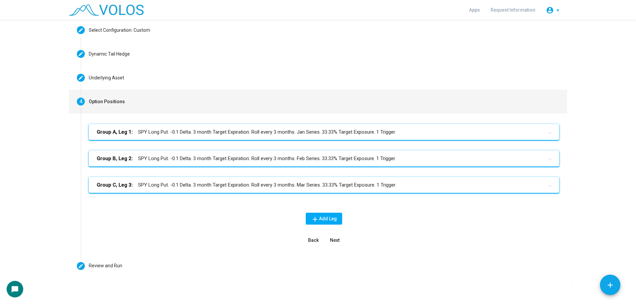
click at [254, 130] on mat-panel-title "Group A, Leg 1: SPY Long Put. -0.1 Delta. 3 month Target Expiration. Roll every…" at bounding box center [320, 132] width 446 height 8
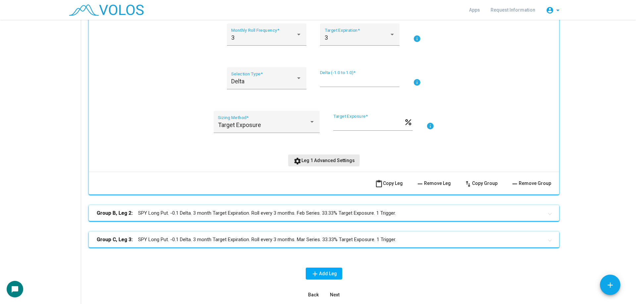
click at [308, 159] on span "settings Leg 1 Advanced Settings" at bounding box center [323, 160] width 61 height 5
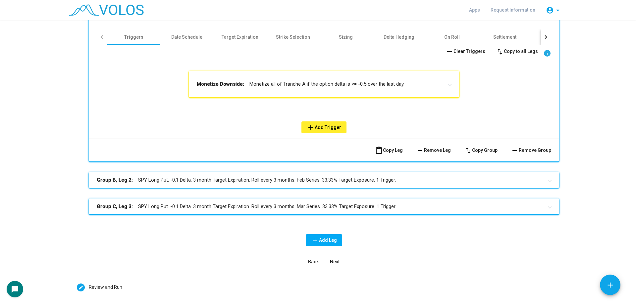
scroll to position [364, 0]
click at [308, 82] on mat-panel-title "Monetize Downside: Monetize all of Tranche A if the option delta is <= -0.5 ove…" at bounding box center [320, 83] width 246 height 7
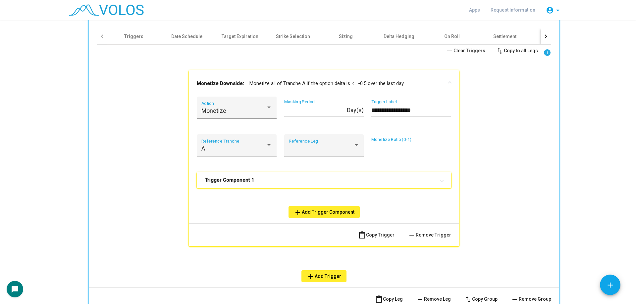
click at [291, 179] on mat-panel-title "Trigger Component 1" at bounding box center [320, 180] width 230 height 7
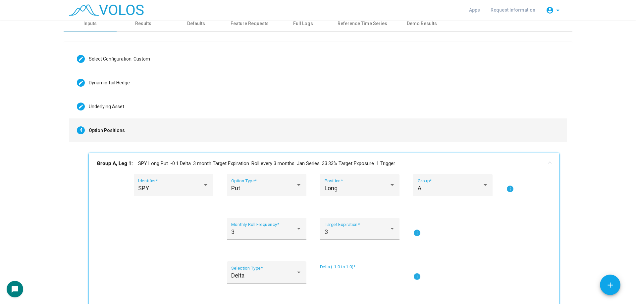
scroll to position [0, 0]
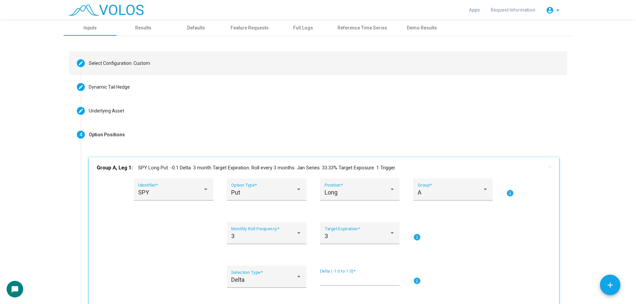
click at [166, 61] on mat-step-header "Editable create Select Configuration: Custom" at bounding box center [318, 63] width 498 height 24
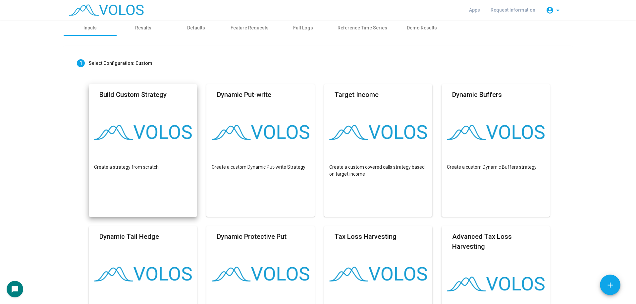
click at [139, 121] on mat-card "Build Custom Strategy Create a strategy from scratch" at bounding box center [143, 150] width 108 height 132
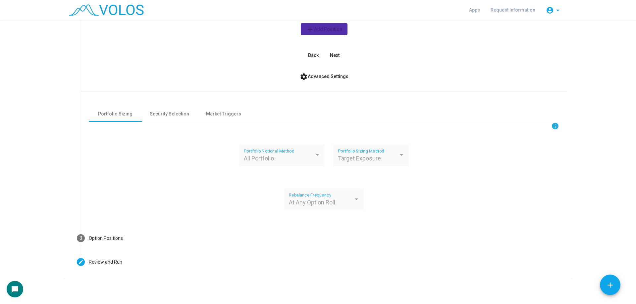
scroll to position [137, 0]
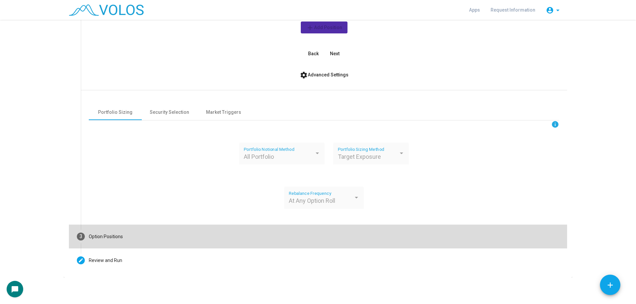
click at [169, 235] on mat-step-header "3 Option Positions" at bounding box center [318, 237] width 498 height 24
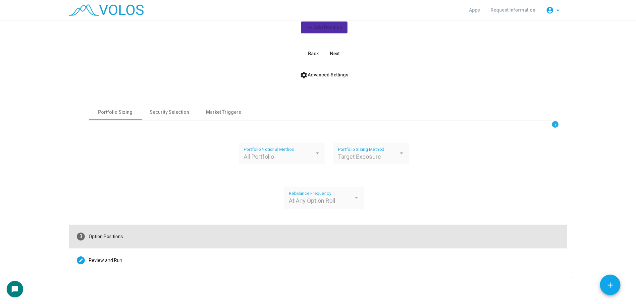
scroll to position [0, 0]
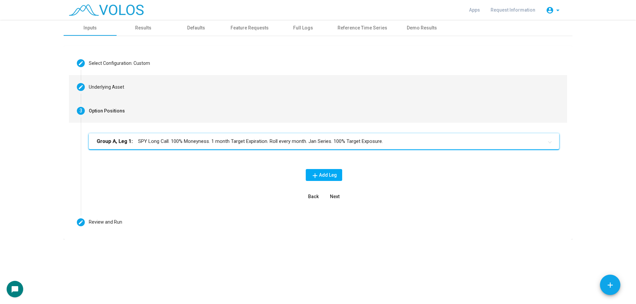
drag, startPoint x: 141, startPoint y: 80, endPoint x: 213, endPoint y: 100, distance: 74.0
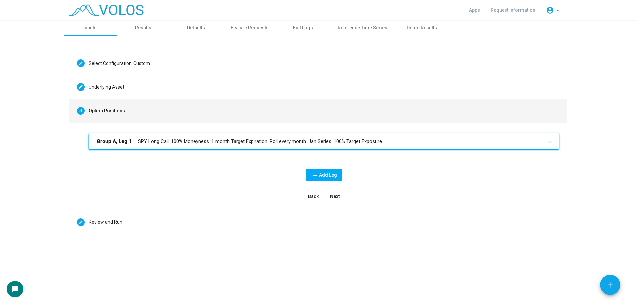
click at [142, 80] on mat-step-header "Editable create Underlying Asset" at bounding box center [318, 87] width 498 height 24
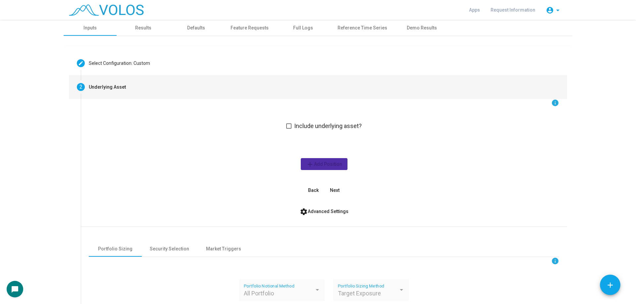
click at [320, 126] on span "Include underlying asset?" at bounding box center [328, 126] width 68 height 8
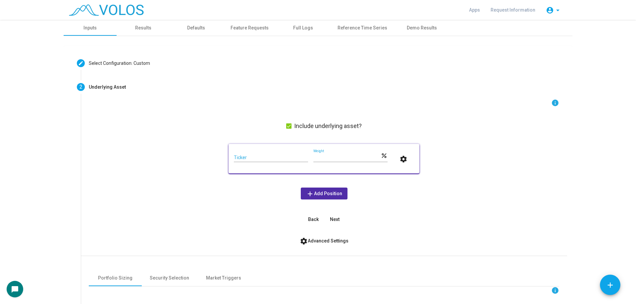
click at [266, 152] on div "Ticker" at bounding box center [271, 155] width 74 height 13
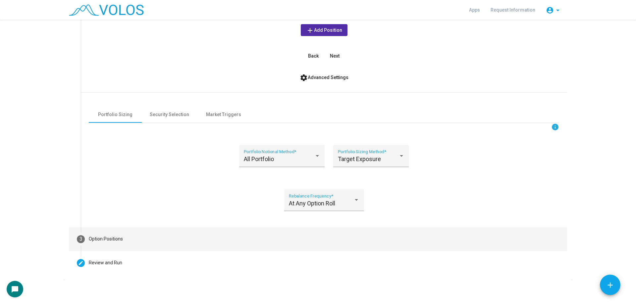
scroll to position [166, 0]
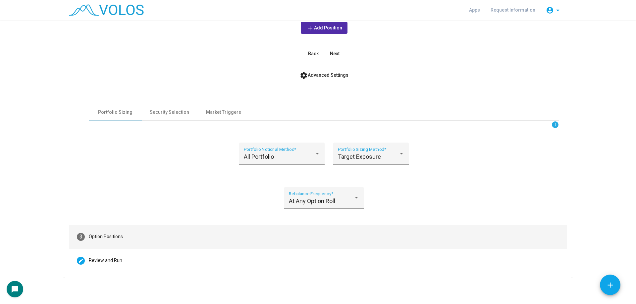
type input "***"
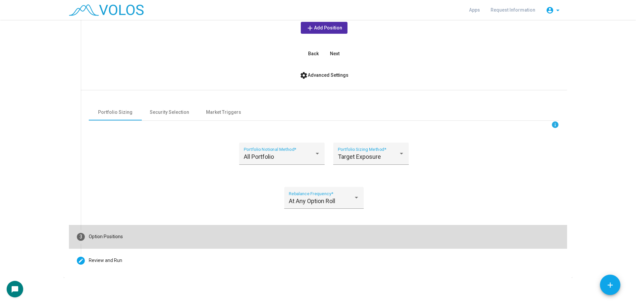
click at [149, 237] on mat-step-header "3 Option Positions" at bounding box center [318, 237] width 498 height 24
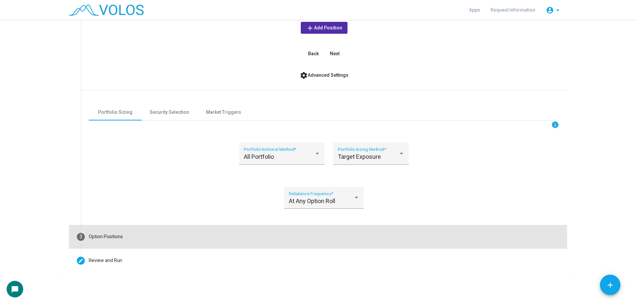
scroll to position [0, 0]
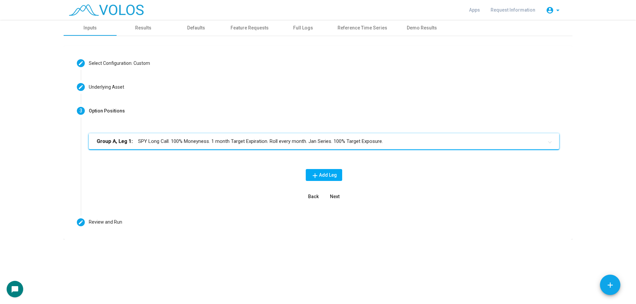
drag, startPoint x: 253, startPoint y: 137, endPoint x: 279, endPoint y: 138, distance: 25.9
click at [253, 137] on mat-expansion-panel-header "Group A, Leg 1: SPY Long Call. 100% Moneyness. 1 month Target Expiration. Roll …" at bounding box center [324, 141] width 470 height 16
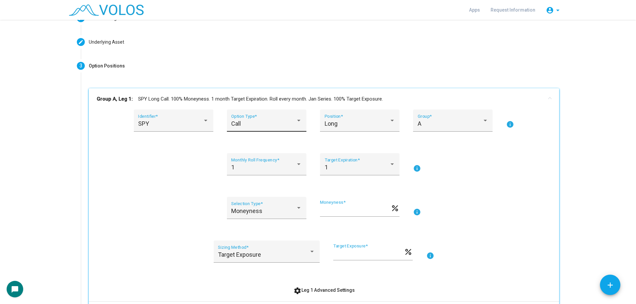
scroll to position [99, 0]
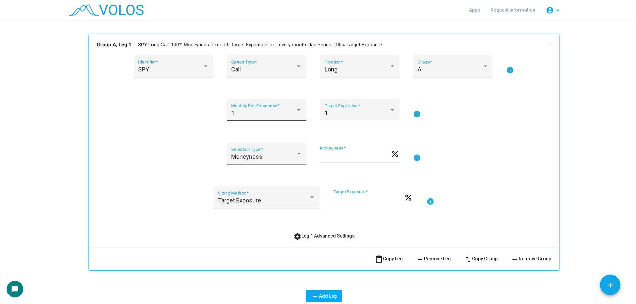
click at [263, 114] on div "1" at bounding box center [263, 113] width 65 height 7
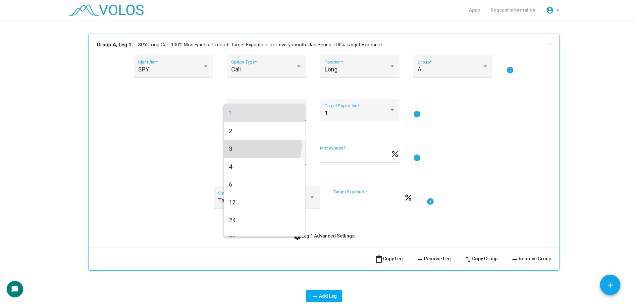
click at [260, 145] on span "3" at bounding box center [264, 149] width 71 height 18
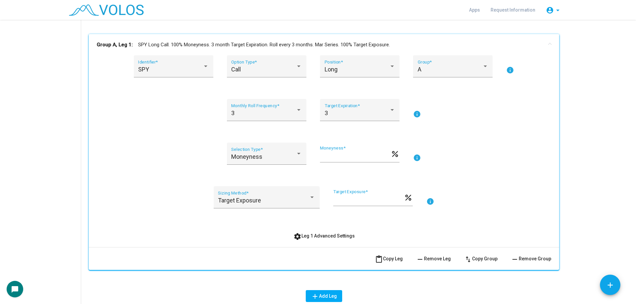
click at [227, 37] on mat-expansion-panel-header "Group A, Leg 1: SPY Long Call. 100% Moneyness. 3 month Target Expiration. Roll …" at bounding box center [324, 44] width 470 height 21
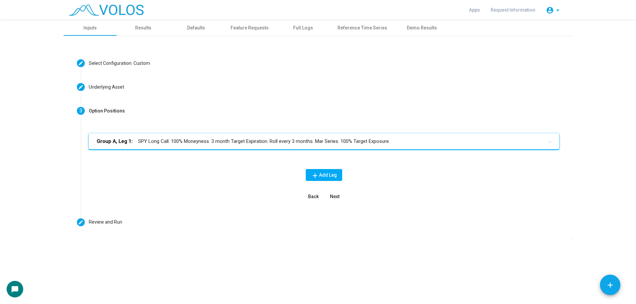
click at [178, 238] on mat-card "Editable create Select Configuration: Custom Build Custom Strategy Create a str…" at bounding box center [318, 143] width 508 height 194
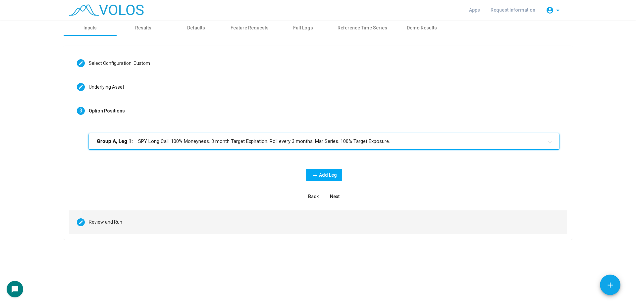
click at [192, 212] on mat-step-header "Editable create Review and Run" at bounding box center [318, 223] width 498 height 24
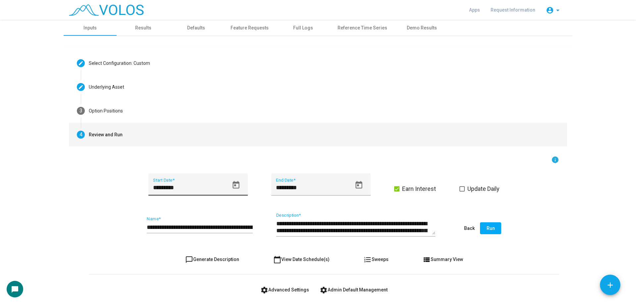
click at [174, 188] on input "*********" at bounding box center [190, 187] width 75 height 7
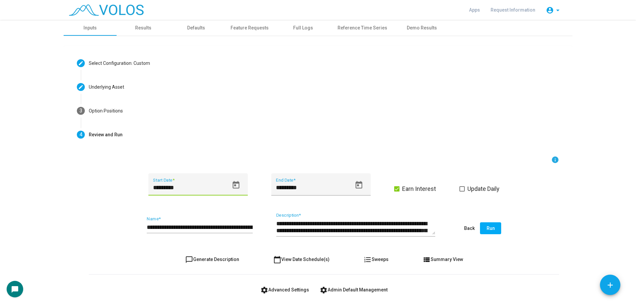
click at [174, 188] on input "*********" at bounding box center [190, 187] width 75 height 7
click at [171, 188] on input "*********" at bounding box center [190, 187] width 75 height 7
drag, startPoint x: 172, startPoint y: 188, endPoint x: 183, endPoint y: 188, distance: 11.6
click at [183, 188] on input "*********" at bounding box center [190, 187] width 75 height 7
type input "*********"
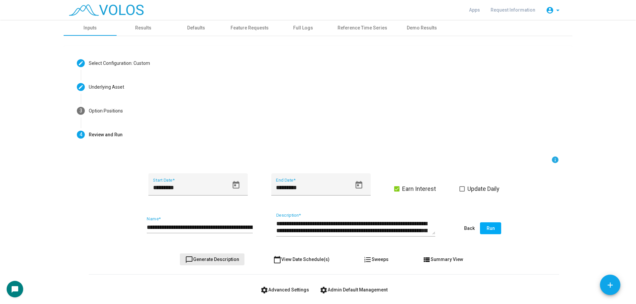
click at [219, 265] on button "chat_bubble_outline Generate Description" at bounding box center [212, 260] width 65 height 12
type textarea "**********"
click at [194, 226] on input "**********" at bounding box center [200, 227] width 106 height 7
type input "**********"
click at [204, 260] on span "chat_bubble_outline Generate Description" at bounding box center [212, 259] width 54 height 5
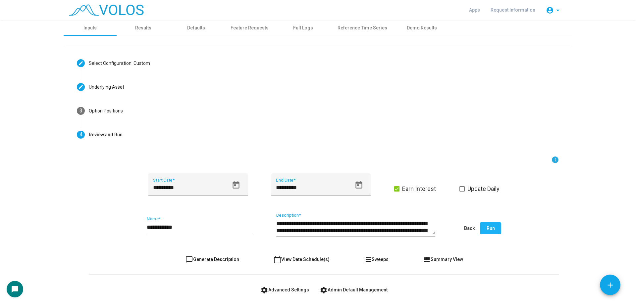
click at [490, 224] on button "Run" at bounding box center [490, 228] width 21 height 12
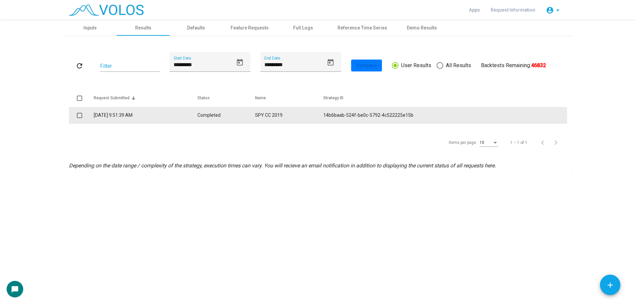
click at [299, 121] on td "SPY CC 2019" at bounding box center [289, 116] width 68 height 16
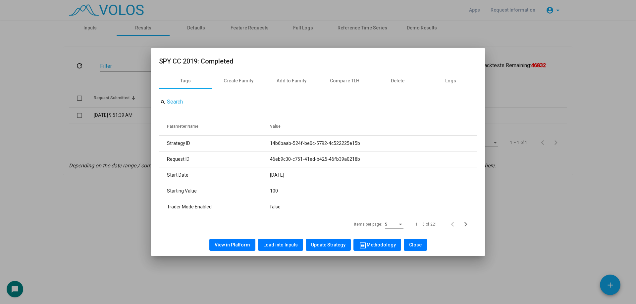
click at [126, 200] on div at bounding box center [318, 152] width 636 height 304
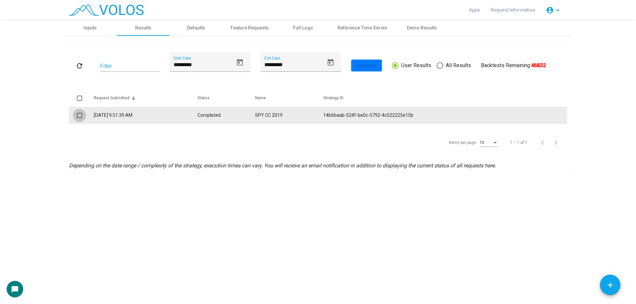
click at [79, 117] on span at bounding box center [79, 115] width 5 height 5
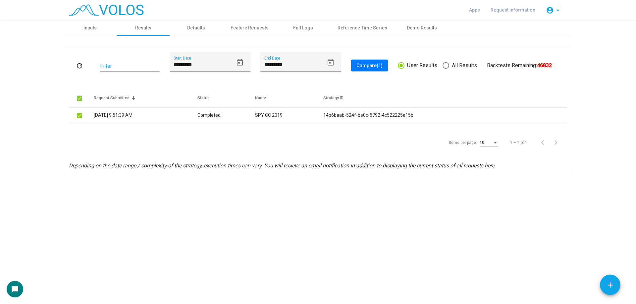
click at [359, 69] on button "Compare (1)" at bounding box center [369, 66] width 37 height 12
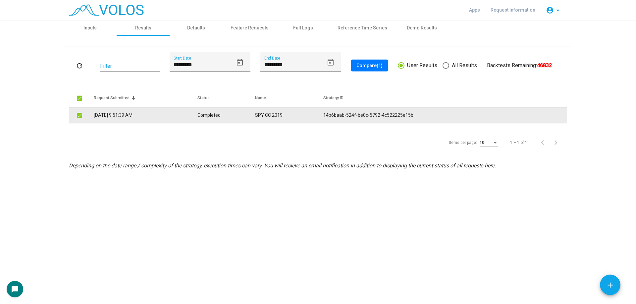
click at [80, 116] on span at bounding box center [79, 115] width 5 height 5
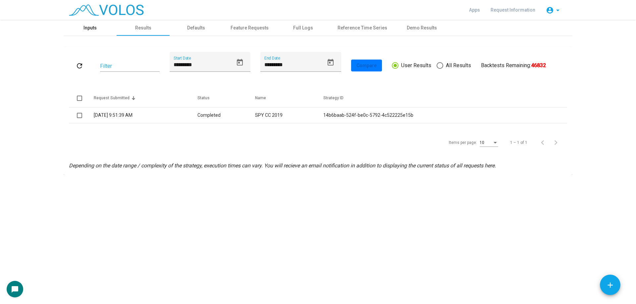
click at [85, 30] on div "Inputs" at bounding box center [89, 27] width 13 height 7
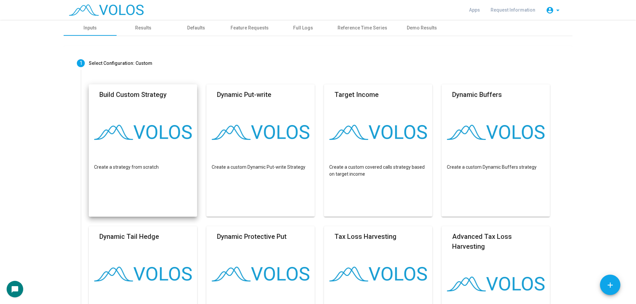
click at [102, 133] on img at bounding box center [143, 132] width 98 height 15
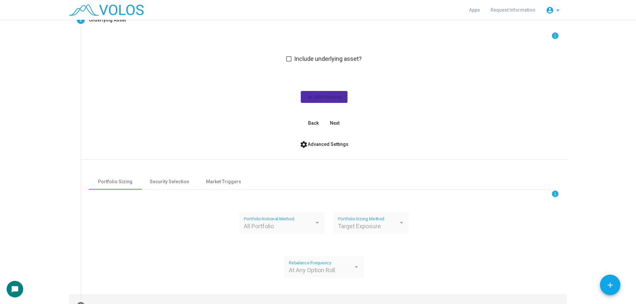
scroll to position [137, 0]
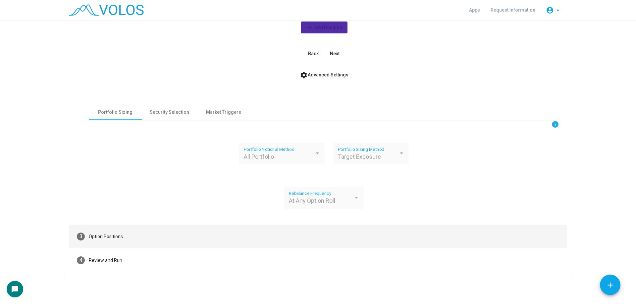
click at [147, 240] on mat-step-header "3 Option Positions" at bounding box center [318, 237] width 498 height 24
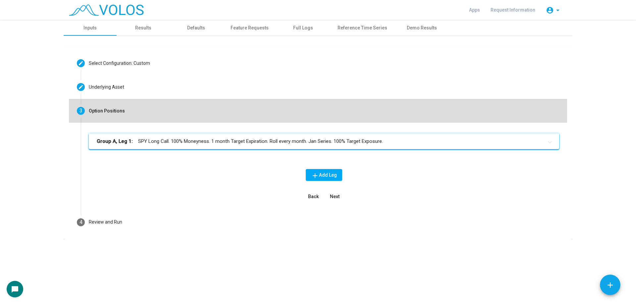
scroll to position [0, 0]
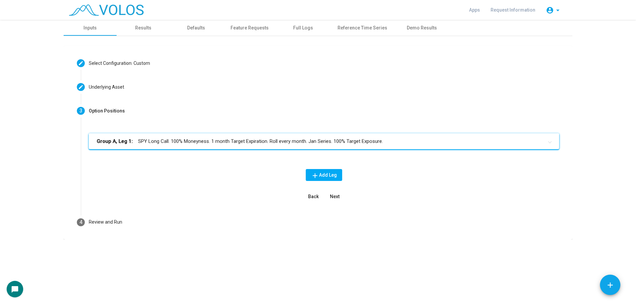
click at [233, 135] on mat-expansion-panel-header "Group A, Leg 1: SPY Long Call. 100% Moneyness. 1 month Target Expiration. Roll …" at bounding box center [324, 141] width 470 height 16
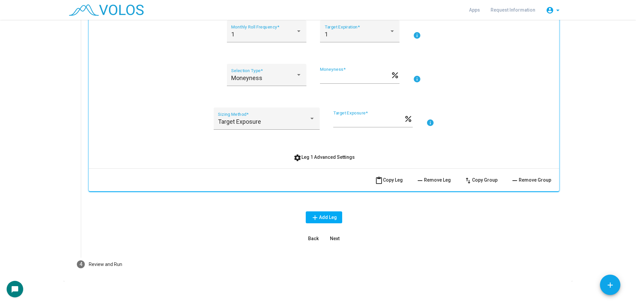
scroll to position [182, 0]
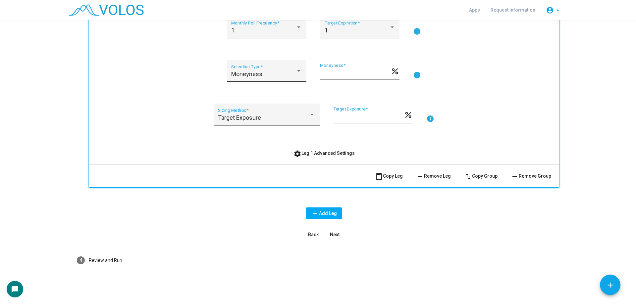
click at [255, 75] on span "Moneyness" at bounding box center [246, 74] width 31 height 7
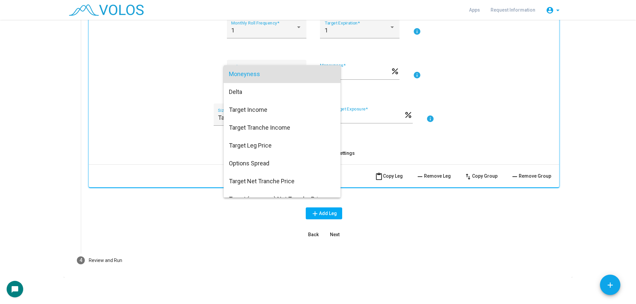
click at [187, 79] on div at bounding box center [318, 152] width 636 height 304
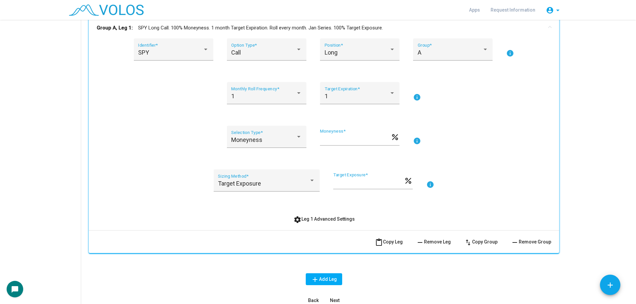
scroll to position [116, 0]
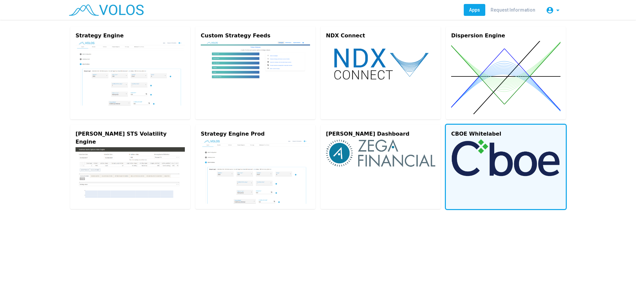
click at [499, 183] on vs-card "CBOE Whitelabel" at bounding box center [506, 167] width 120 height 84
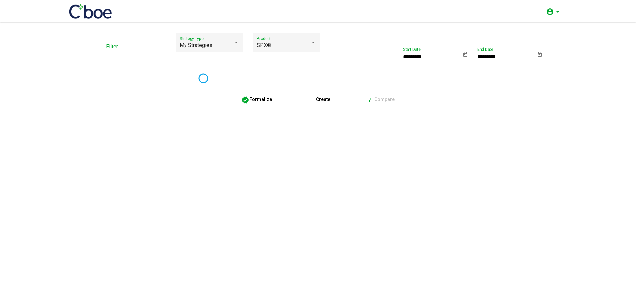
type input "*********"
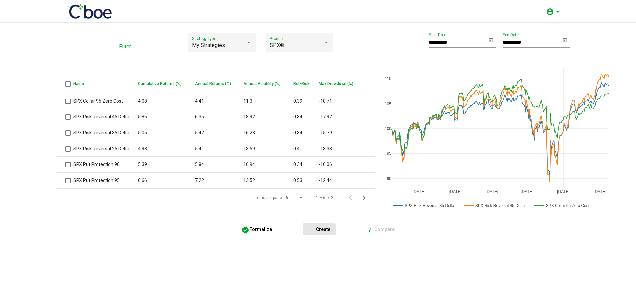
click at [314, 228] on mat-icon "add" at bounding box center [312, 230] width 8 height 8
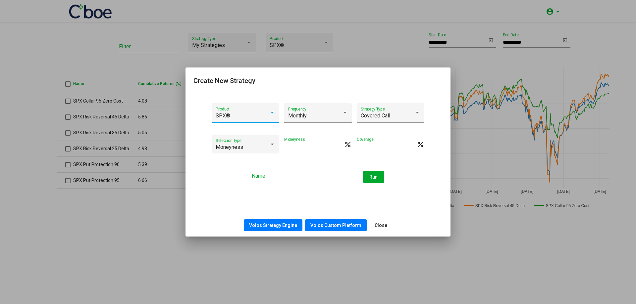
click at [137, 218] on div at bounding box center [318, 152] width 636 height 304
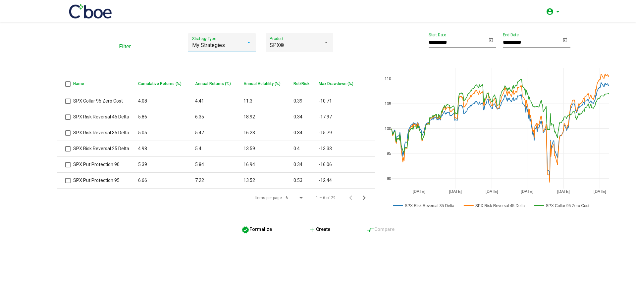
click at [224, 48] on span "My Strategies" at bounding box center [208, 45] width 33 height 6
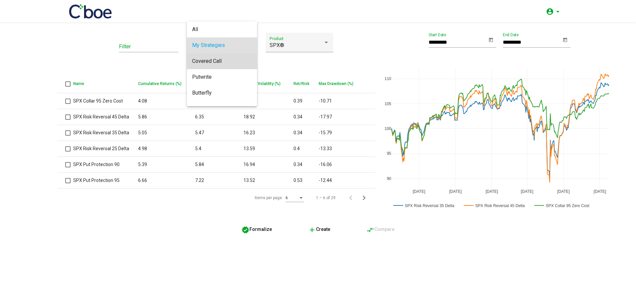
click at [231, 67] on span "Covered Call" at bounding box center [222, 61] width 60 height 16
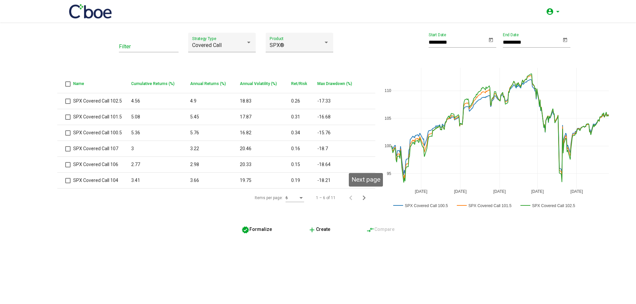
click at [359, 196] on icon "Next page" at bounding box center [363, 197] width 9 height 9
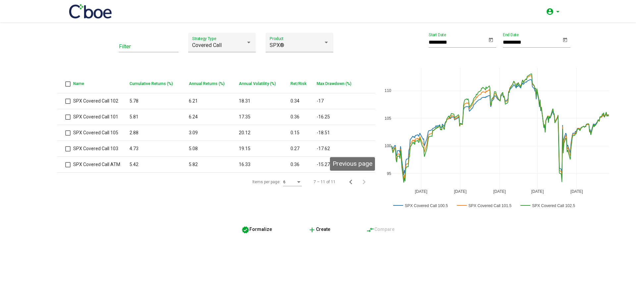
click at [353, 184] on icon "Previous page" at bounding box center [350, 181] width 9 height 9
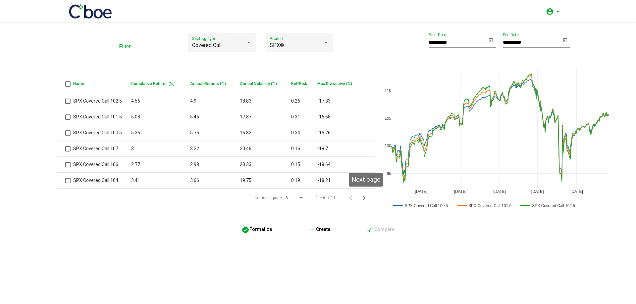
click at [366, 198] on icon "Next page" at bounding box center [363, 197] width 9 height 9
click at [352, 181] on icon "Previous page" at bounding box center [350, 181] width 9 height 9
click at [206, 38] on div "Covered Call Strategy Type" at bounding box center [222, 45] width 60 height 16
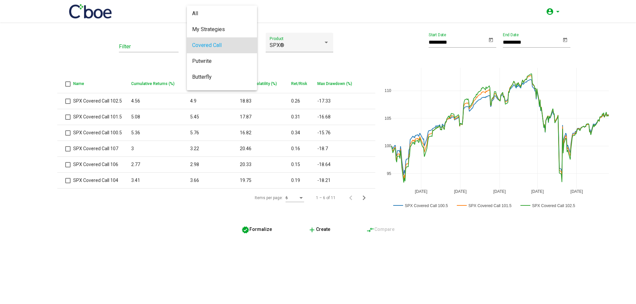
click at [192, 203] on div at bounding box center [318, 152] width 636 height 304
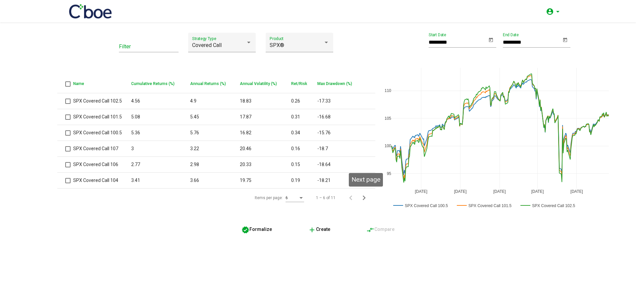
click at [364, 196] on icon "Next page" at bounding box center [363, 197] width 9 height 9
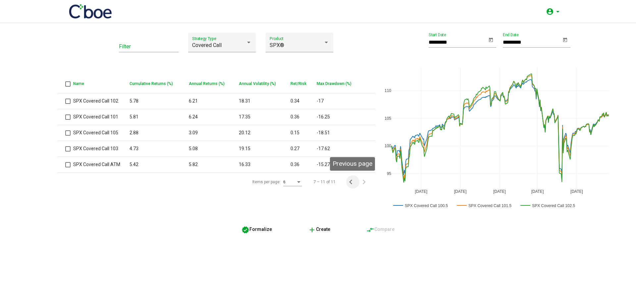
click at [355, 184] on icon "Previous page" at bounding box center [350, 181] width 9 height 9
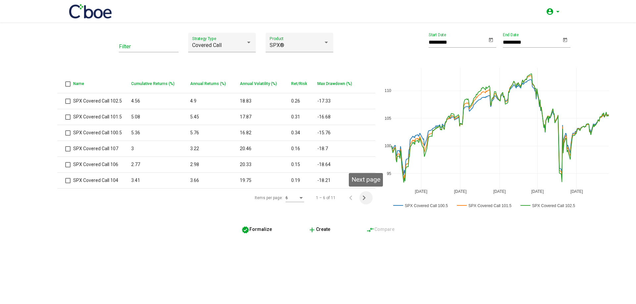
click at [359, 195] on icon "Next page" at bounding box center [363, 197] width 9 height 9
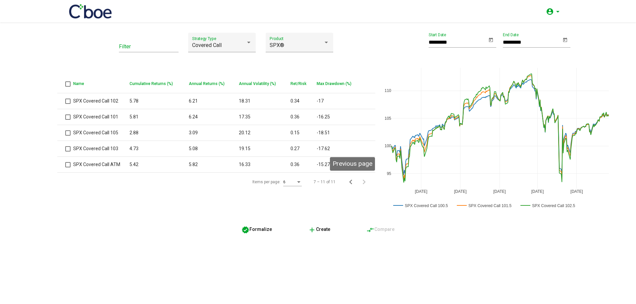
click at [356, 183] on span "Previous page" at bounding box center [352, 181] width 13 height 9
click at [228, 46] on div "Covered Call" at bounding box center [219, 45] width 54 height 6
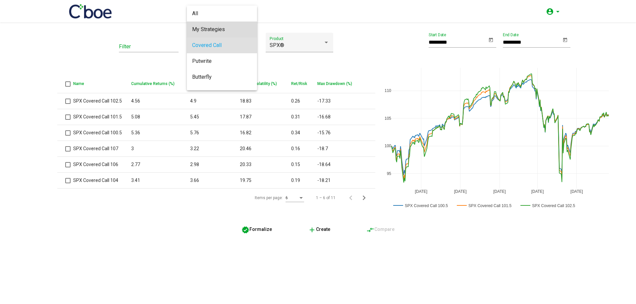
click at [229, 35] on span "My Strategies" at bounding box center [222, 30] width 60 height 16
type input "*********"
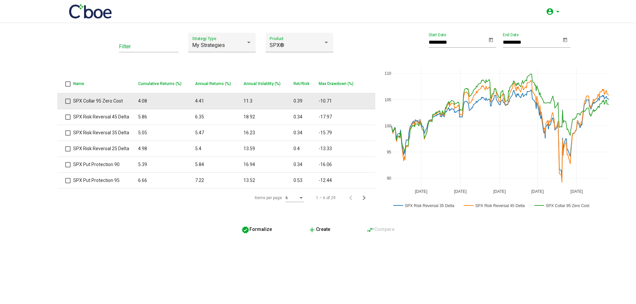
click at [159, 101] on td "4.08" at bounding box center [166, 101] width 57 height 16
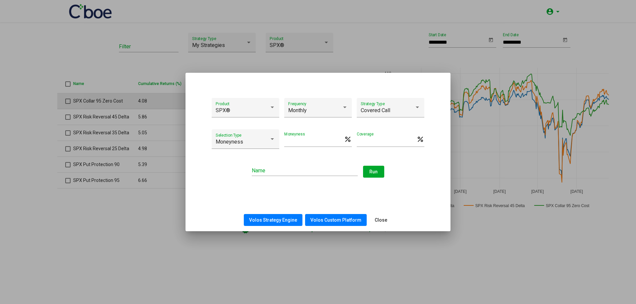
type input "**********"
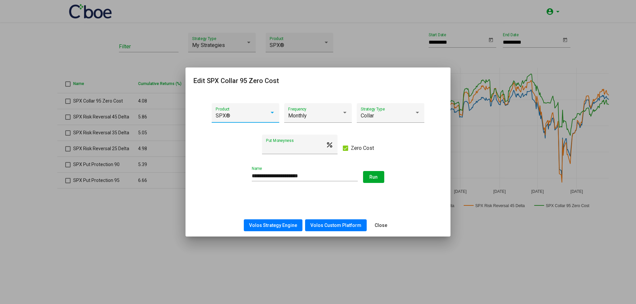
click at [156, 222] on div at bounding box center [318, 152] width 636 height 304
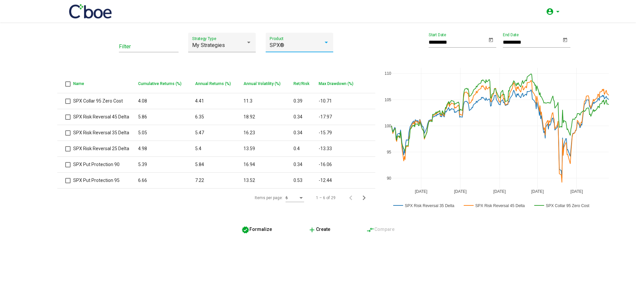
click at [312, 48] on div "SPX®" at bounding box center [296, 45] width 54 height 6
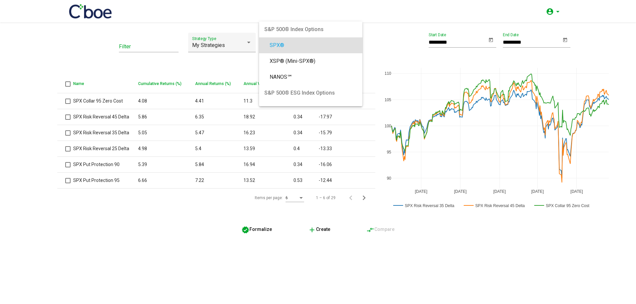
click at [374, 45] on div at bounding box center [318, 152] width 636 height 304
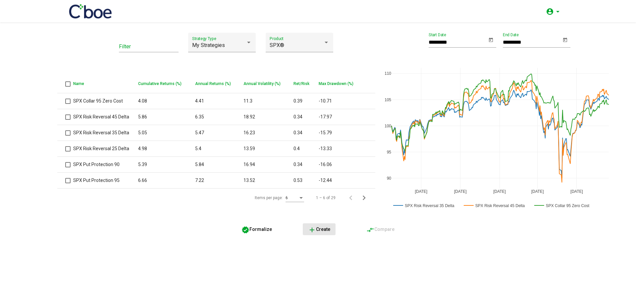
click at [314, 226] on mat-icon "add" at bounding box center [312, 230] width 8 height 8
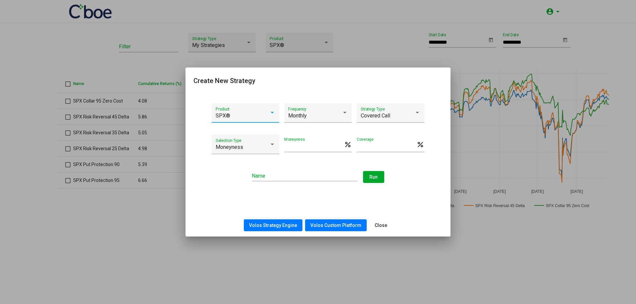
click at [321, 148] on input "***" at bounding box center [314, 147] width 60 height 6
click at [306, 157] on div "*** Moneyness percent" at bounding box center [318, 148] width 68 height 22
click at [382, 112] on div "Covered Call Strategy Type" at bounding box center [391, 115] width 60 height 16
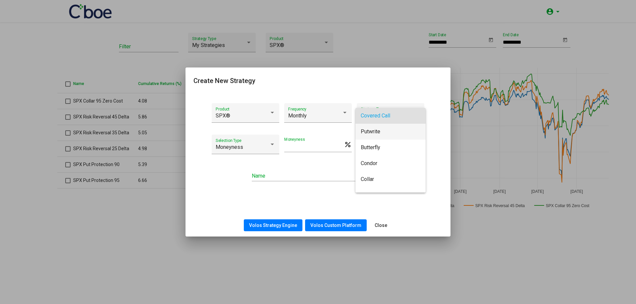
click at [399, 132] on span "Putwrite" at bounding box center [391, 132] width 60 height 16
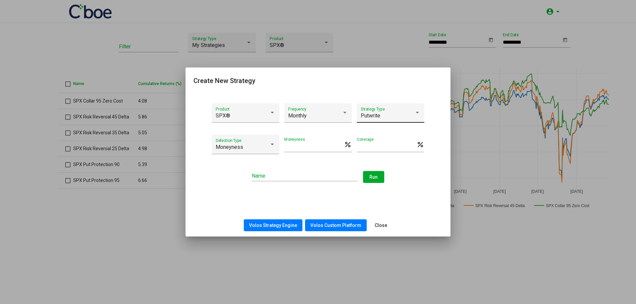
click at [381, 112] on div "Putwrite Strategy Type" at bounding box center [391, 115] width 60 height 16
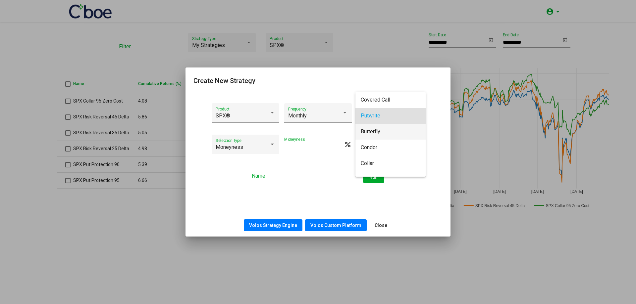
click at [392, 130] on span "Butterfly" at bounding box center [391, 132] width 60 height 16
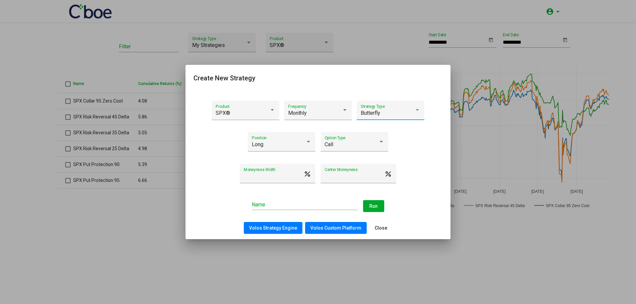
click at [392, 111] on div "Butterfly" at bounding box center [388, 113] width 54 height 6
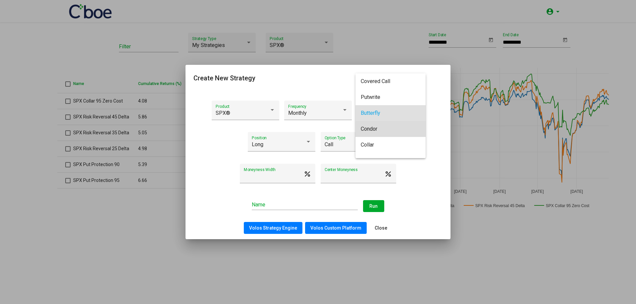
click at [409, 130] on span "Condor" at bounding box center [391, 129] width 60 height 16
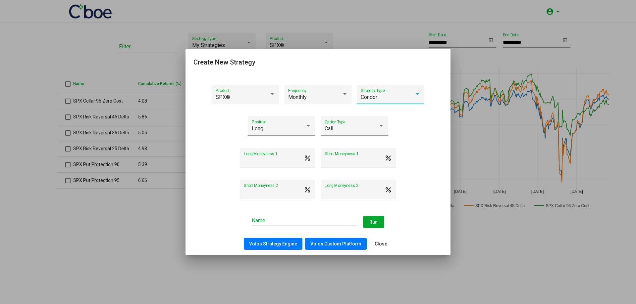
click at [410, 133] on div "Long Position Call Option Type" at bounding box center [317, 129] width 249 height 27
click at [383, 245] on span "Close" at bounding box center [380, 243] width 13 height 5
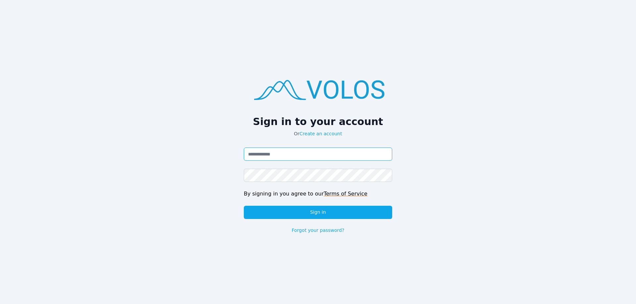
type input "**********"
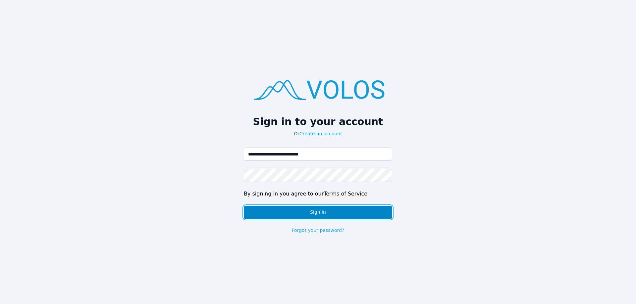
click at [327, 216] on button "Sign in" at bounding box center [318, 212] width 148 height 13
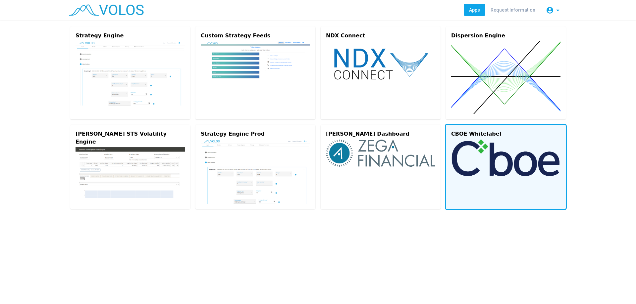
click at [488, 156] on img at bounding box center [505, 157] width 109 height 37
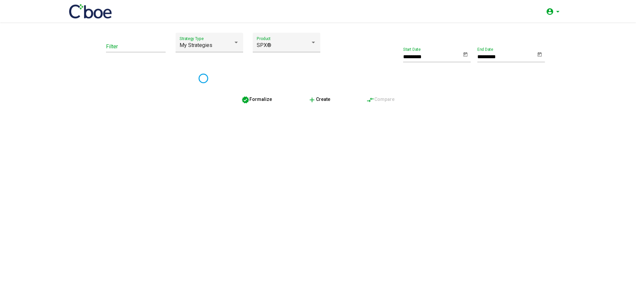
type input "*********"
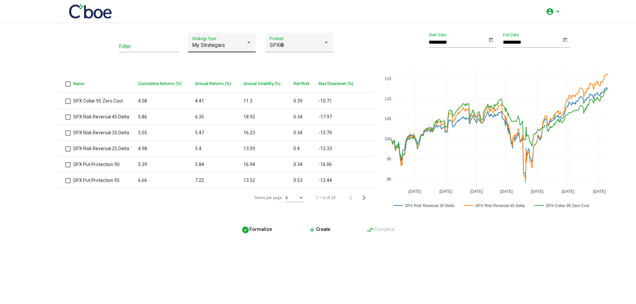
click at [232, 46] on div "My Strategies" at bounding box center [219, 45] width 54 height 6
click at [220, 56] on span "Covered Call" at bounding box center [222, 61] width 60 height 16
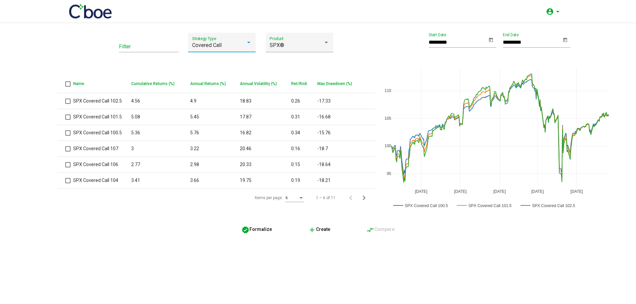
click at [228, 46] on div "Covered Call" at bounding box center [219, 45] width 54 height 6
click at [230, 57] on span "Putwrite" at bounding box center [222, 61] width 60 height 16
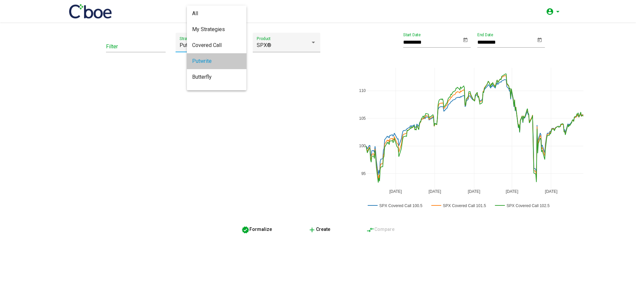
type input "********"
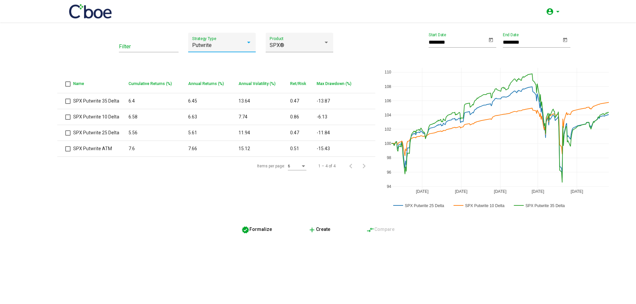
click at [231, 48] on div "Putwrite" at bounding box center [219, 45] width 54 height 6
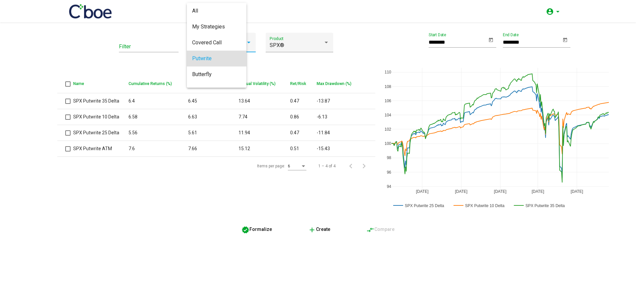
scroll to position [13, 0]
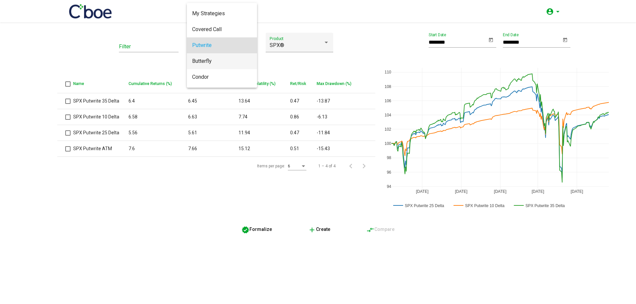
drag, startPoint x: 227, startPoint y: 58, endPoint x: 240, endPoint y: 47, distance: 16.9
click at [240, 47] on div "All My Strategies Covered Call Putwrite Butterfly Condor Collar Put Protection …" at bounding box center [222, 45] width 70 height 85
click at [265, 59] on div at bounding box center [318, 152] width 636 height 304
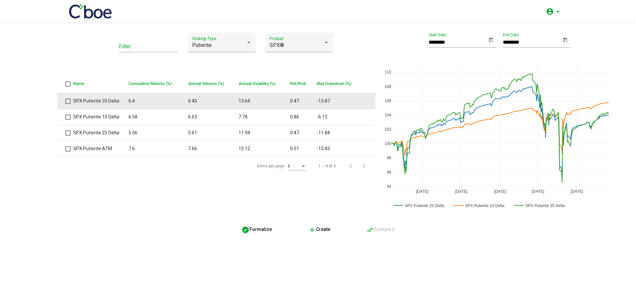
click at [128, 100] on td "SPX Putwrite 35 Delta" at bounding box center [100, 101] width 55 height 16
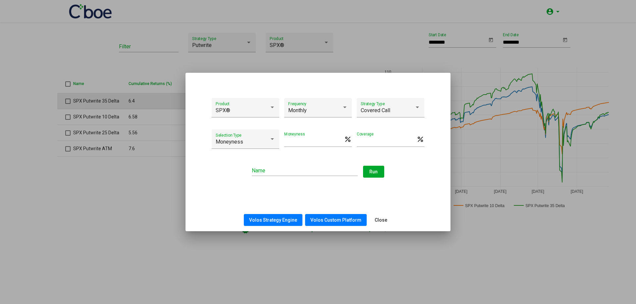
type input "*****"
type input "**********"
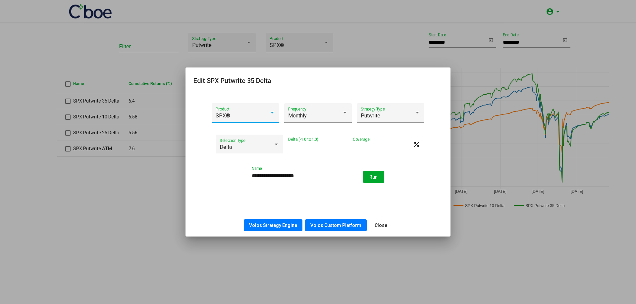
click at [298, 148] on input "*****" at bounding box center [318, 147] width 60 height 6
type input "*****"
click at [286, 176] on input "**********" at bounding box center [305, 176] width 106 height 6
type input "**********"
click at [341, 201] on div "**********" at bounding box center [317, 154] width 265 height 122
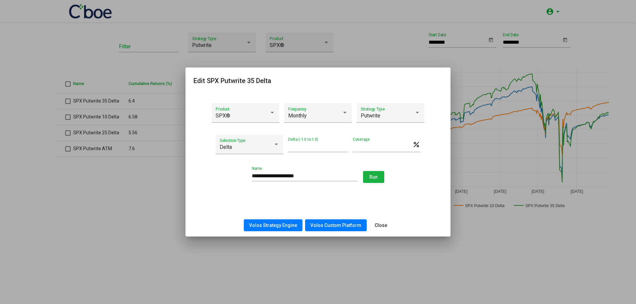
click at [372, 181] on button "Run" at bounding box center [373, 177] width 21 height 12
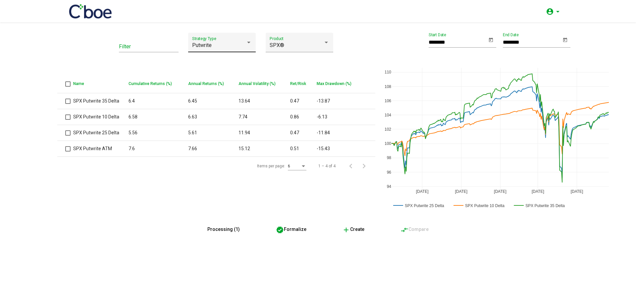
click at [218, 47] on div "Putwrite" at bounding box center [219, 45] width 54 height 6
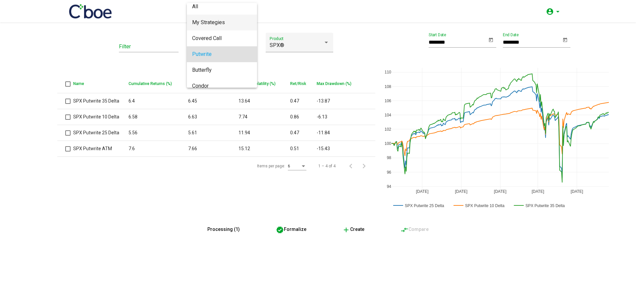
scroll to position [0, 0]
click at [228, 28] on span "My Strategies" at bounding box center [222, 27] width 60 height 16
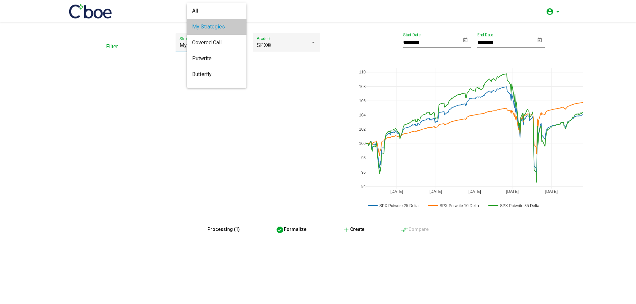
type input "*********"
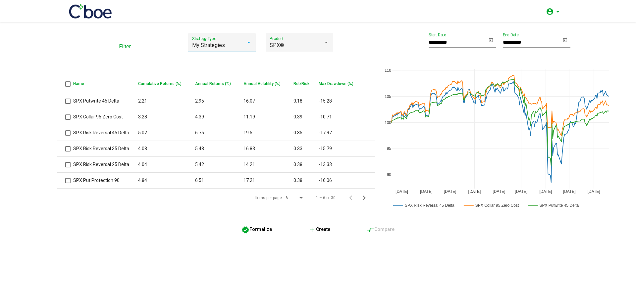
click at [191, 239] on div "Filter My Strategies Strategy Type SPX® Product Name Cumulative Returns (%) Ann…" at bounding box center [318, 164] width 636 height 282
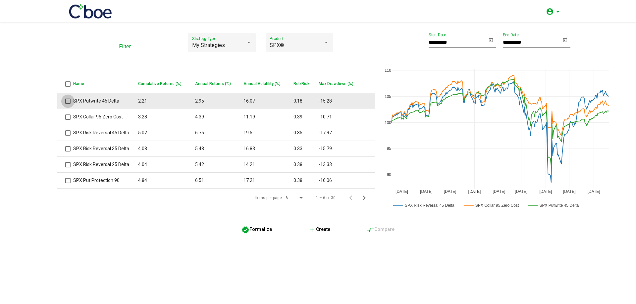
click at [65, 103] on span at bounding box center [67, 101] width 5 height 5
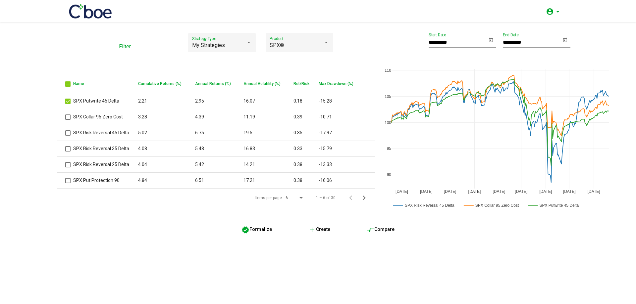
click at [266, 227] on span "verified Formalize" at bounding box center [256, 229] width 30 height 5
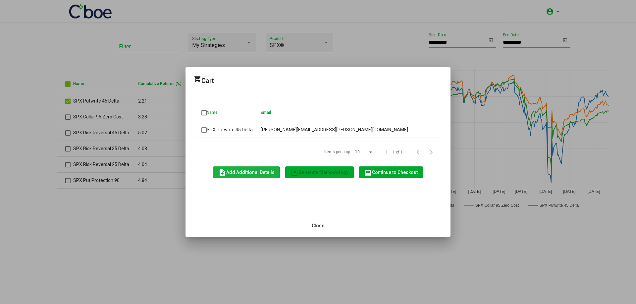
click at [239, 174] on span "note_add Add Additional Details" at bounding box center [246, 172] width 56 height 5
click at [207, 82] on h2 "shopping_cart Cart" at bounding box center [317, 80] width 249 height 11
click at [251, 81] on h2 "shopping_cart Cart" at bounding box center [317, 80] width 249 height 11
click at [157, 217] on div at bounding box center [318, 152] width 636 height 304
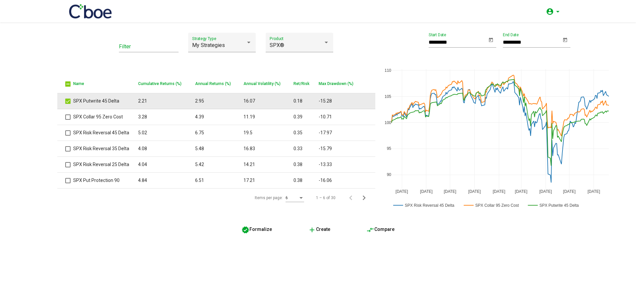
click at [69, 103] on span at bounding box center [67, 101] width 5 height 5
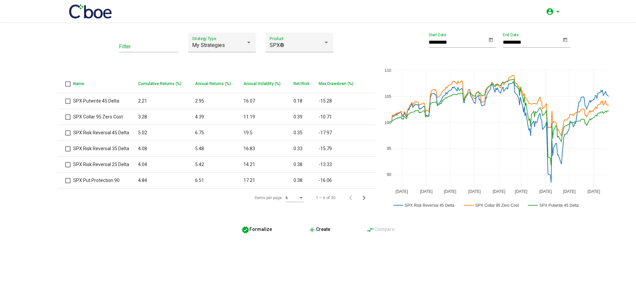
click at [149, 272] on div "Filter My Strategies Strategy Type SPX® Product Name Cumulative Returns (%) Ann…" at bounding box center [318, 164] width 636 height 282
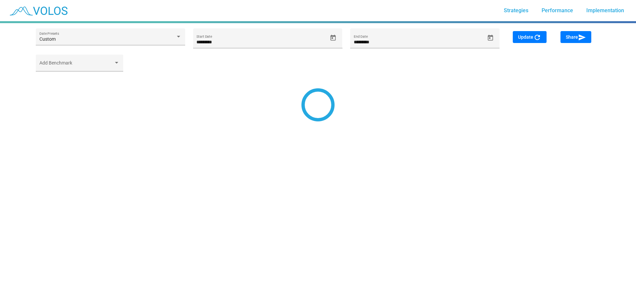
type input "*********"
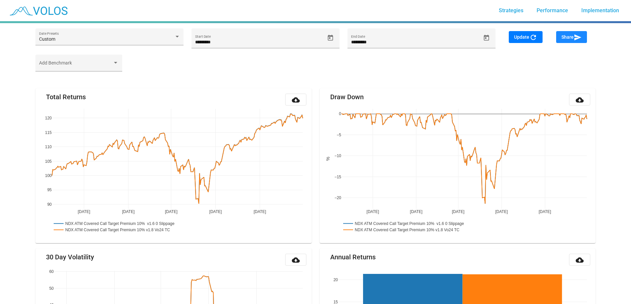
click at [570, 38] on span "Share send" at bounding box center [571, 36] width 20 height 5
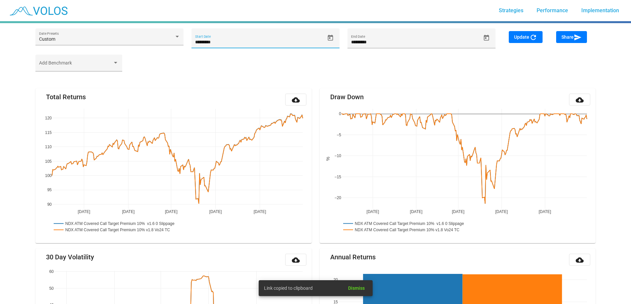
click at [221, 42] on input "*********" at bounding box center [259, 42] width 129 height 5
click at [202, 77] on div "Add Benchmark" at bounding box center [315, 66] width 568 height 23
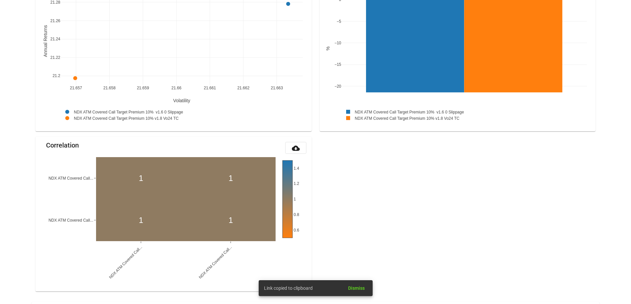
scroll to position [669, 0]
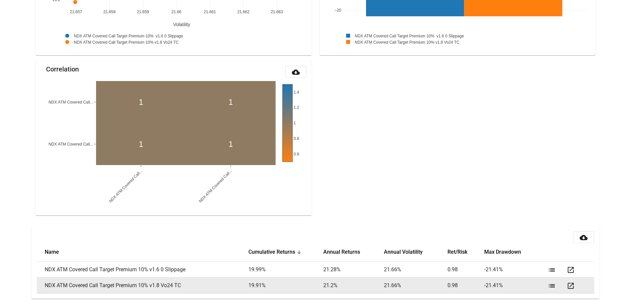
drag, startPoint x: 242, startPoint y: 270, endPoint x: 508, endPoint y: 287, distance: 266.7
click at [505, 286] on tbody "NDX ATM Covered Call Target Premium 10% v1.6 0 Slippage 19.99 % 21.28 % 21.66 %…" at bounding box center [315, 278] width 557 height 32
click at [519, 287] on td "-21.41 %" at bounding box center [514, 286] width 61 height 16
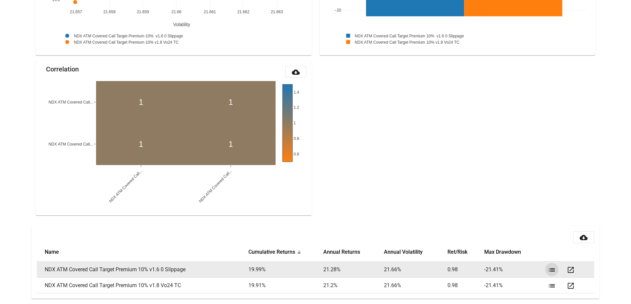
click at [548, 272] on mat-icon "list" at bounding box center [552, 270] width 8 height 8
click at [571, 273] on mat-icon "open_in_new" at bounding box center [570, 270] width 8 height 8
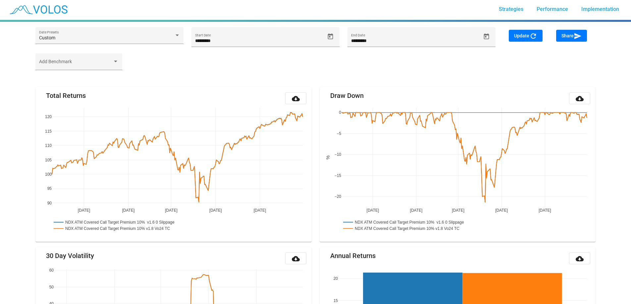
scroll to position [0, 0]
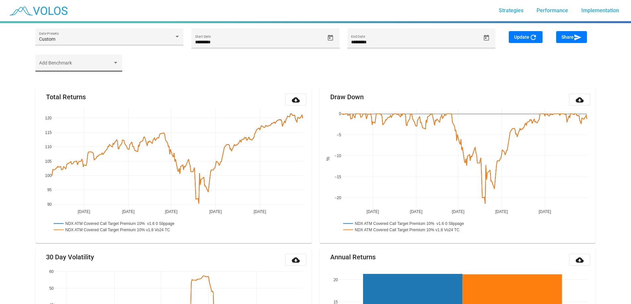
click at [101, 60] on div "Add Benchmark" at bounding box center [79, 65] width 80 height 14
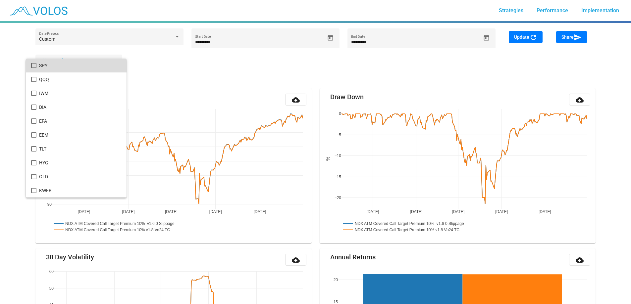
click at [62, 67] on span "SPY" at bounding box center [80, 66] width 82 height 14
click at [196, 80] on div at bounding box center [315, 152] width 631 height 304
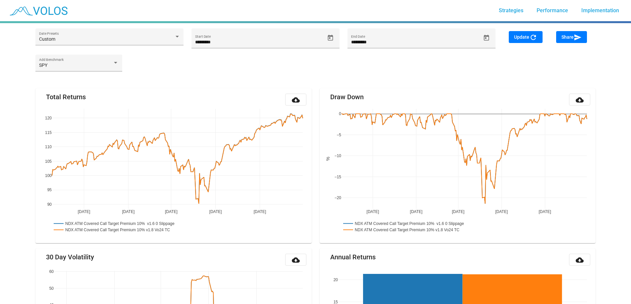
click at [528, 40] on button "Update refresh" at bounding box center [525, 37] width 34 height 12
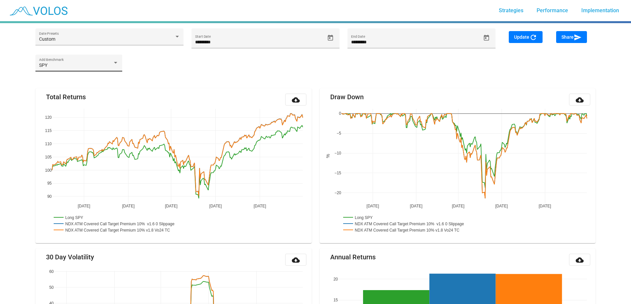
click at [112, 63] on div "SPY" at bounding box center [76, 65] width 74 height 5
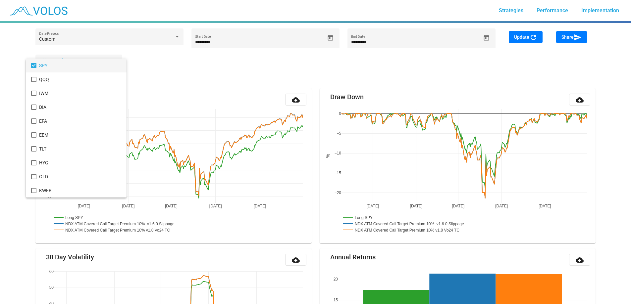
click at [208, 79] on div at bounding box center [315, 152] width 631 height 304
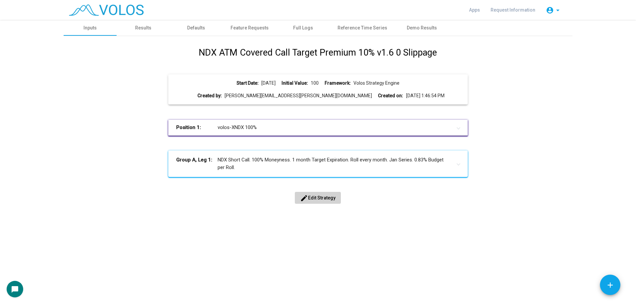
click at [318, 201] on button "edit Edit Strategy" at bounding box center [318, 198] width 46 height 12
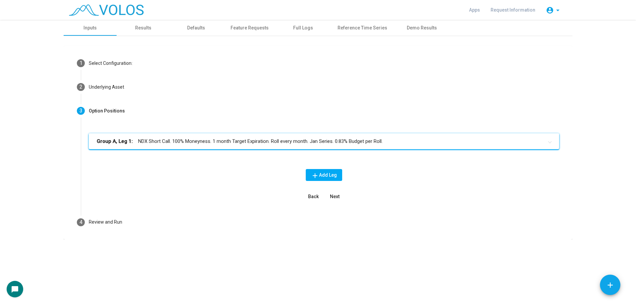
click at [198, 143] on mat-panel-title "Group A, Leg 1: NDX Short Call. 100% Moneyness. 1 month Target Expiration. Roll…" at bounding box center [320, 142] width 446 height 8
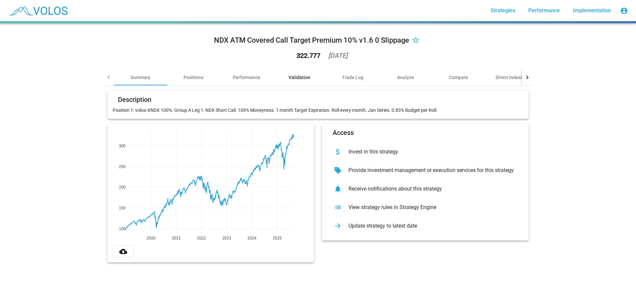
click at [295, 78] on div "Validation" at bounding box center [299, 77] width 22 height 7
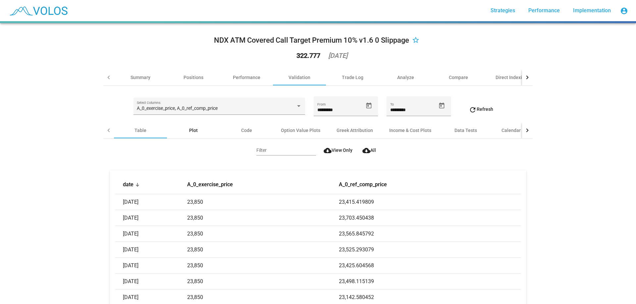
click at [200, 128] on div "Plot" at bounding box center [193, 130] width 53 height 16
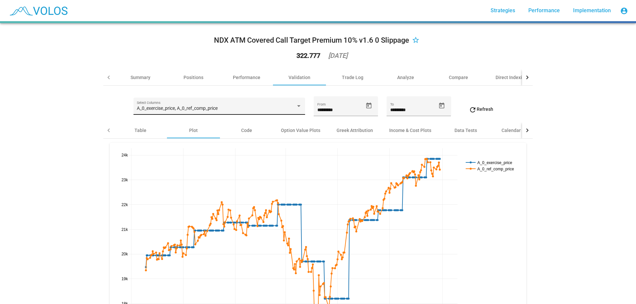
click at [212, 105] on div "A_0_exercise_price, A_0_ref_comp_price Select Columns" at bounding box center [219, 108] width 165 height 14
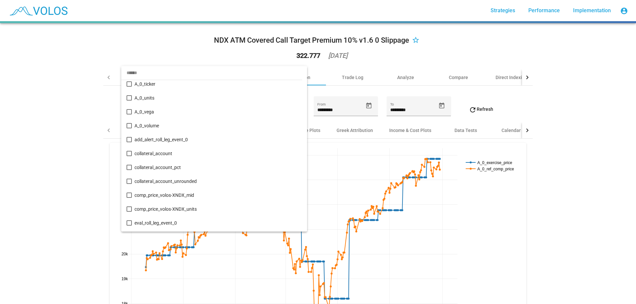
scroll to position [891, 0]
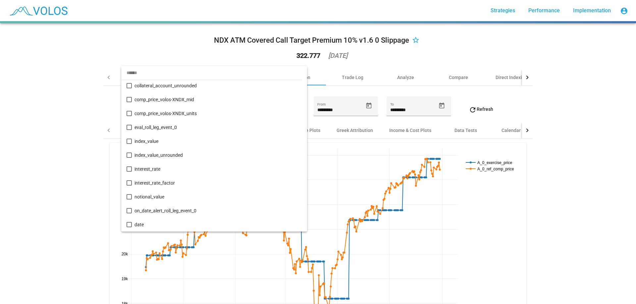
click at [77, 158] on div at bounding box center [318, 152] width 636 height 304
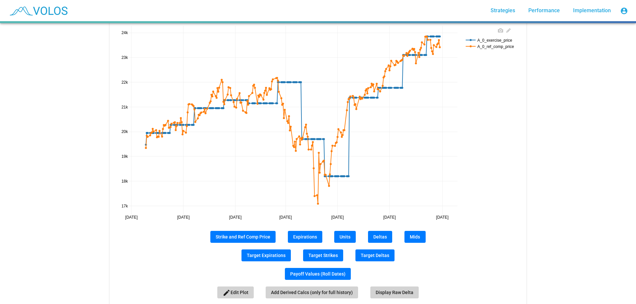
scroll to position [116, 0]
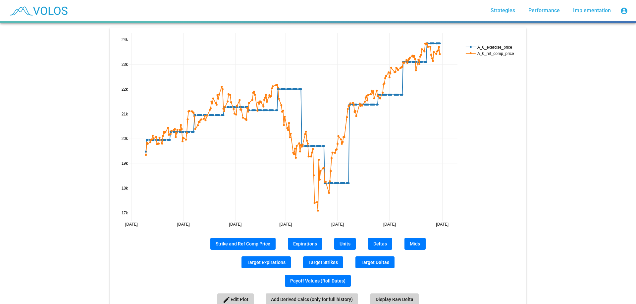
click at [379, 243] on span "Deltas" at bounding box center [380, 243] width 14 height 5
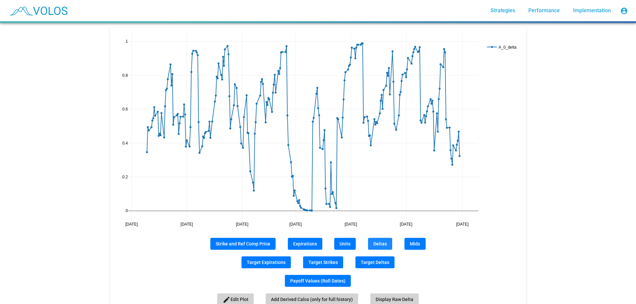
click at [416, 242] on span "Mids" at bounding box center [415, 243] width 10 height 5
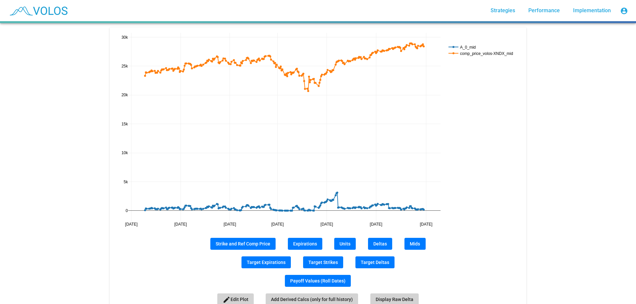
click at [377, 243] on span "Deltas" at bounding box center [380, 243] width 14 height 5
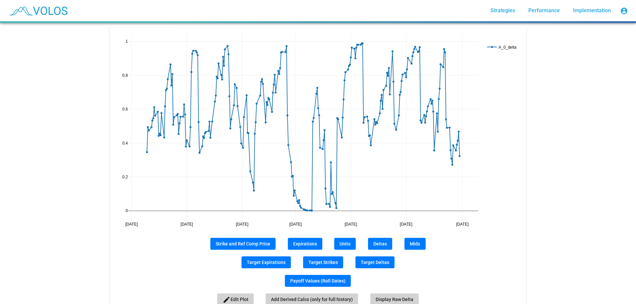
click at [340, 241] on span "Units" at bounding box center [344, 243] width 11 height 5
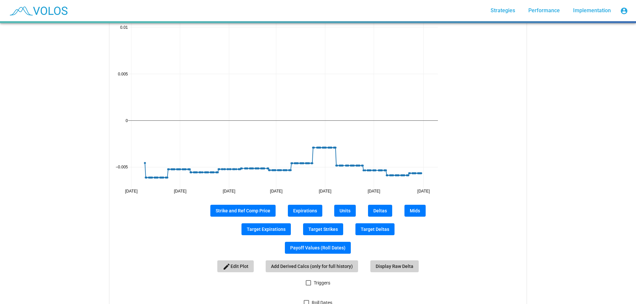
click at [244, 212] on span "Strike and Ref Comp Price" at bounding box center [243, 210] width 55 height 5
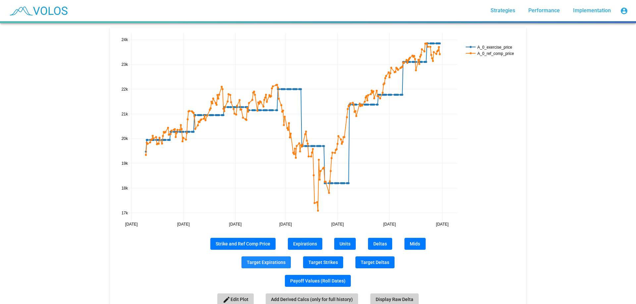
click at [267, 260] on span "Target Expirations" at bounding box center [266, 262] width 39 height 5
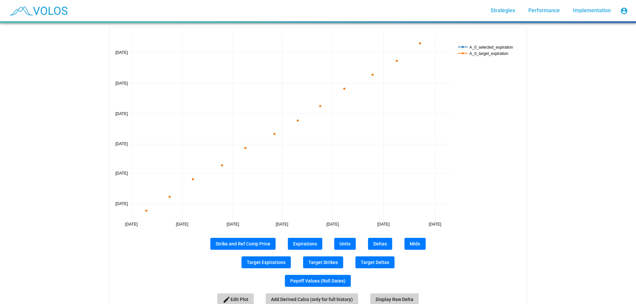
click at [309, 244] on span "Expirations" at bounding box center [305, 243] width 24 height 5
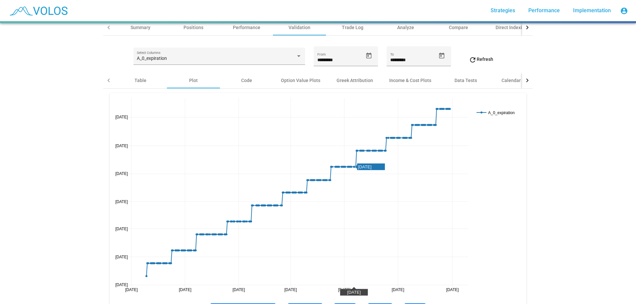
scroll to position [49, 0]
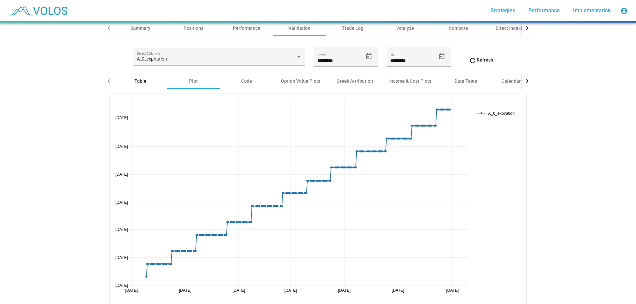
click at [153, 74] on div "Table" at bounding box center [140, 81] width 53 height 16
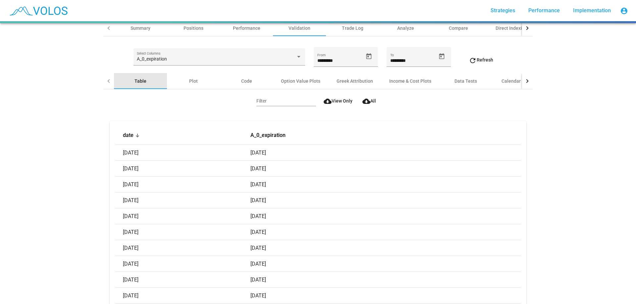
scroll to position [0, 0]
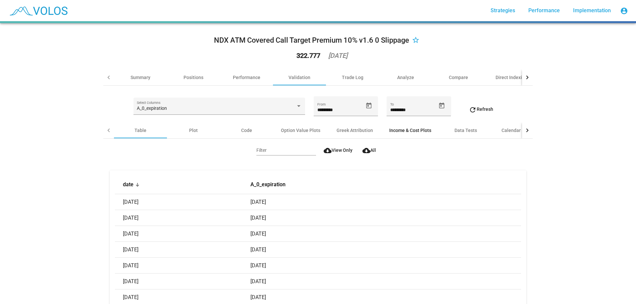
click at [414, 133] on div "Income & Cost Plots" at bounding box center [410, 130] width 42 height 7
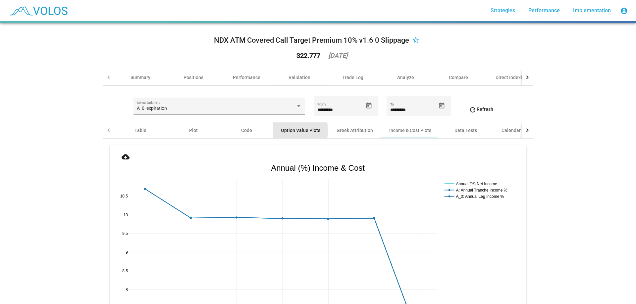
click at [281, 130] on div "Option Value Plots" at bounding box center [300, 130] width 39 height 7
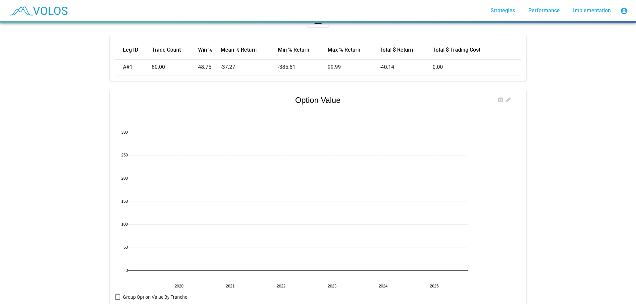
scroll to position [120, 0]
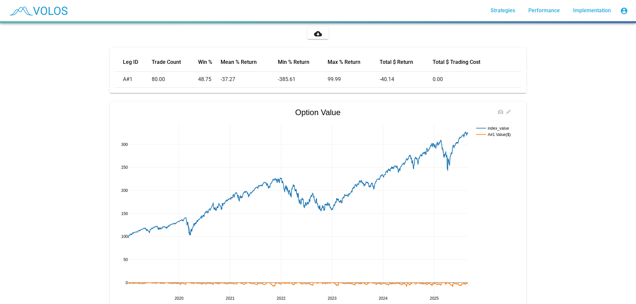
click at [497, 128] on rect at bounding box center [494, 128] width 40 height 6
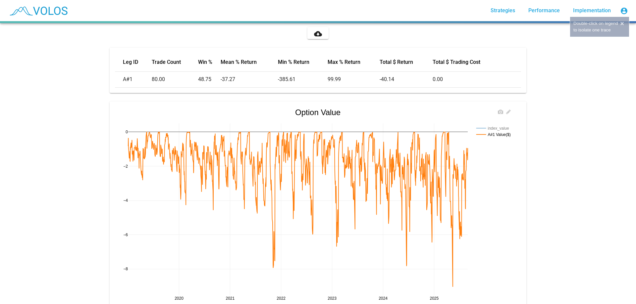
click at [497, 128] on rect at bounding box center [494, 128] width 40 height 6
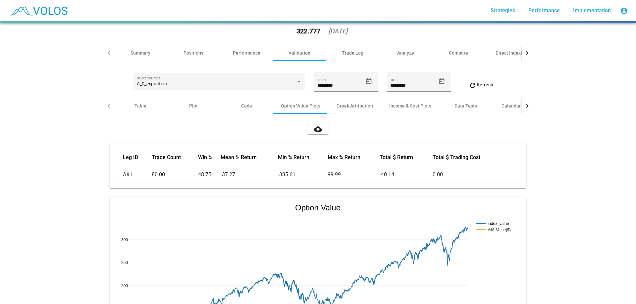
scroll to position [0, 0]
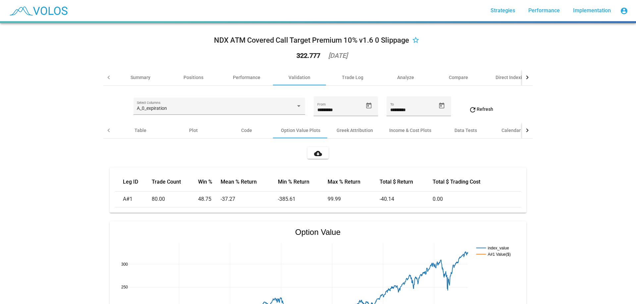
click at [524, 126] on div at bounding box center [527, 130] width 11 height 16
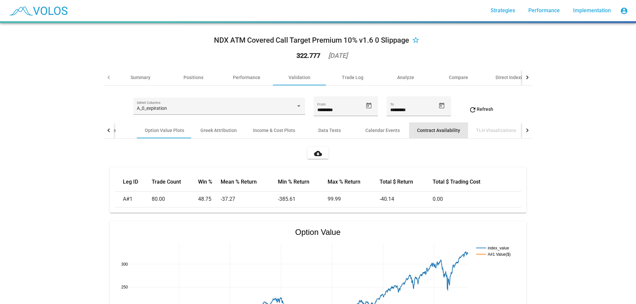
click at [437, 131] on div "Contract Availability" at bounding box center [438, 130] width 43 height 7
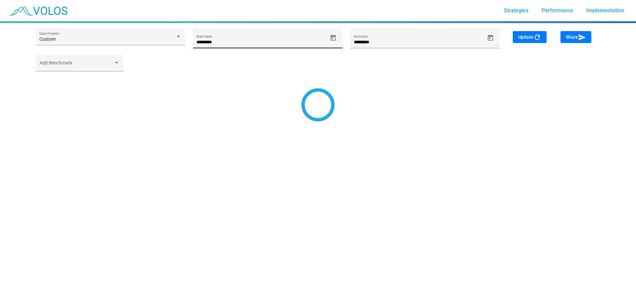
type input "*********"
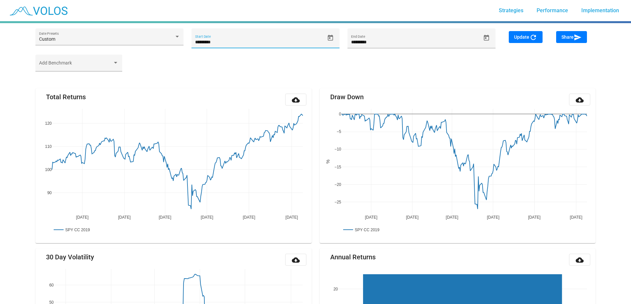
drag, startPoint x: 212, startPoint y: 43, endPoint x: 228, endPoint y: 43, distance: 16.2
click at [228, 43] on input "*********" at bounding box center [259, 42] width 129 height 5
type input "*********"
click at [539, 35] on button "Update refresh" at bounding box center [525, 37] width 34 height 12
